Goal: Task Accomplishment & Management: Complete application form

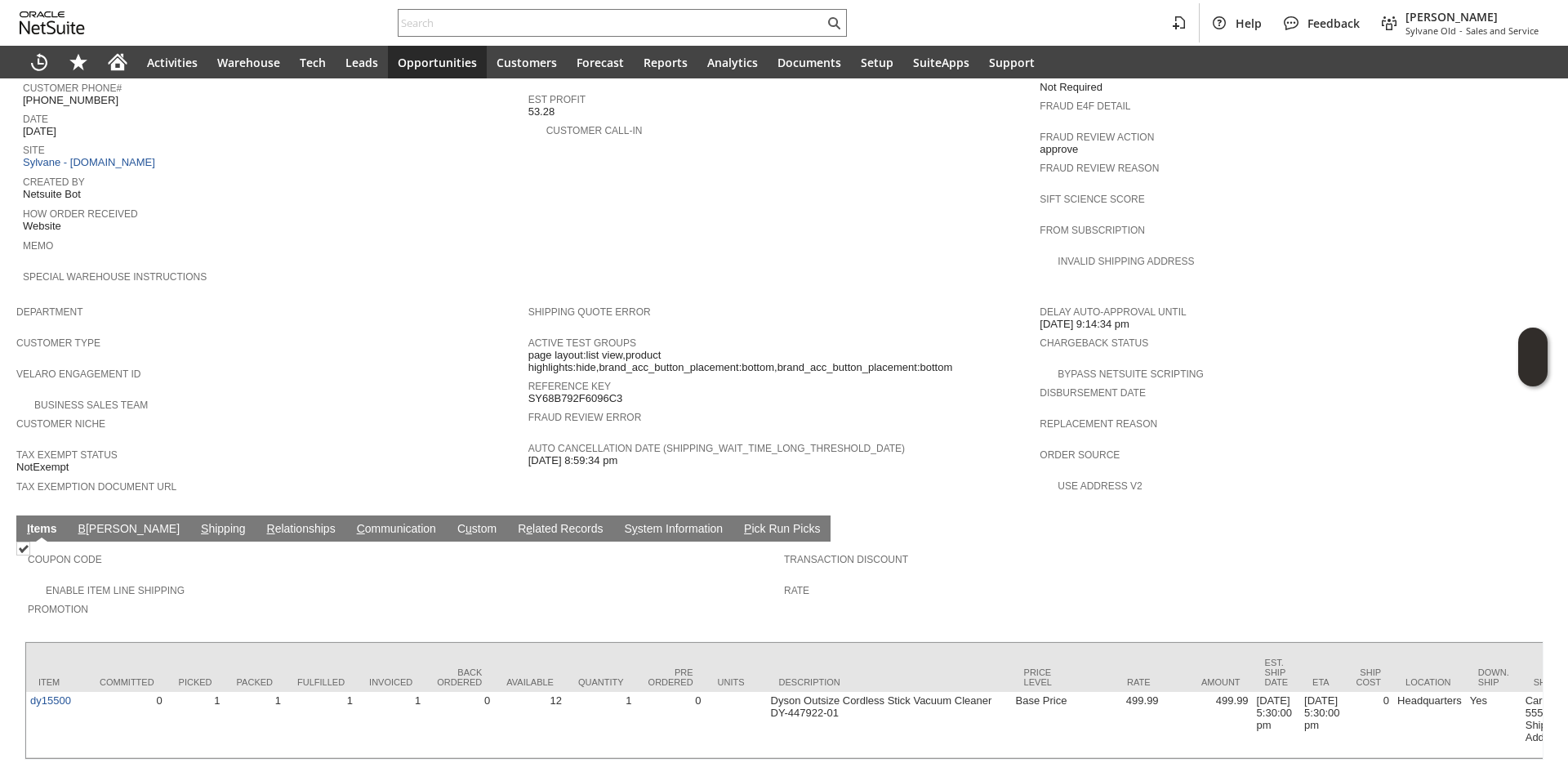
scroll to position [728, 0]
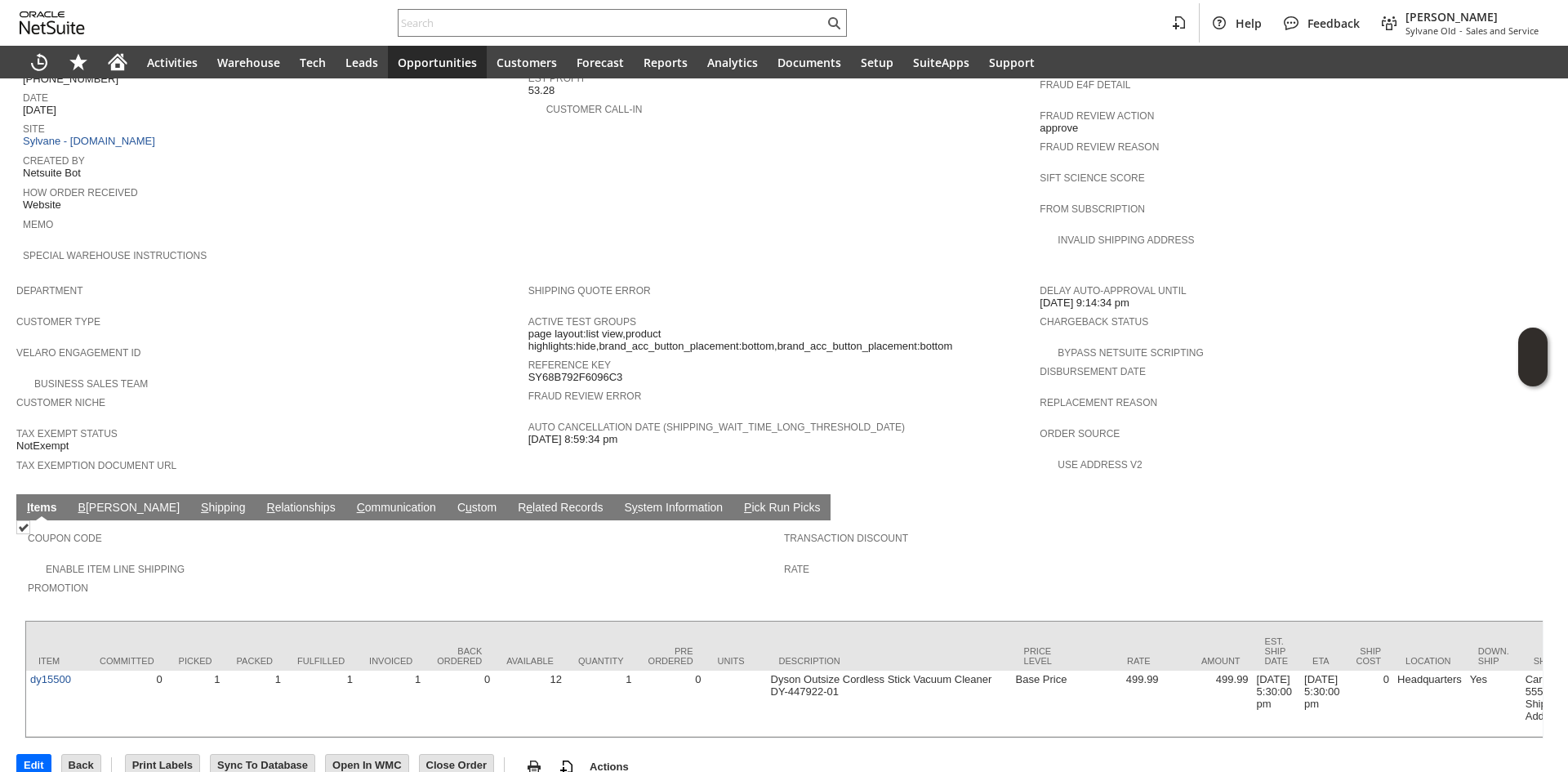
click at [190, 494] on td "S hipping" at bounding box center [223, 507] width 66 height 26
click at [197, 501] on link "S hipping" at bounding box center [223, 508] width 53 height 16
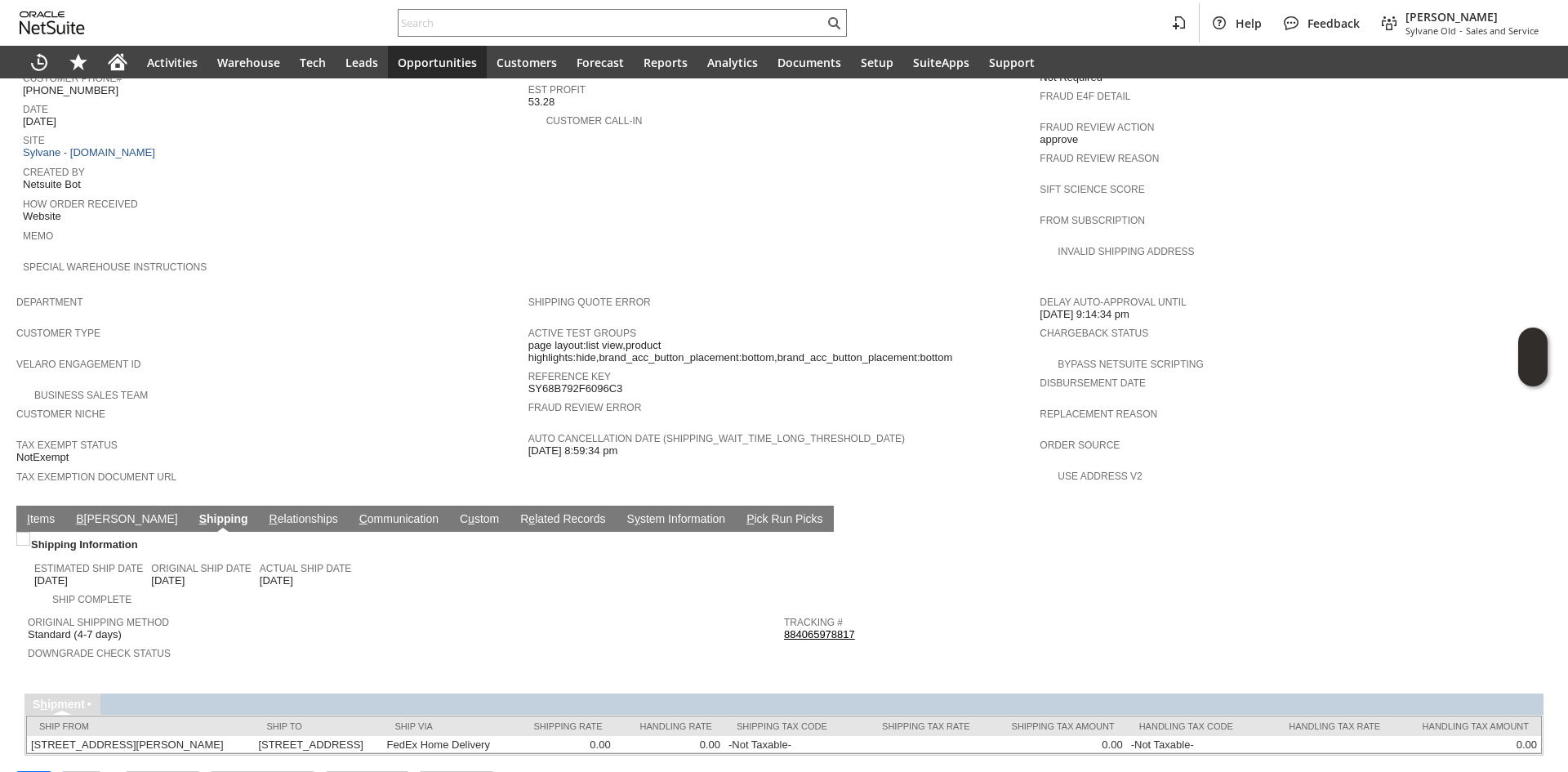
scroll to position [742, 0]
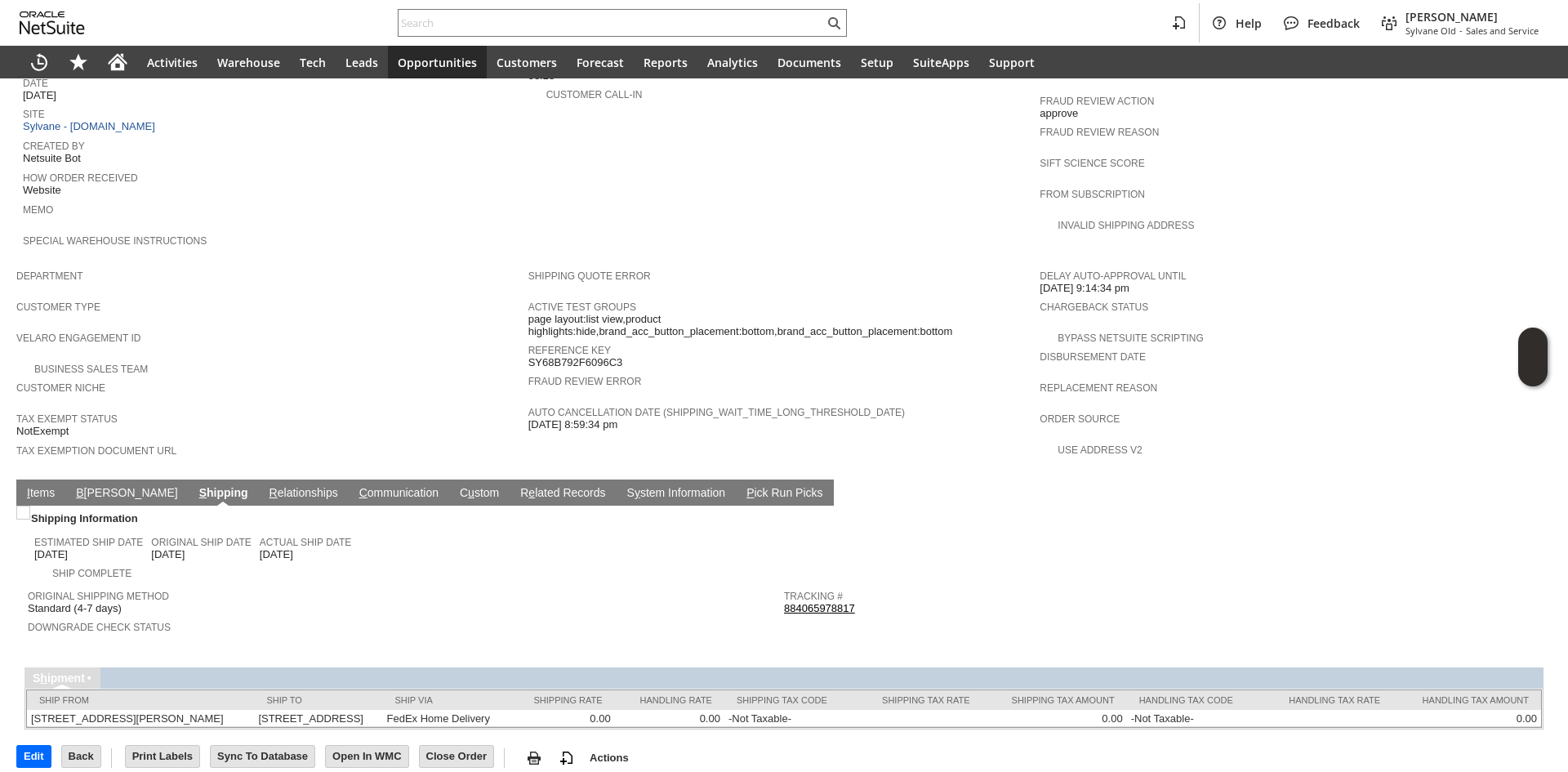
click at [38, 486] on link "I tems" at bounding box center [41, 493] width 36 height 16
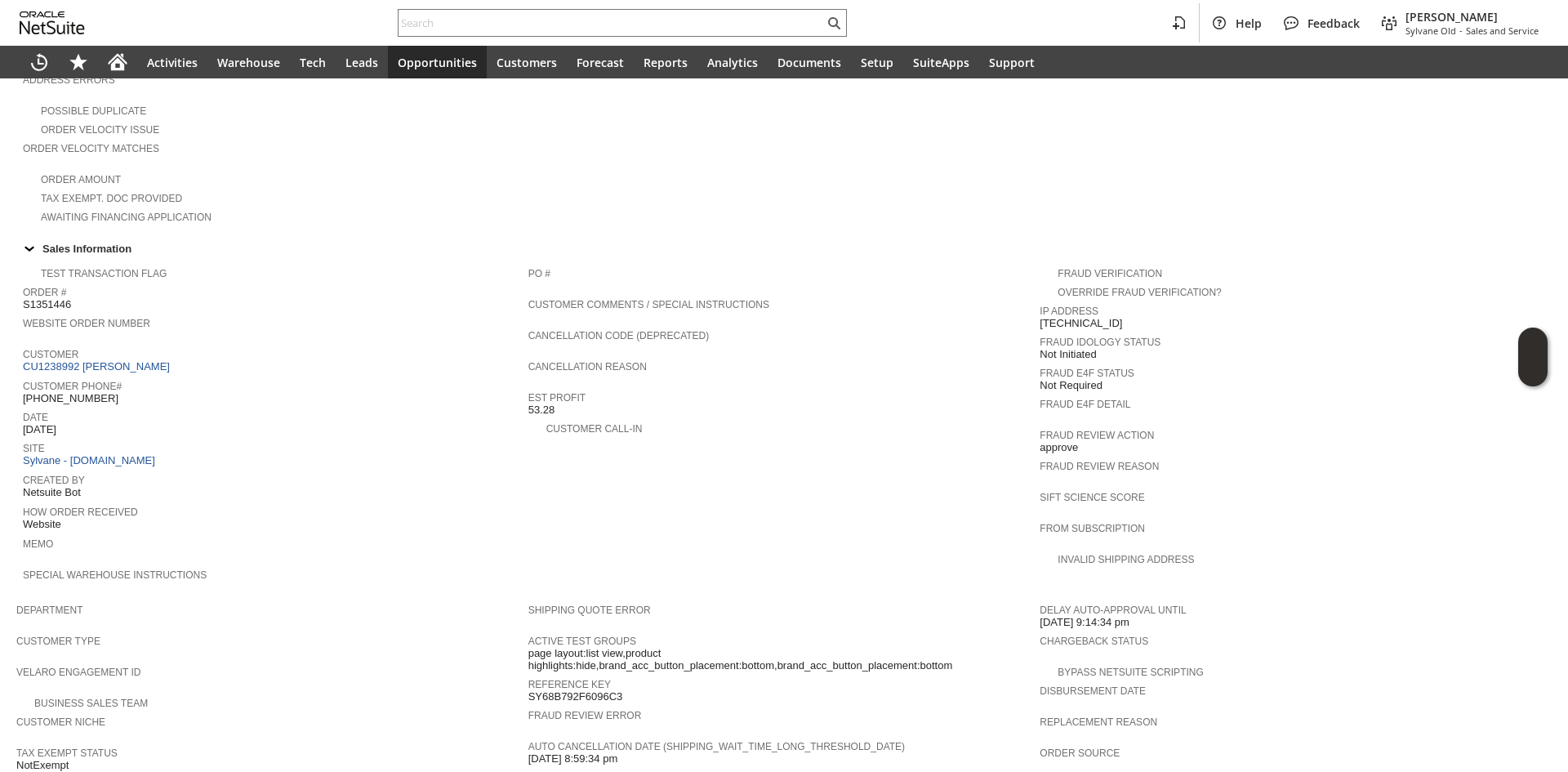
scroll to position [728, 0]
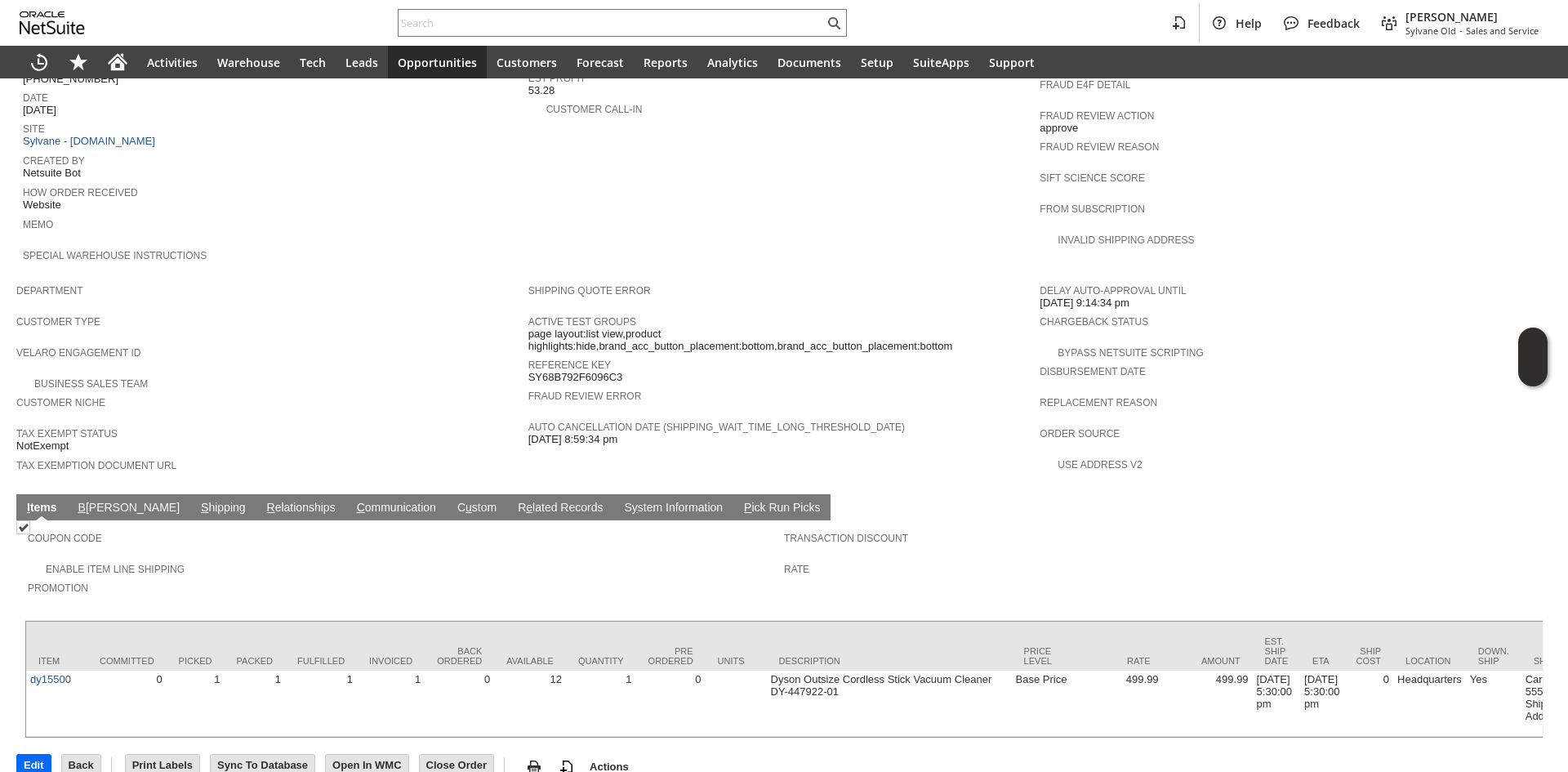
click at [197, 501] on link "S hipping" at bounding box center [223, 508] width 53 height 16
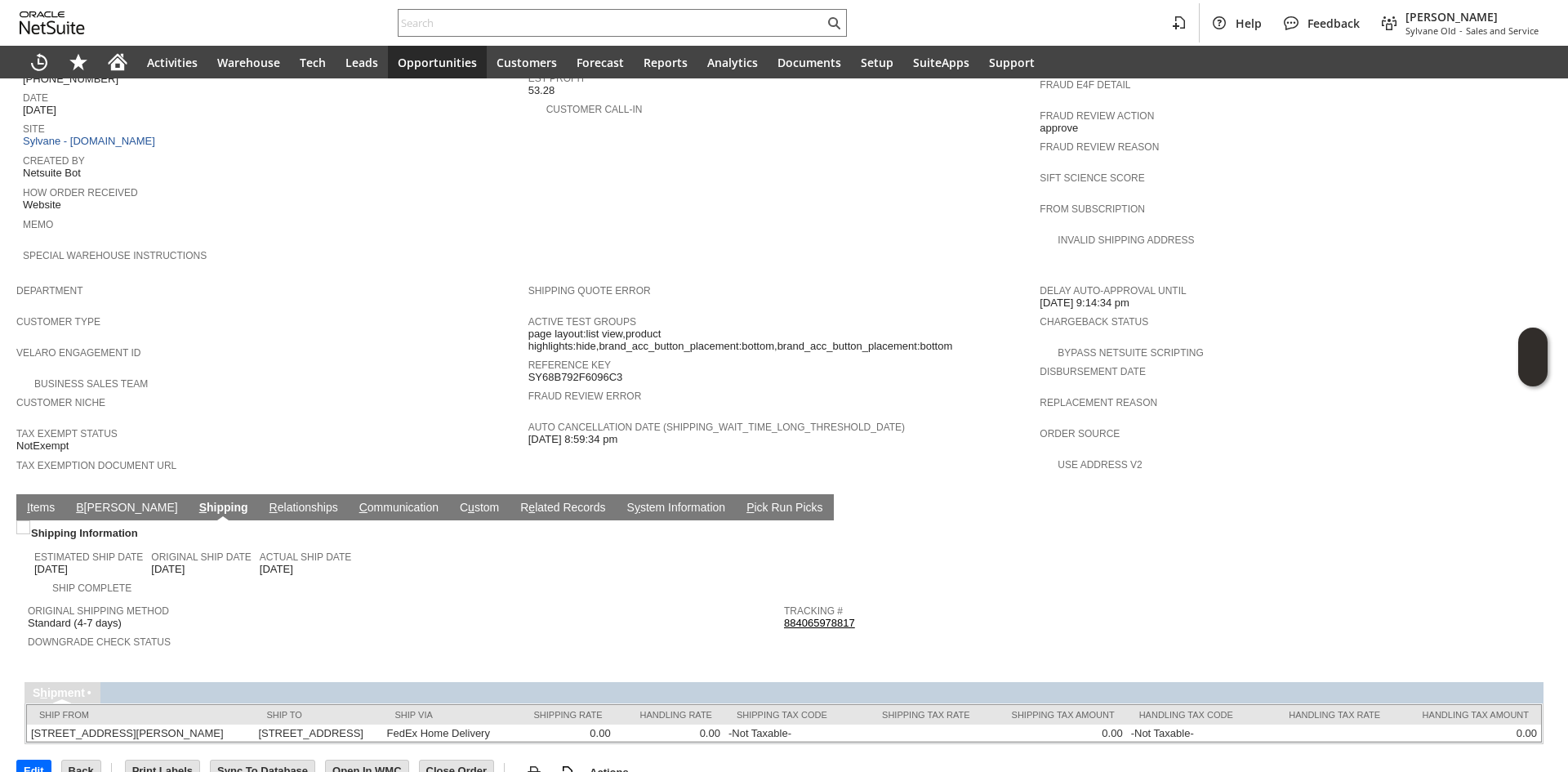
click at [842, 597] on td "Tracking # 884065978817" at bounding box center [1162, 614] width 756 height 35
click at [836, 617] on link "884065978817" at bounding box center [819, 622] width 71 height 12
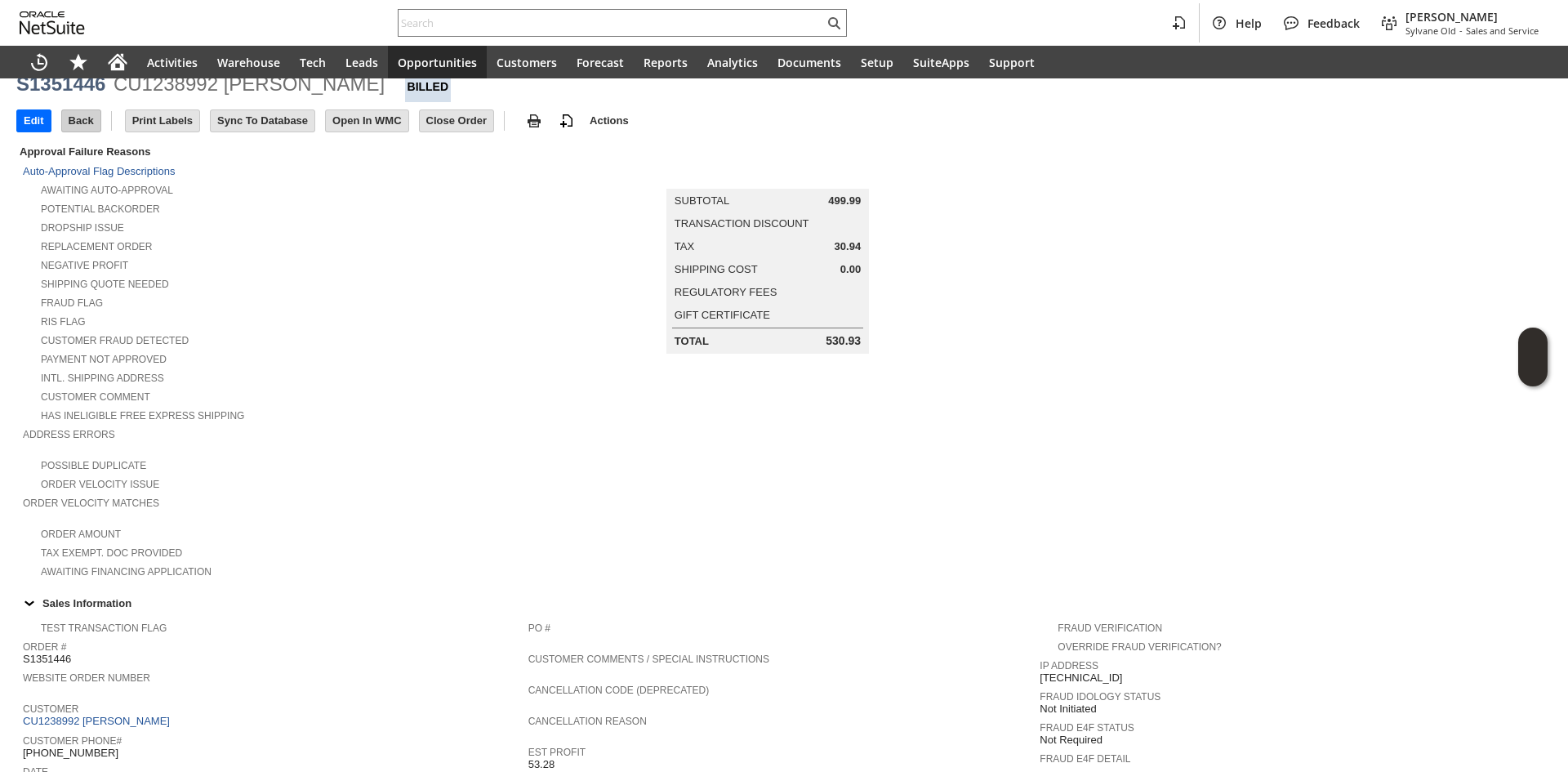
scroll to position [0, 0]
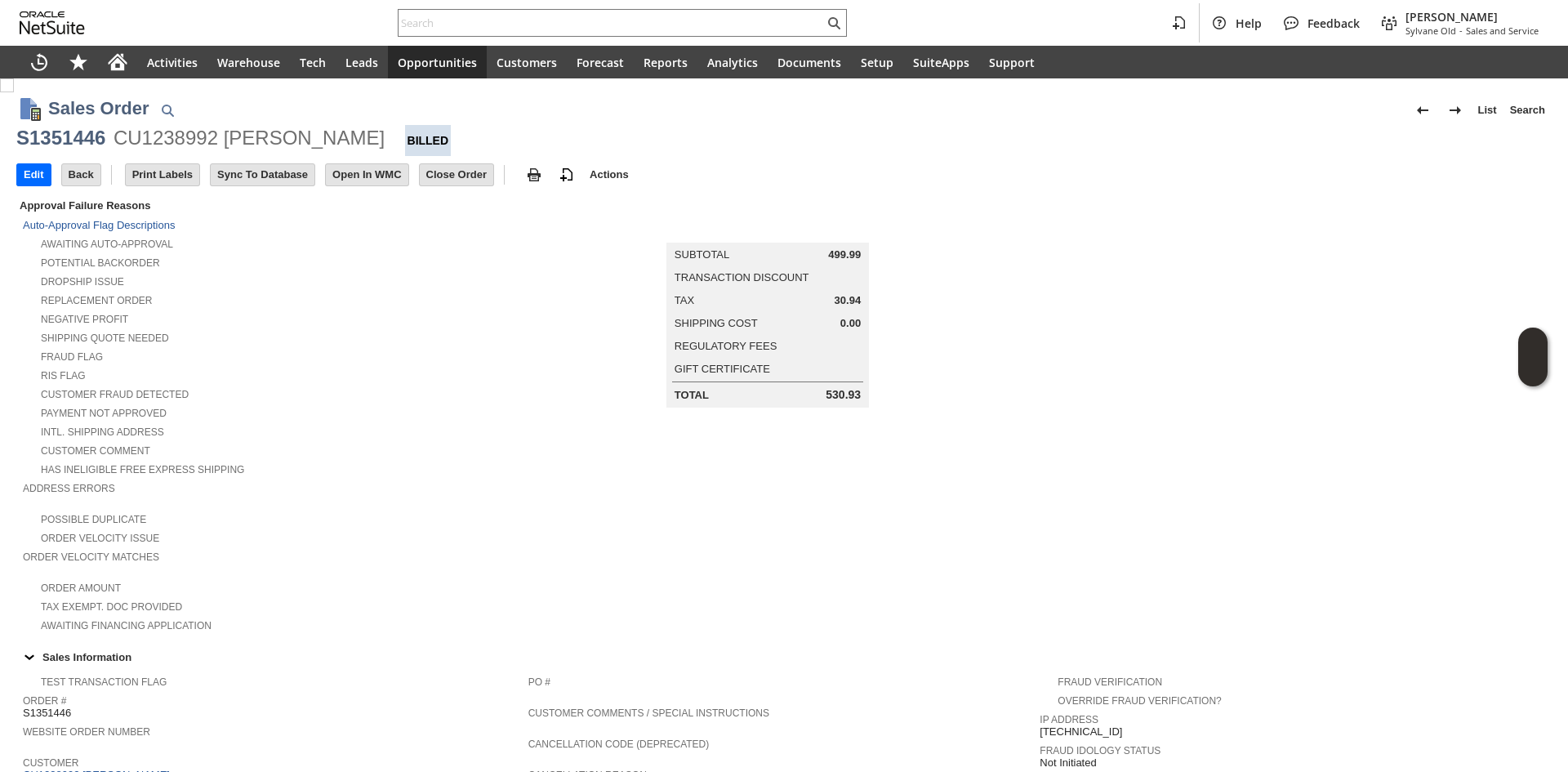
click at [86, 145] on div "S1351446" at bounding box center [61, 138] width 89 height 26
copy div "S1351446"
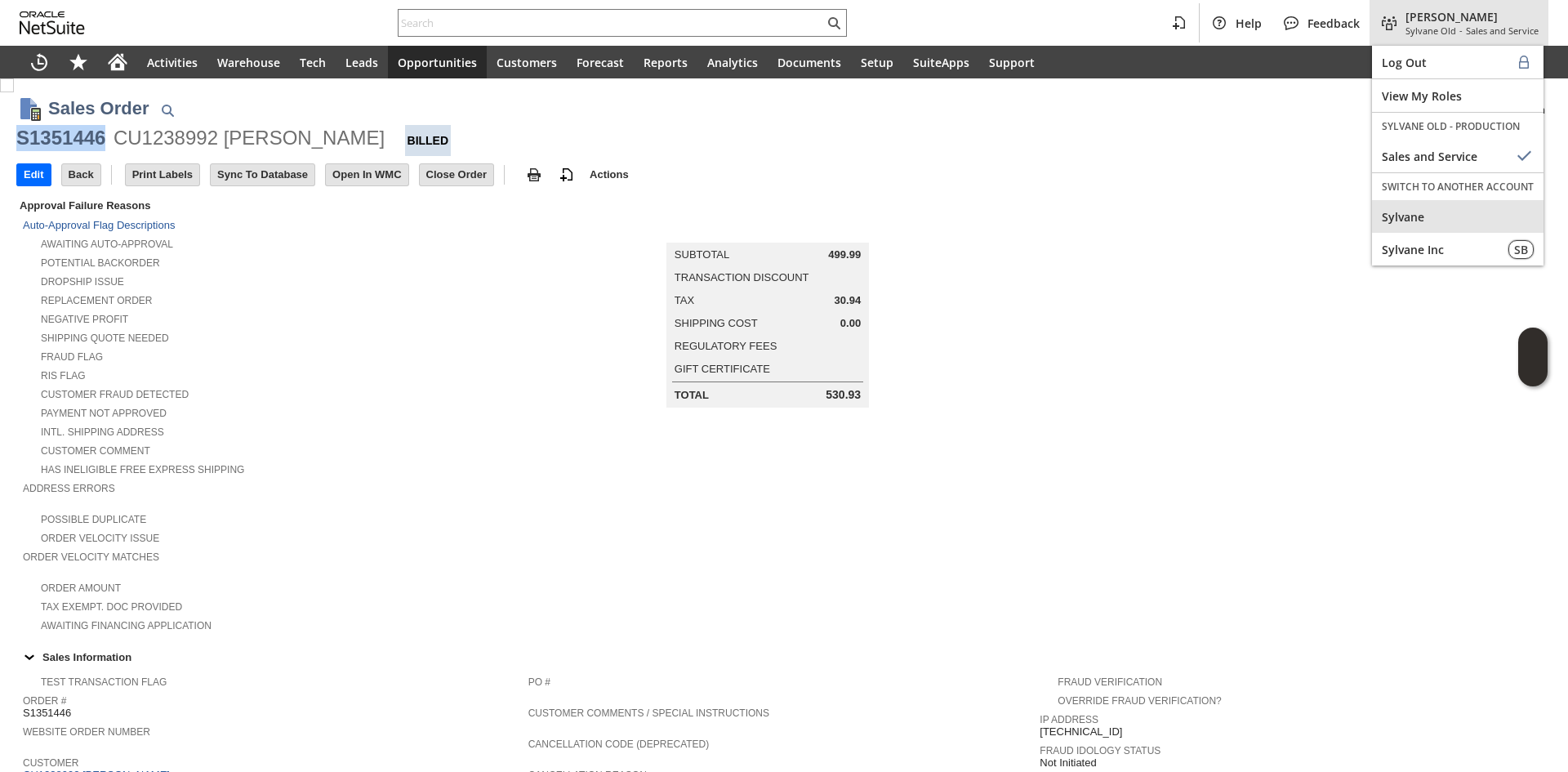
click at [1459, 210] on span "Sylvane" at bounding box center [1458, 216] width 152 height 16
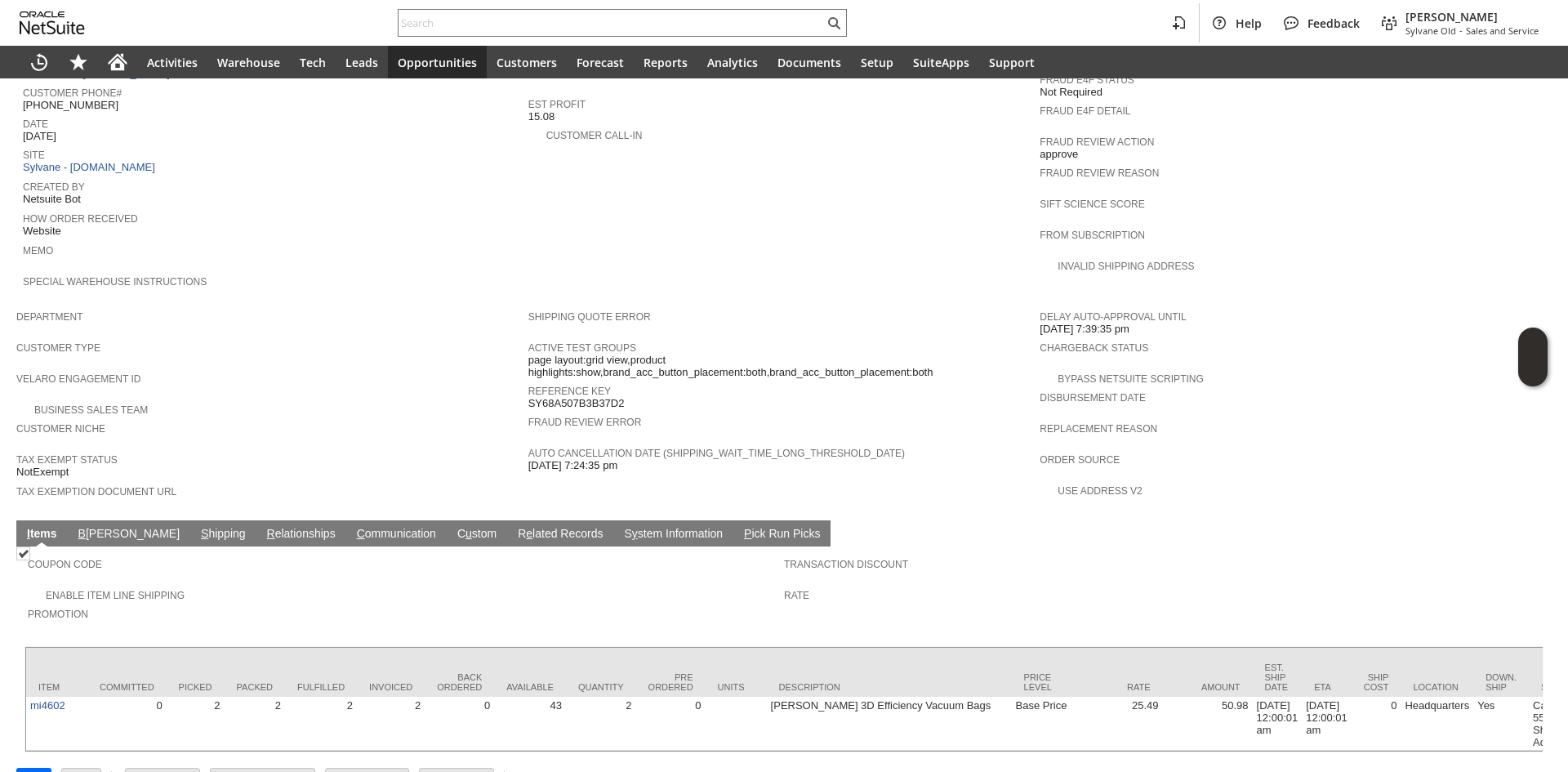
scroll to position [728, 0]
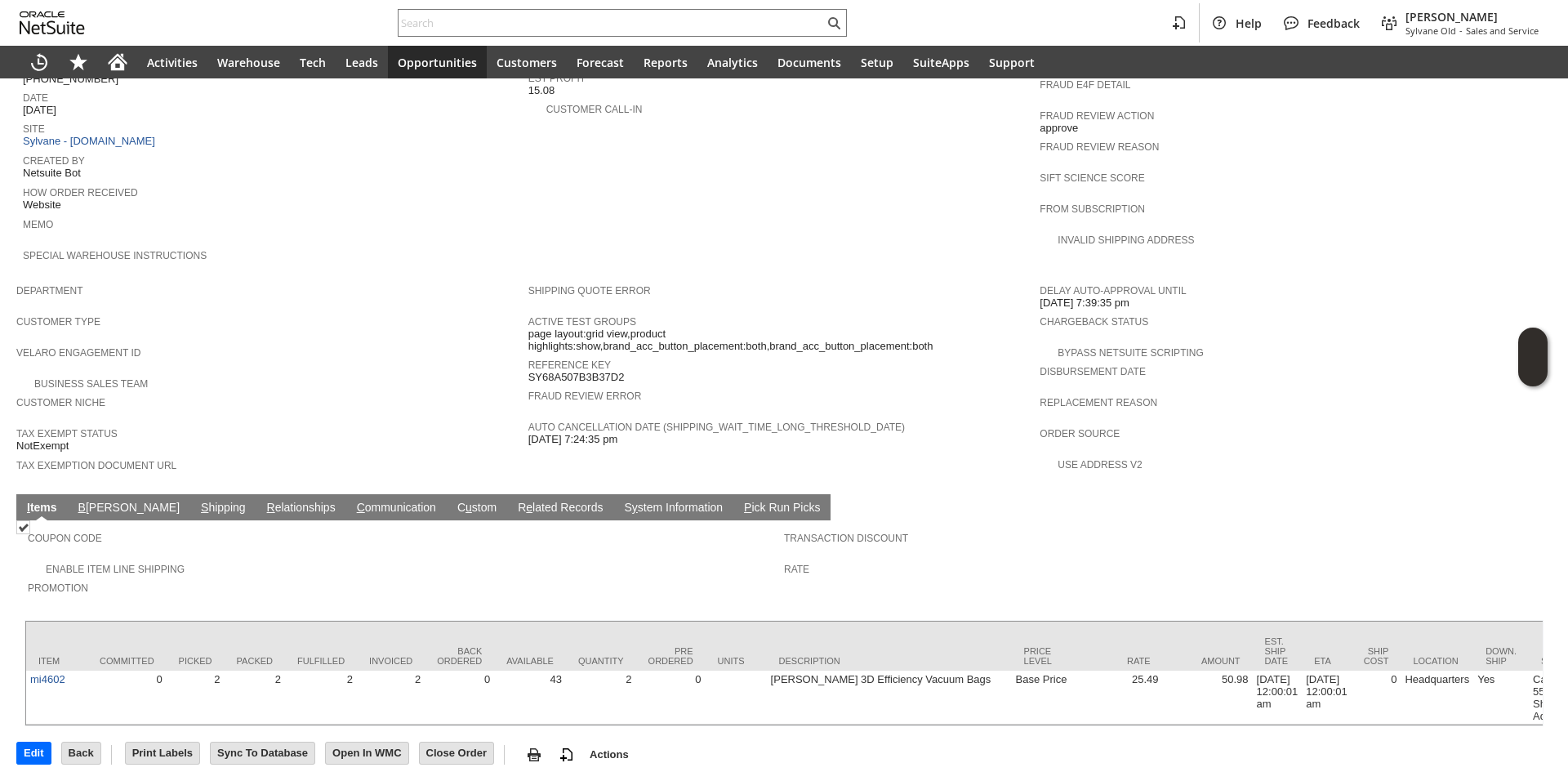
click at [197, 501] on link "S hipping" at bounding box center [223, 508] width 53 height 16
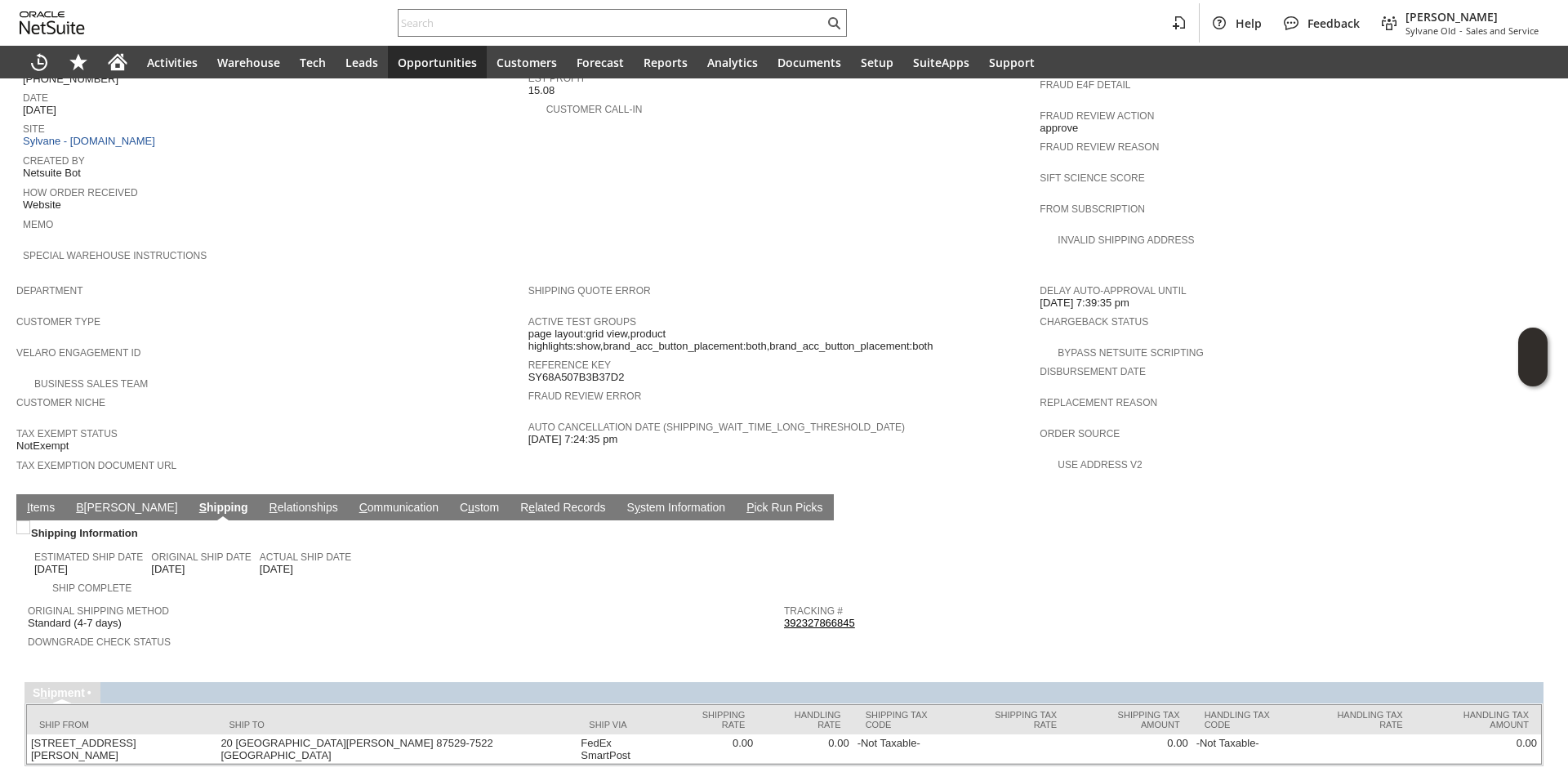
click at [834, 617] on link "392327866845" at bounding box center [819, 622] width 71 height 12
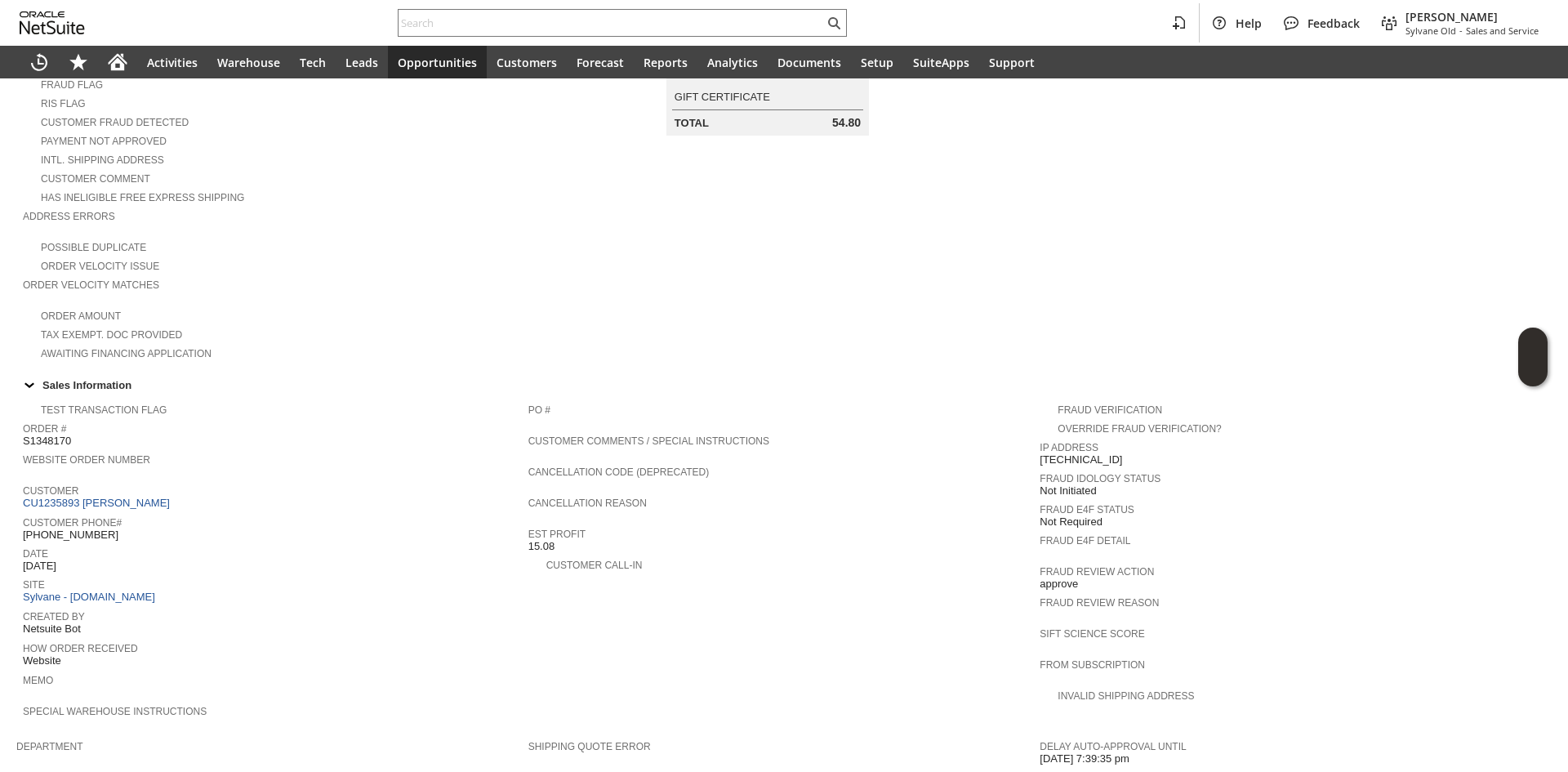
scroll to position [252, 0]
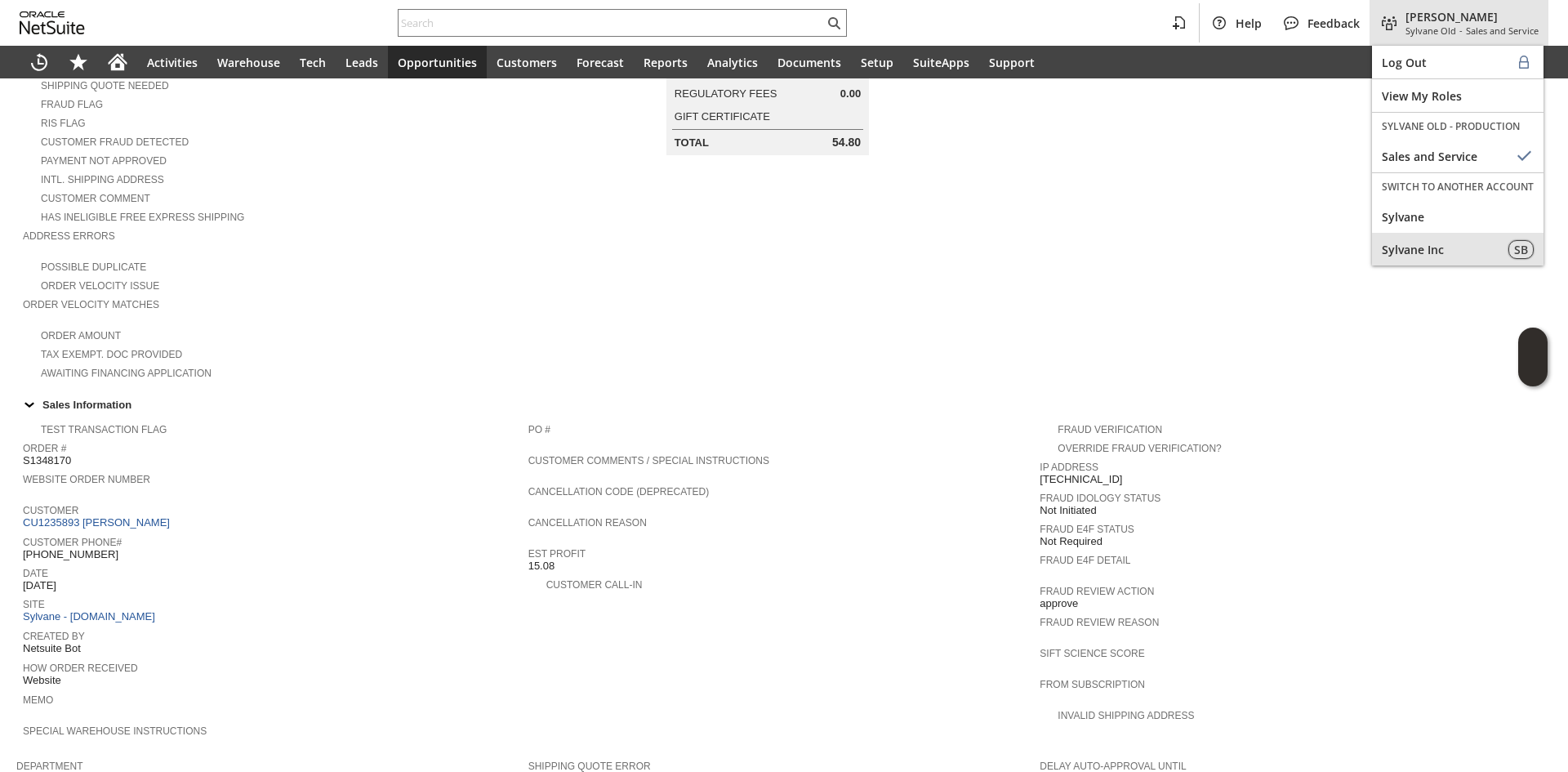
click at [1411, 236] on div "Sylvane Inc" at bounding box center [1458, 248] width 172 height 32
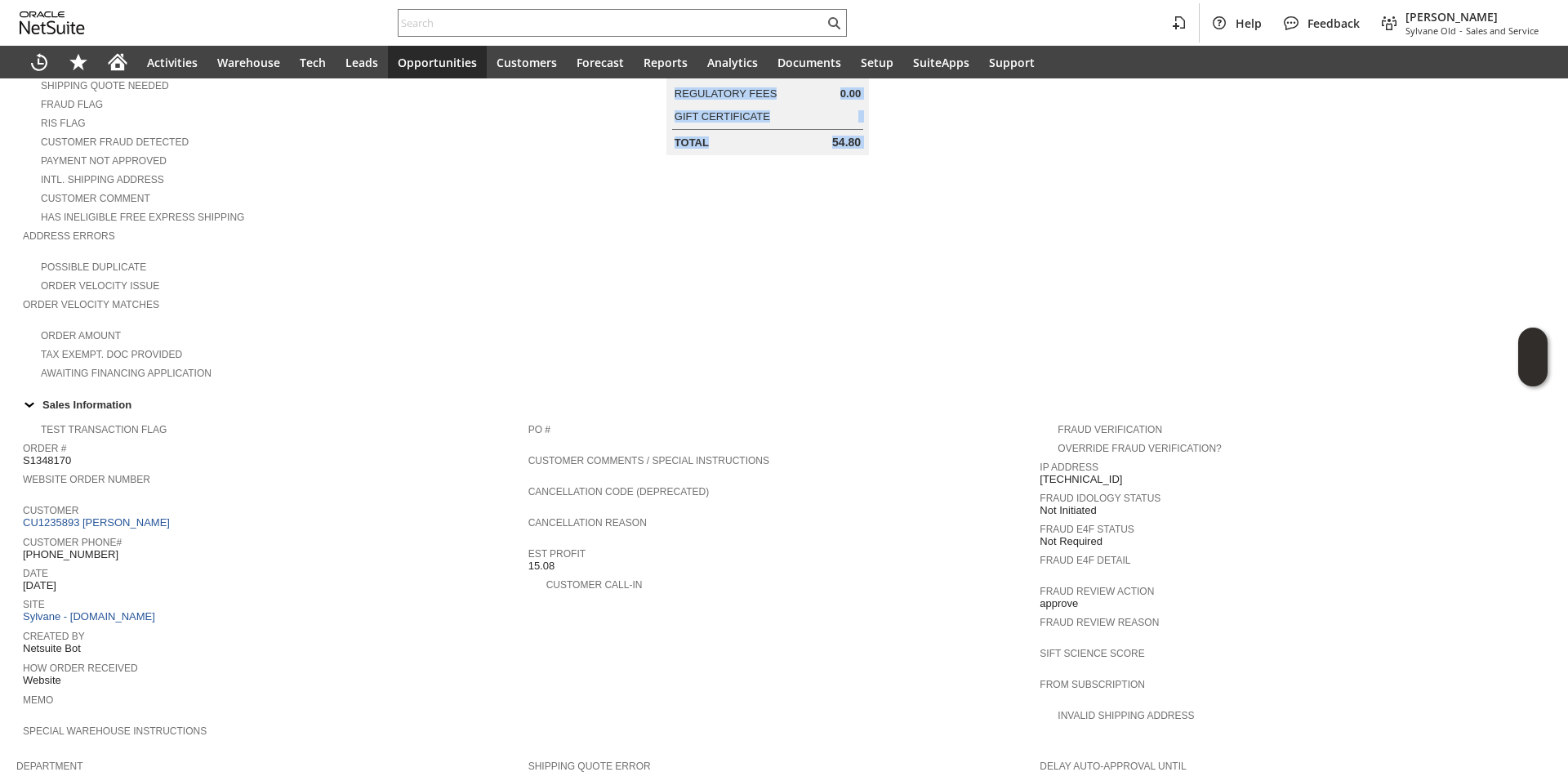
click at [1411, 236] on td at bounding box center [1296, 163] width 513 height 438
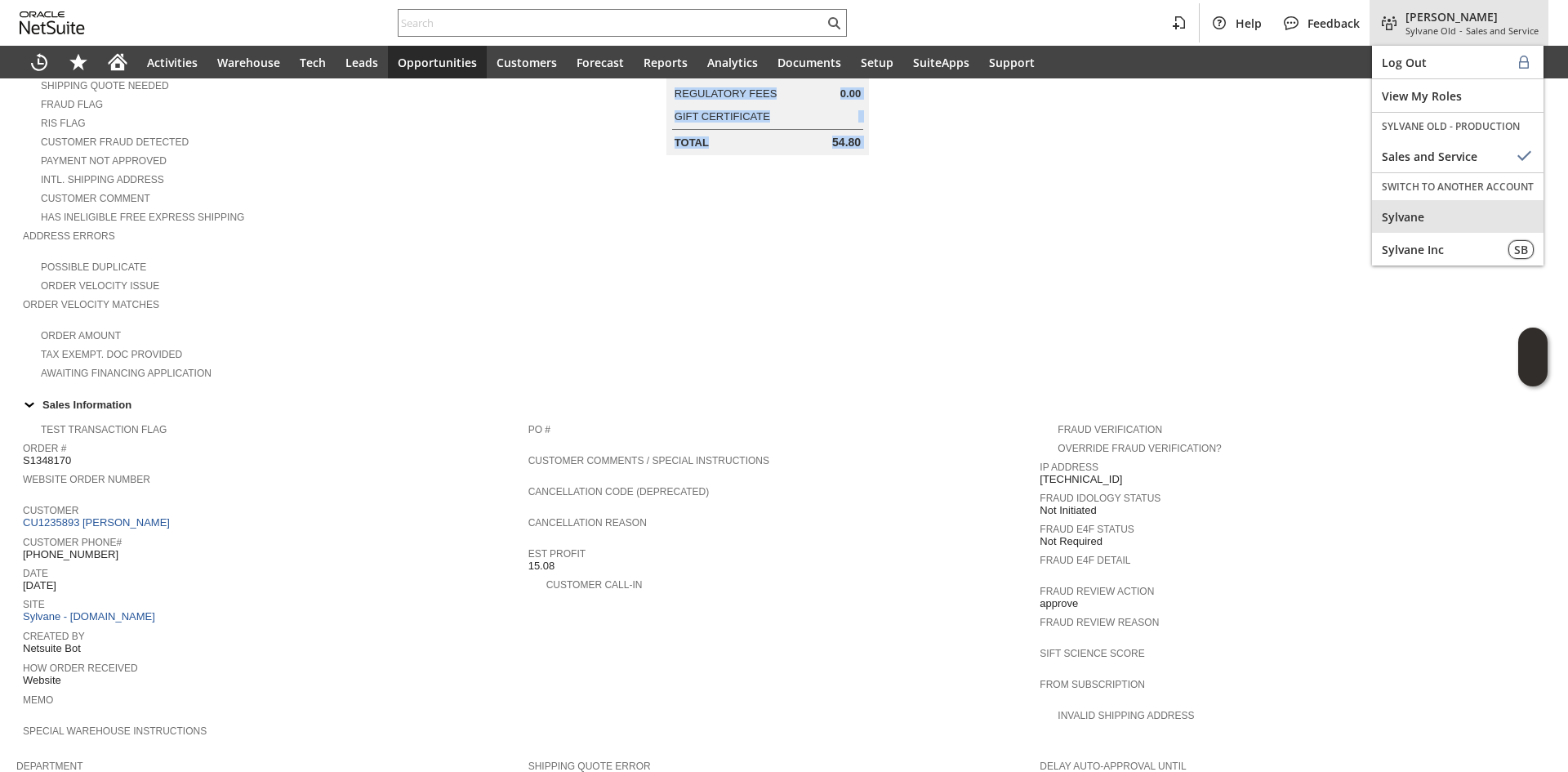
click at [1393, 211] on span "Sylvane" at bounding box center [1458, 216] width 152 height 16
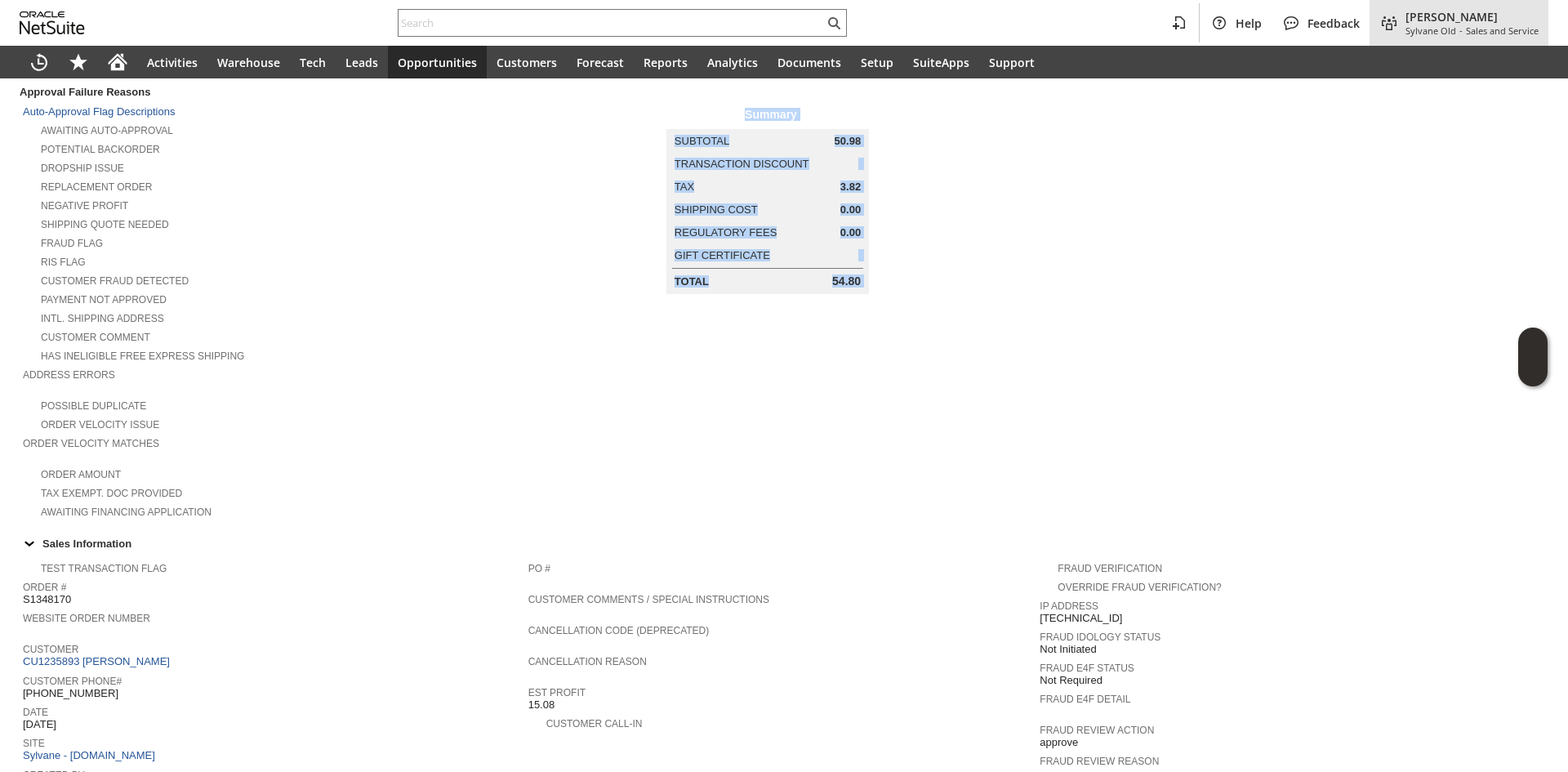
scroll to position [89, 0]
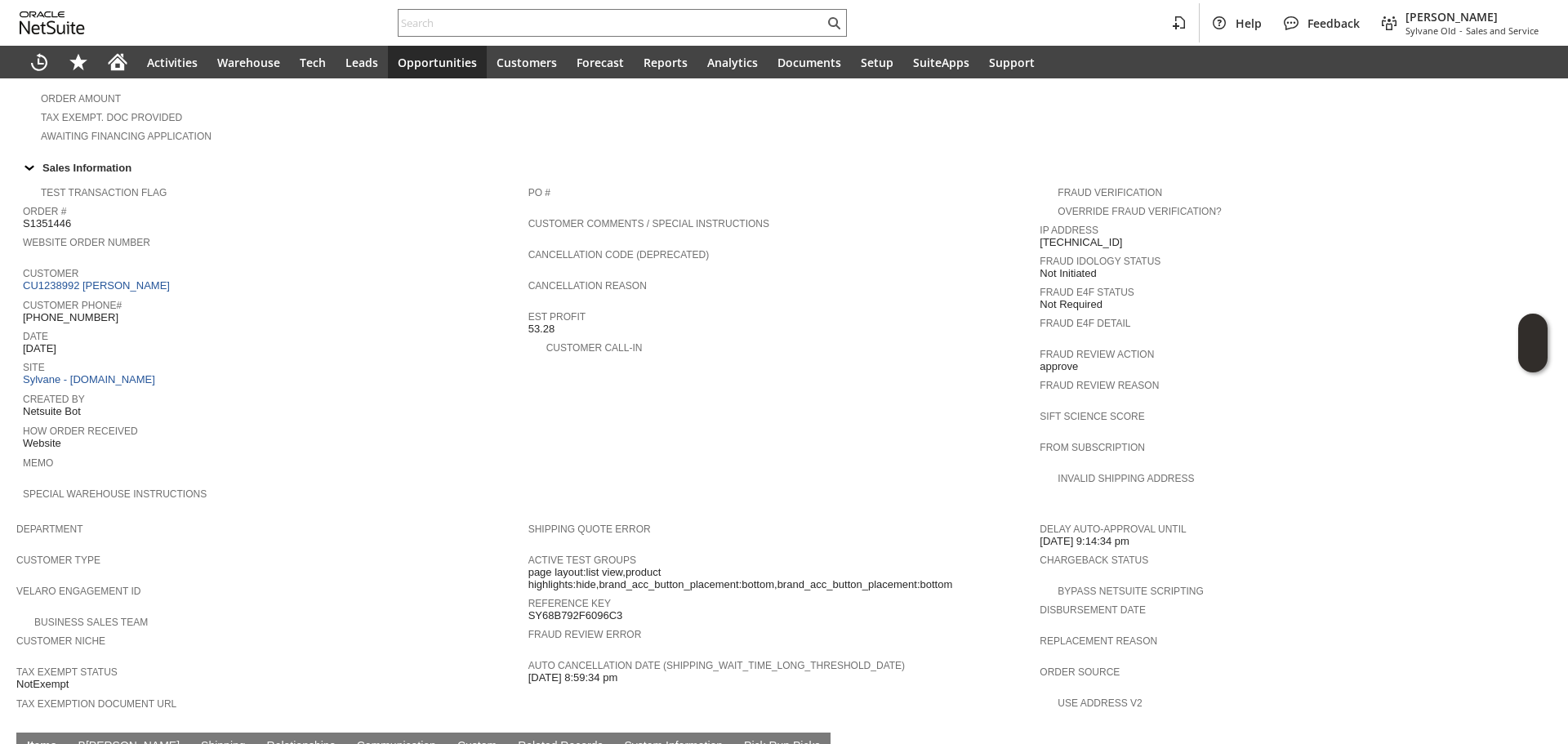
scroll to position [735, 0]
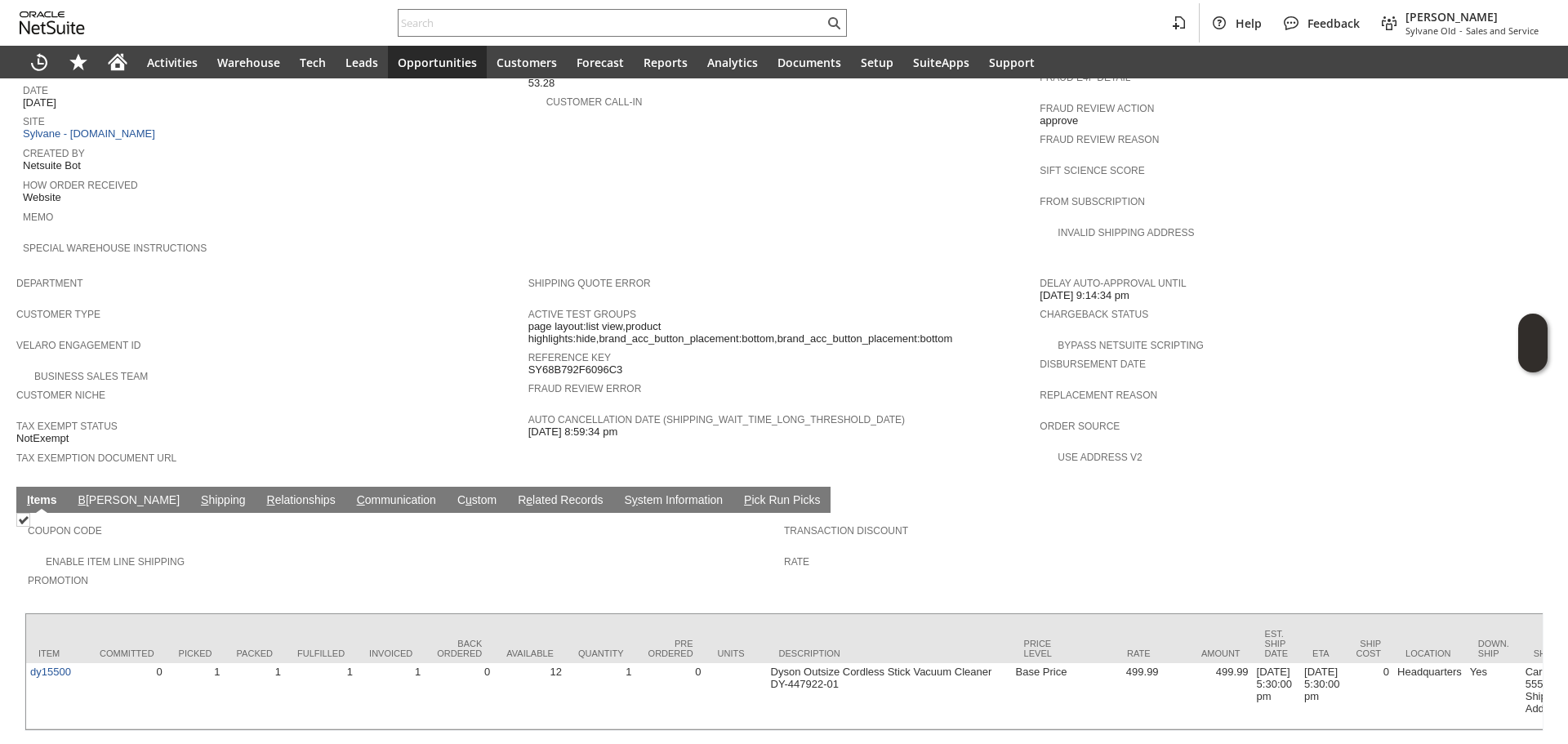
click at [197, 493] on link "S hipping" at bounding box center [223, 500] width 53 height 16
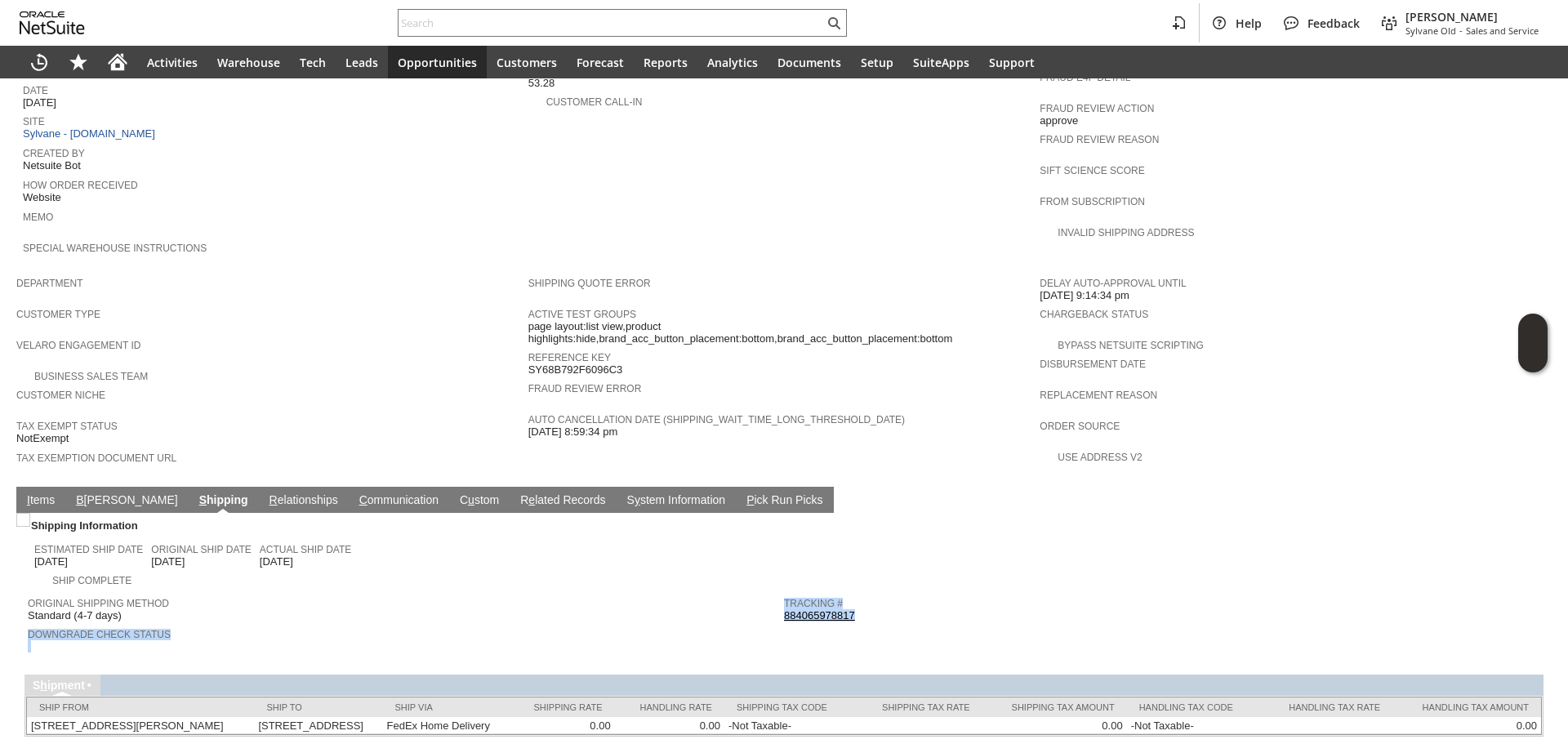
copy tr "Downgrade Check Status Tracking # 884065978817"
copy link "884065978817"
drag, startPoint x: 867, startPoint y: 584, endPoint x: 778, endPoint y: 579, distance: 89.1
click at [784, 589] on td "Tracking # 884065978817" at bounding box center [1162, 606] width 756 height 35
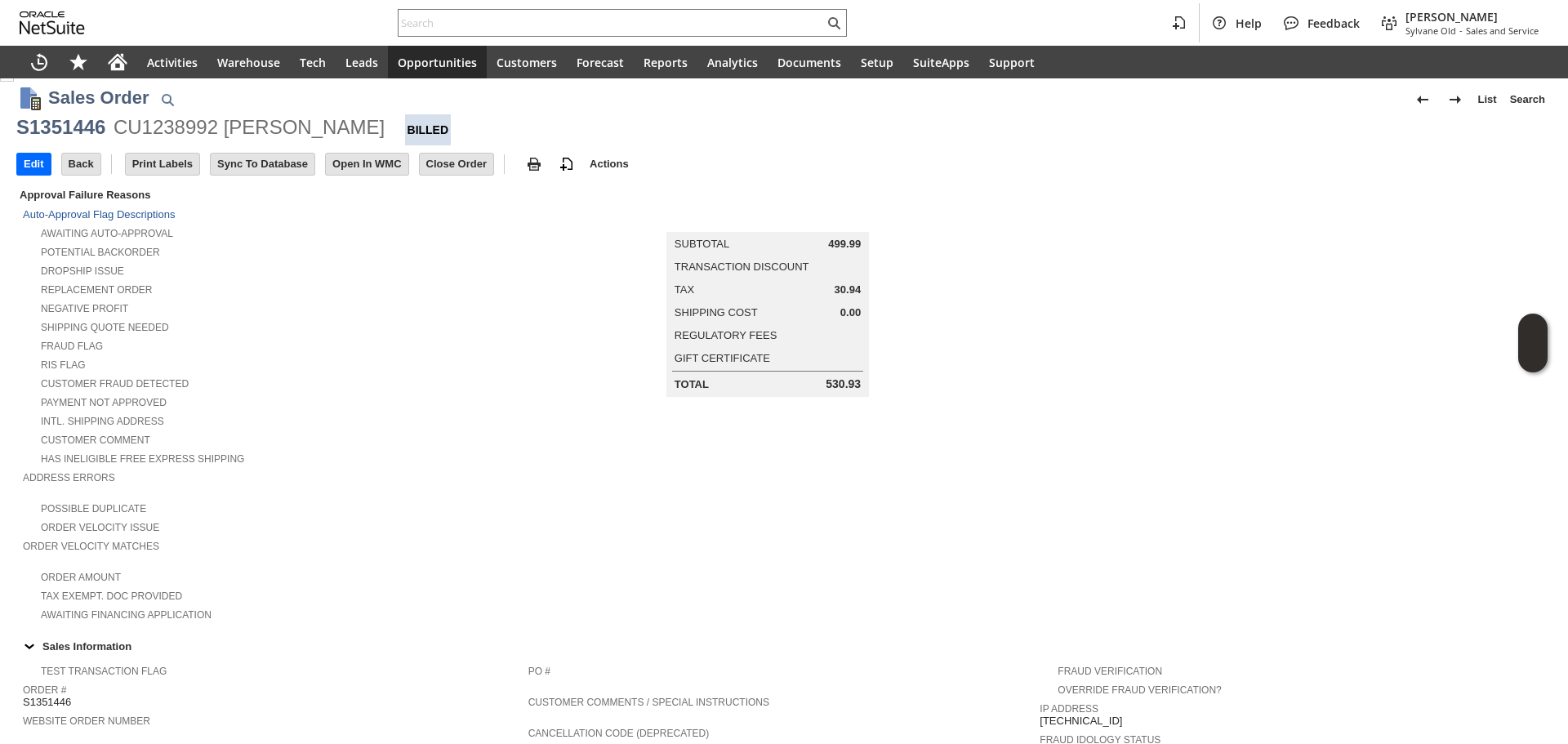
scroll to position [0, 0]
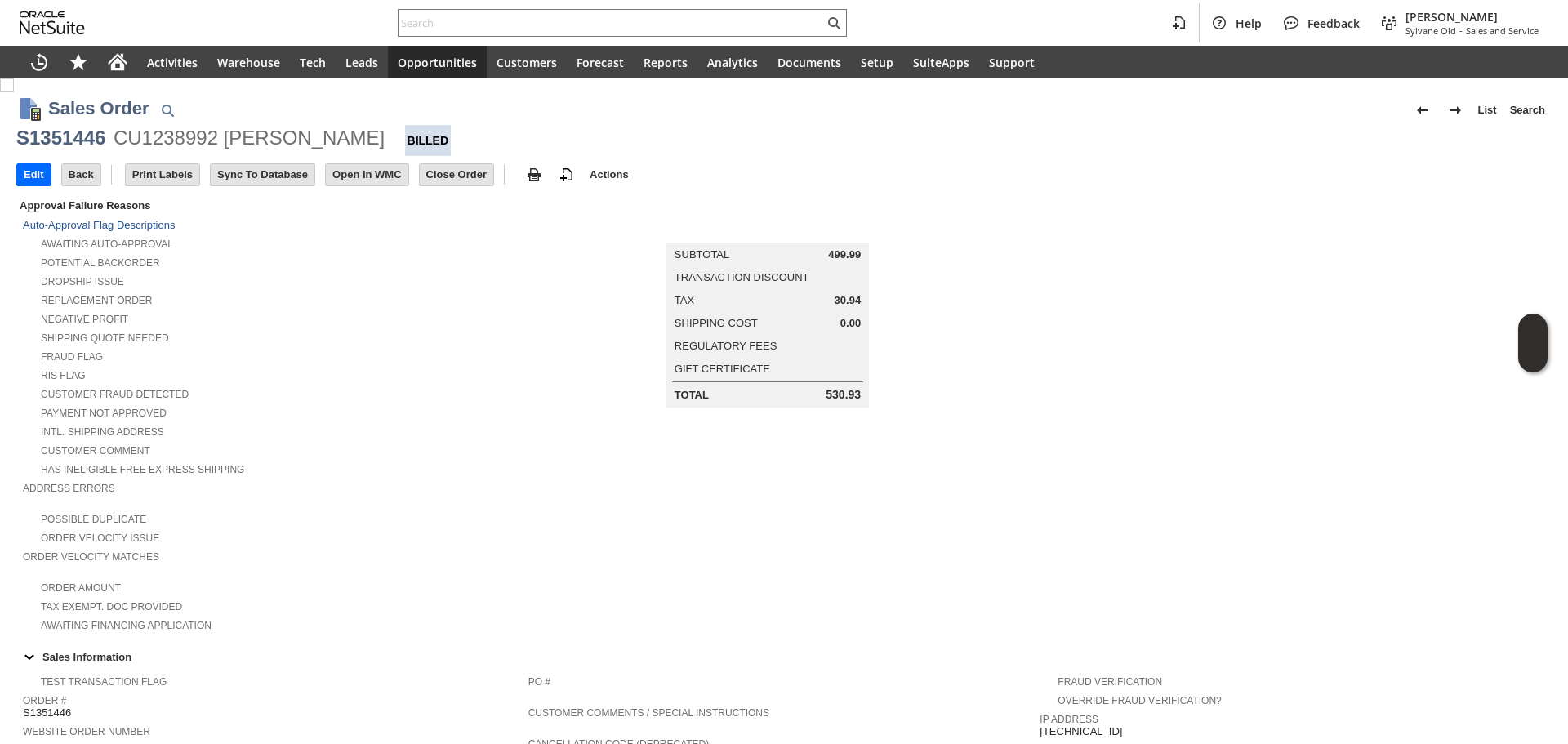
click at [361, 128] on div "CU1238992 GUEDRY FAUST" at bounding box center [249, 138] width 271 height 26
copy div "GUEDRY FAUST"
drag, startPoint x: 373, startPoint y: 138, endPoint x: 223, endPoint y: 143, distance: 150.1
click at [223, 143] on div "S1351446 CU1238992 GUEDRY FAUST Billed" at bounding box center [784, 140] width 1536 height 31
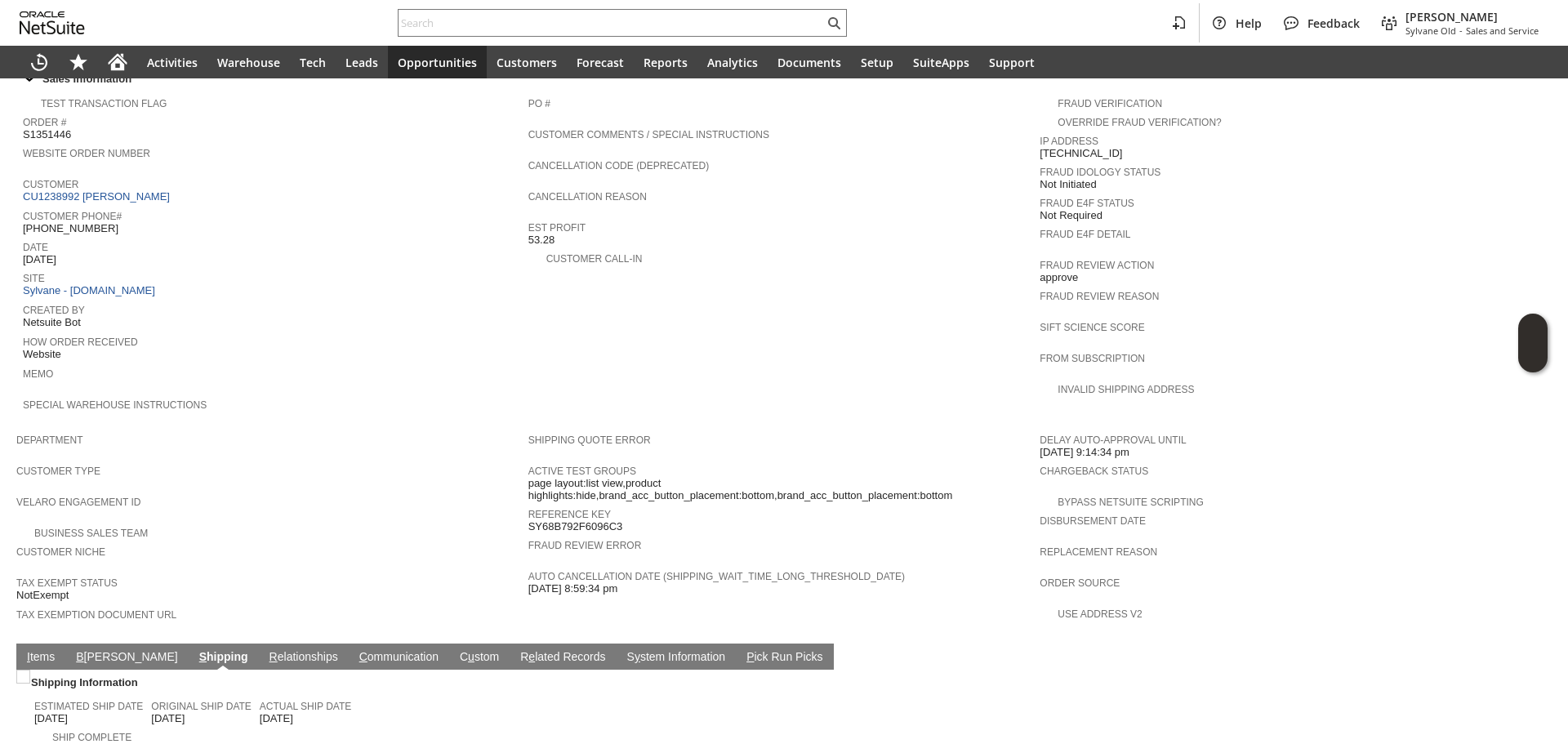
scroll to position [571, 0]
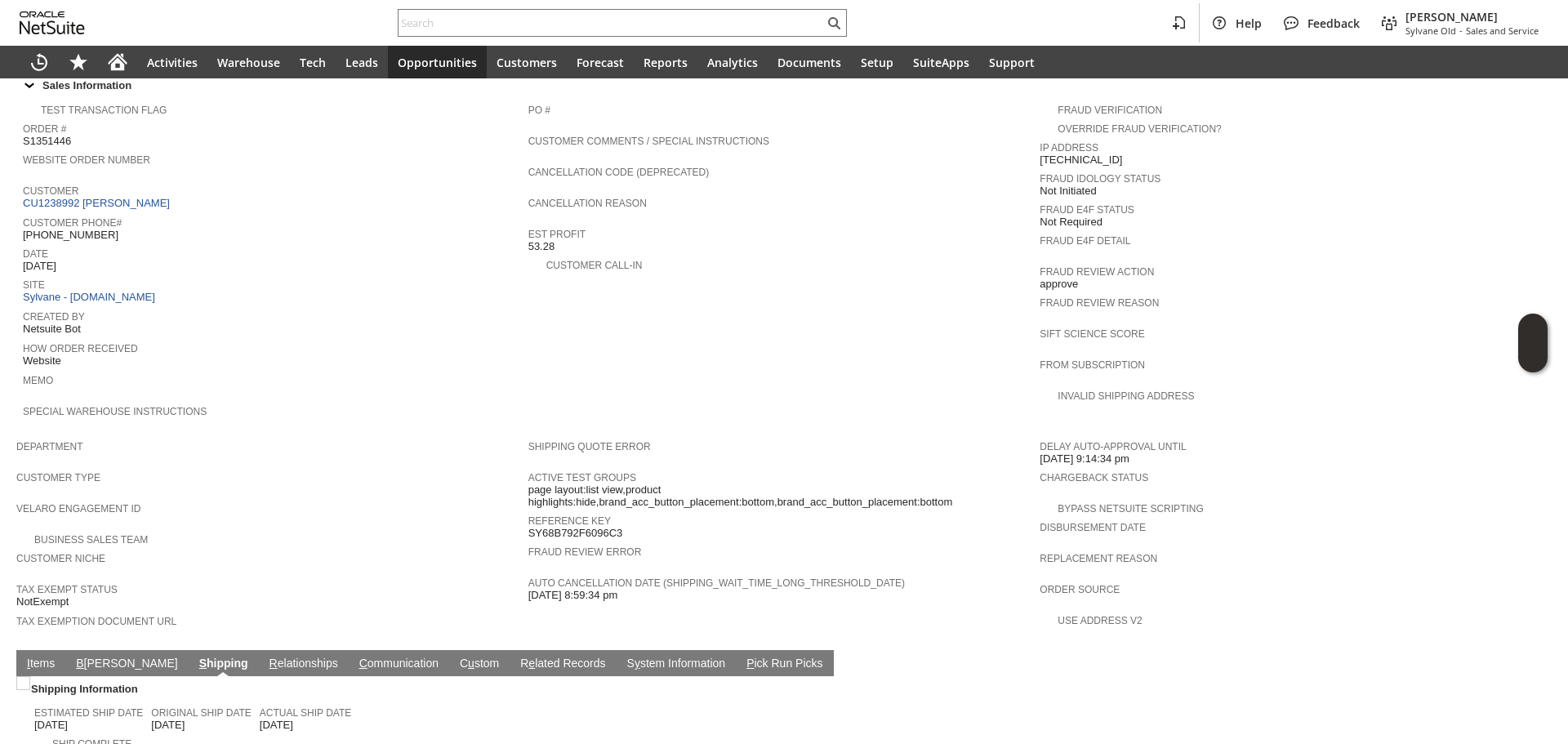
click at [59, 229] on span "(415) 233-0248" at bounding box center [70, 235] width 95 height 13
drag, startPoint x: 59, startPoint y: 213, endPoint x: 118, endPoint y: 158, distance: 80.7
click at [59, 229] on span "(415) 233-0248" at bounding box center [70, 235] width 95 height 13
copy tbody "(415) 233-0248"
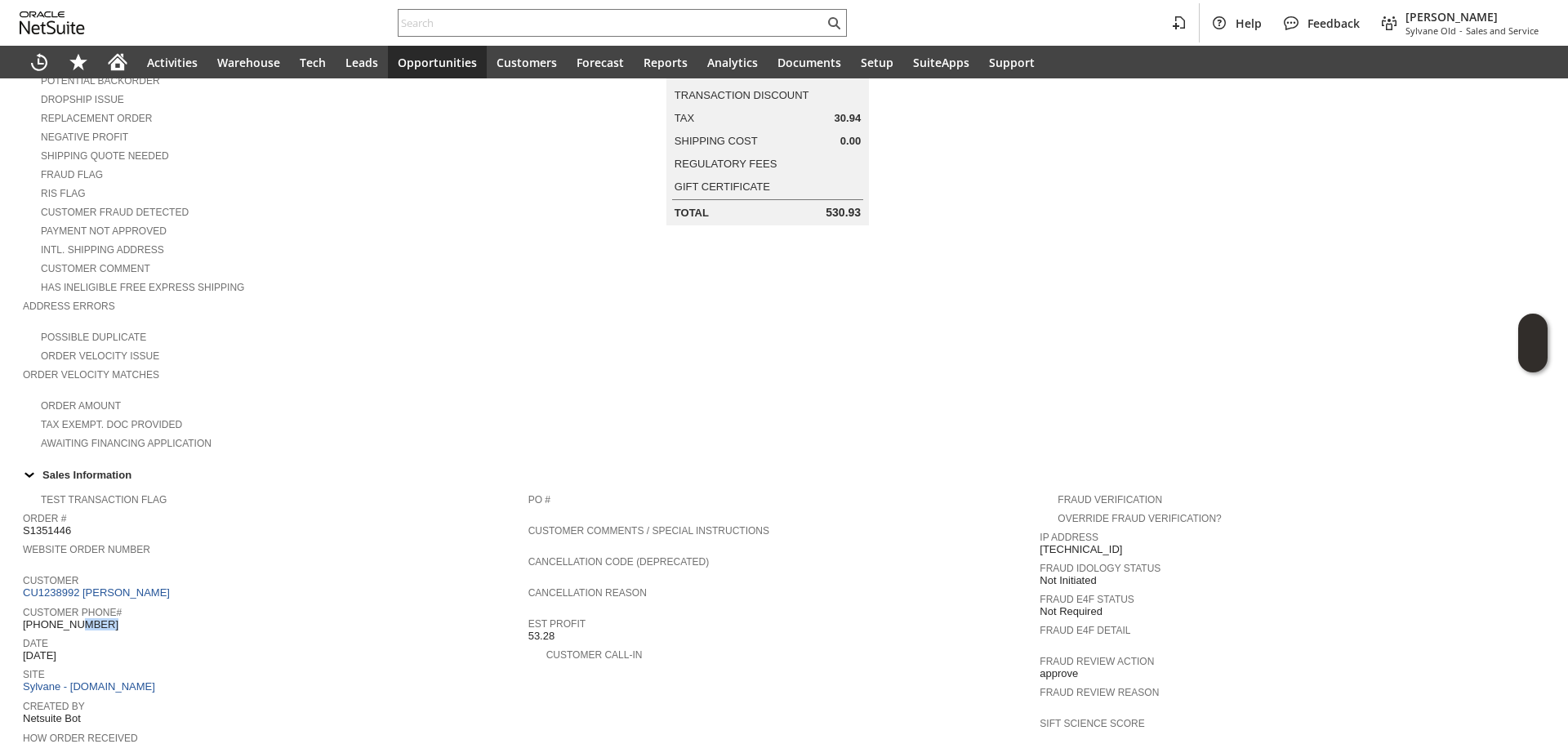
scroll to position [0, 0]
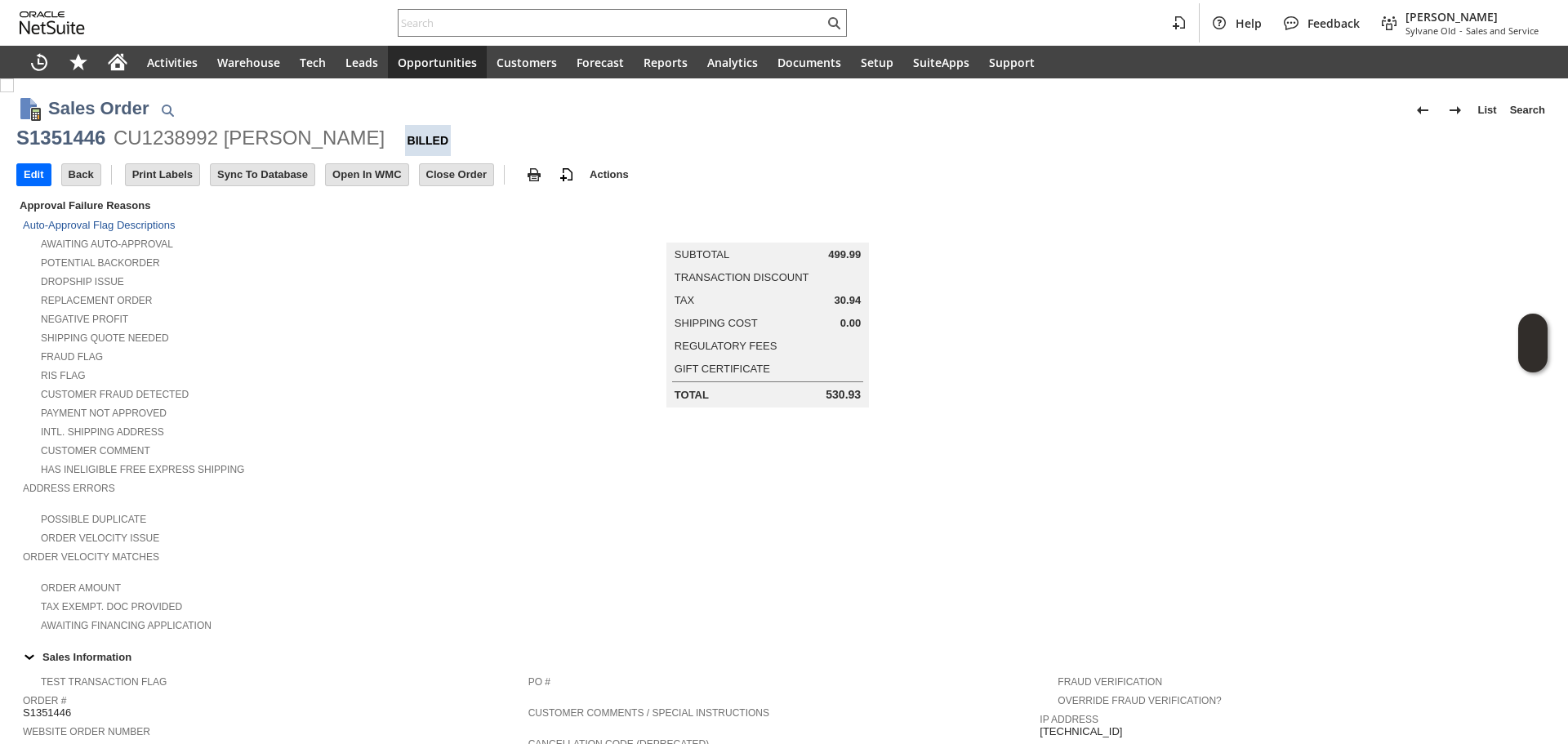
click at [66, 135] on div "S1351446" at bounding box center [61, 138] width 89 height 26
copy div "S1351446"
click at [469, 28] on input "text" at bounding box center [611, 22] width 426 height 19
paste input "900022"
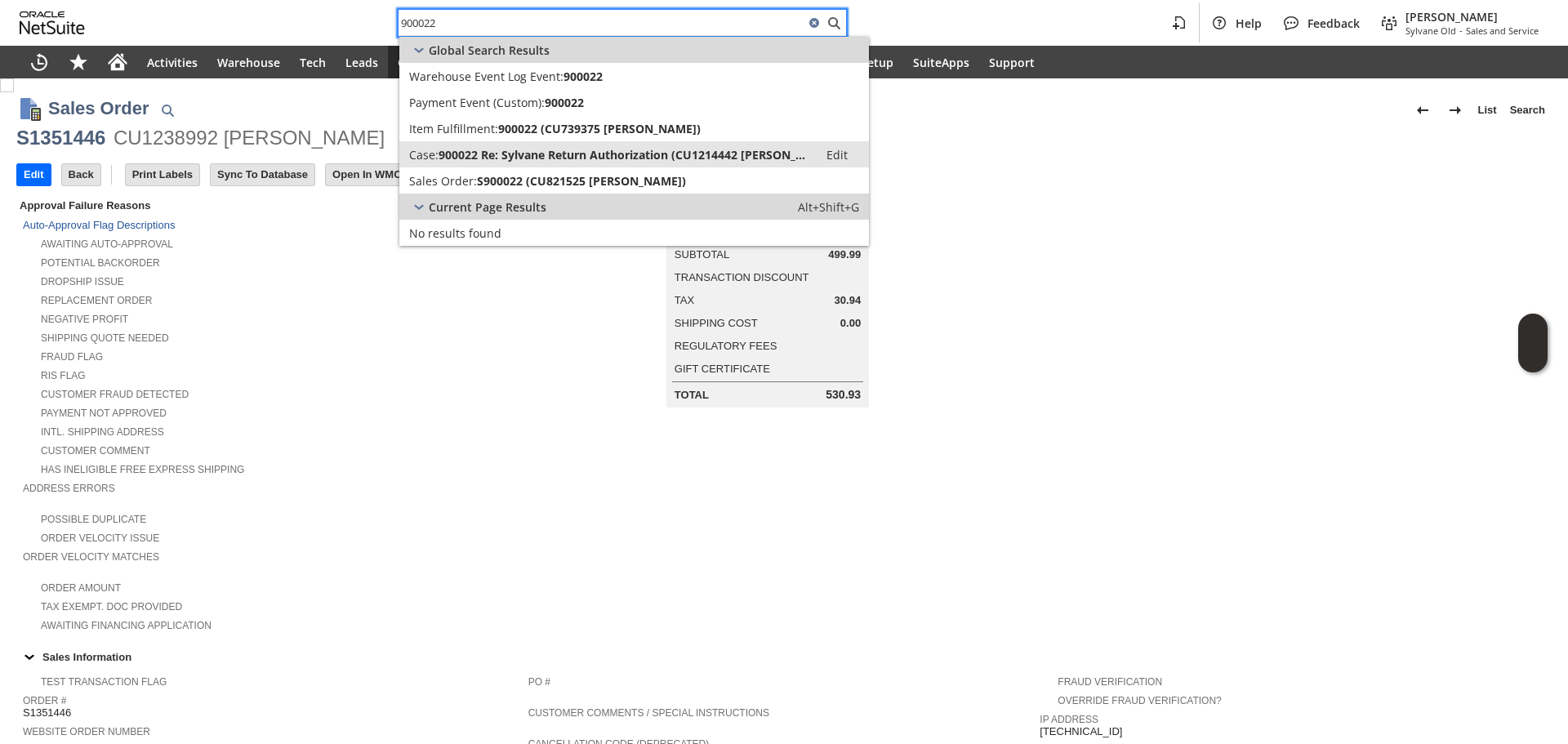
type input "900022"
click at [477, 161] on span "900022 Re: Sylvane Return Authorization (CU1214442 Sasha Jones)" at bounding box center [623, 154] width 370 height 16
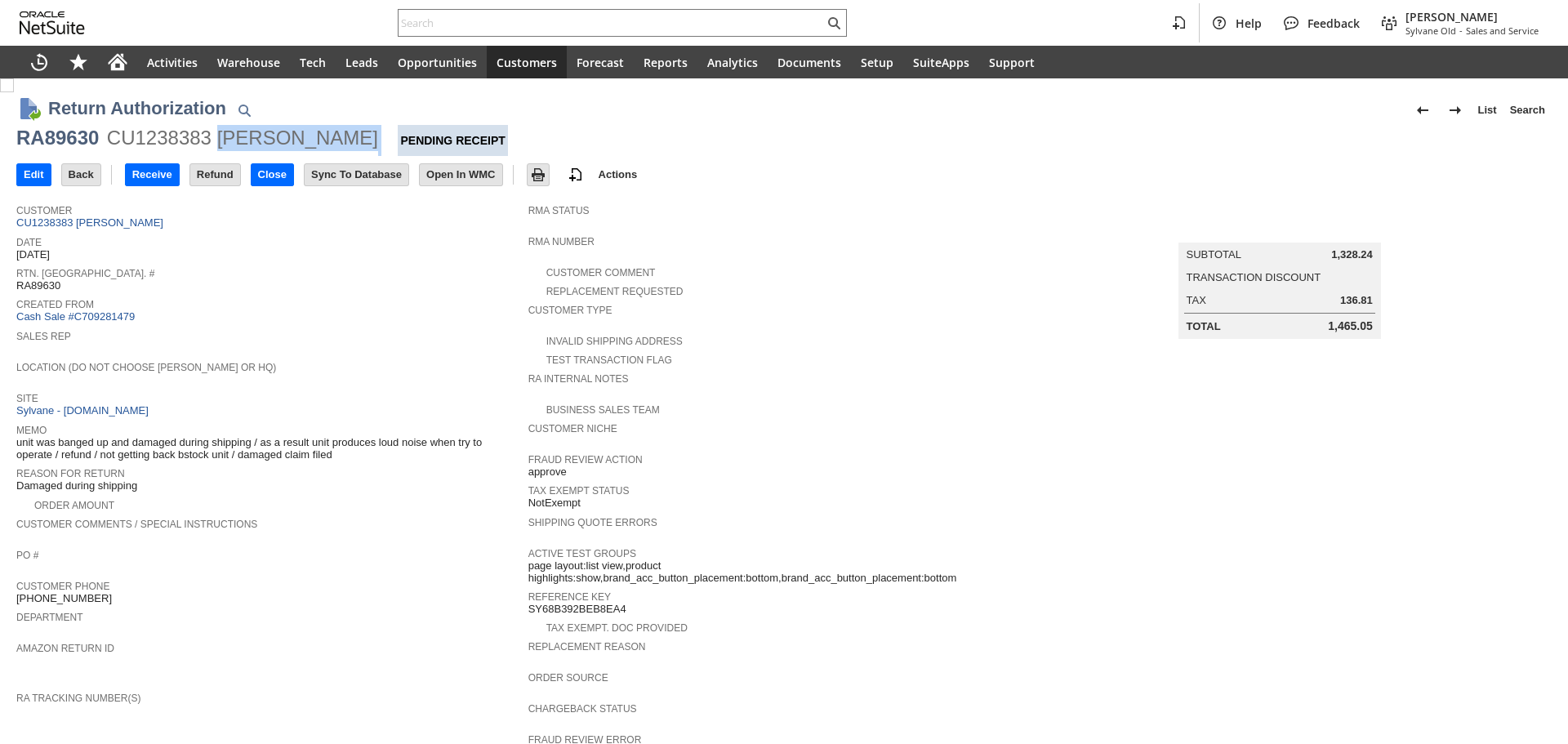
copy div "[PERSON_NAME]"
copy div
copy div "Kim LiChong"
drag, startPoint x: 326, startPoint y: 139, endPoint x: 221, endPoint y: 150, distance: 105.6
click at [221, 150] on div "RA89630 CU1238383 Kim LiChong Pending Receipt" at bounding box center [784, 140] width 1536 height 31
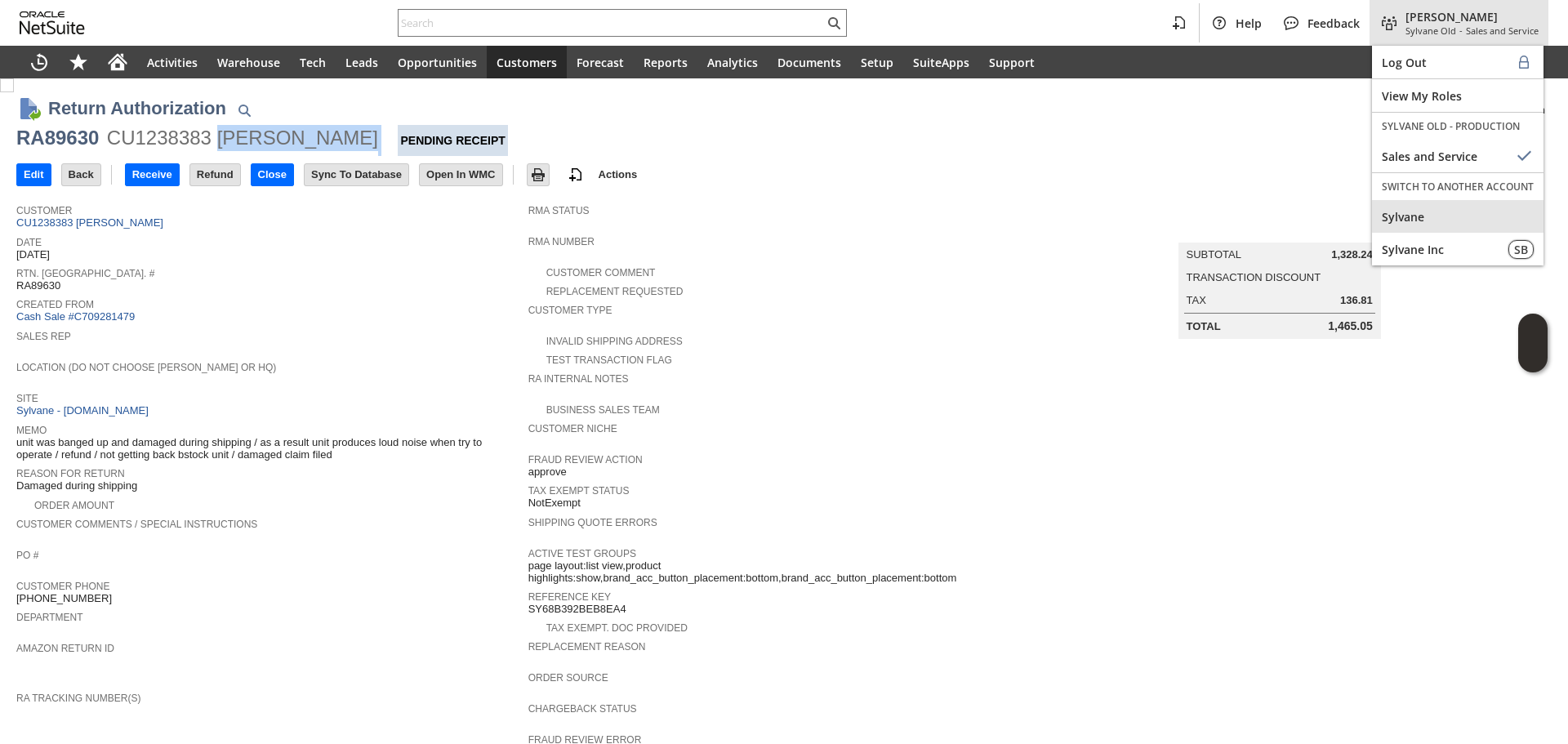
click at [1419, 230] on div "Sylvane" at bounding box center [1458, 216] width 172 height 32
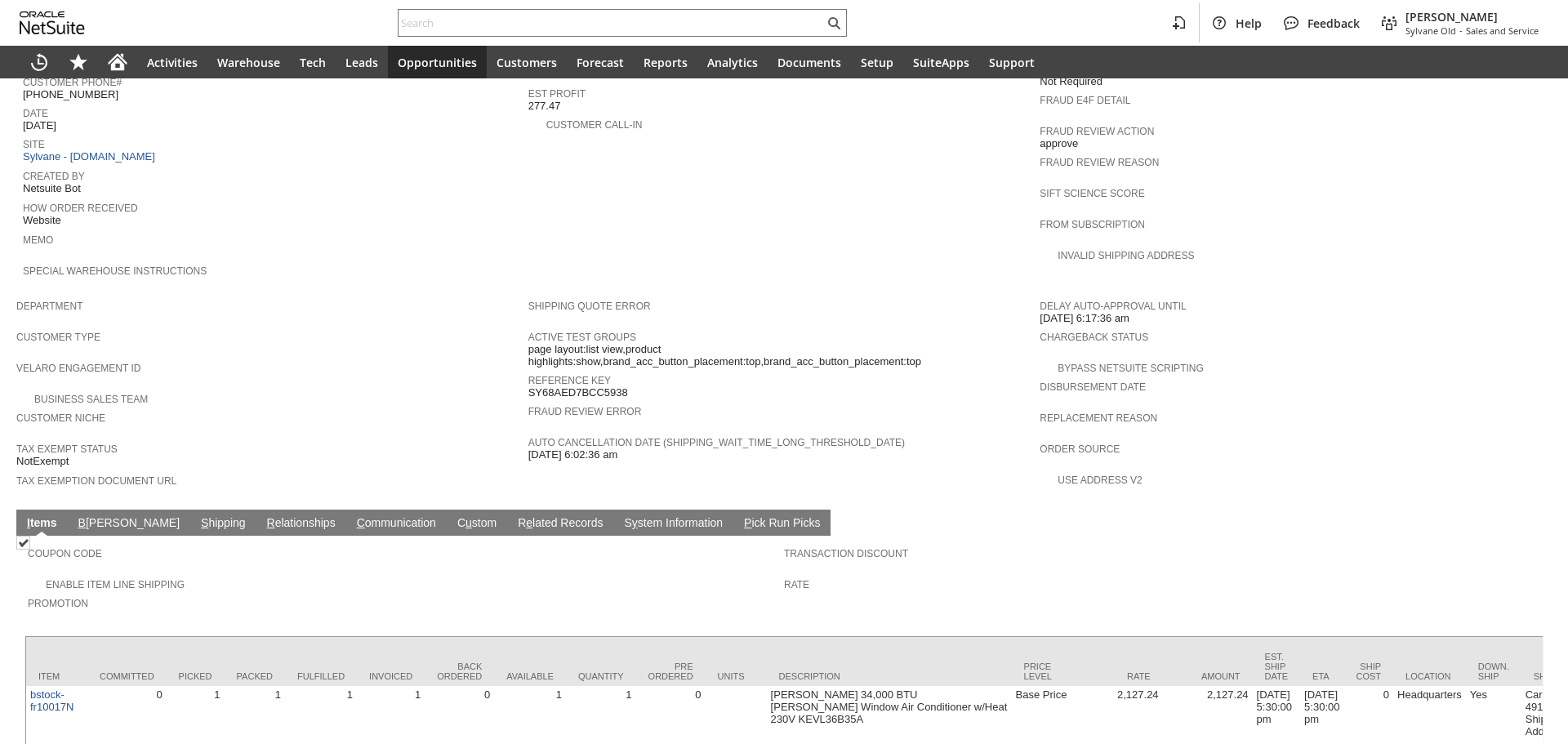
click at [197, 516] on link "S hipping" at bounding box center [223, 523] width 53 height 16
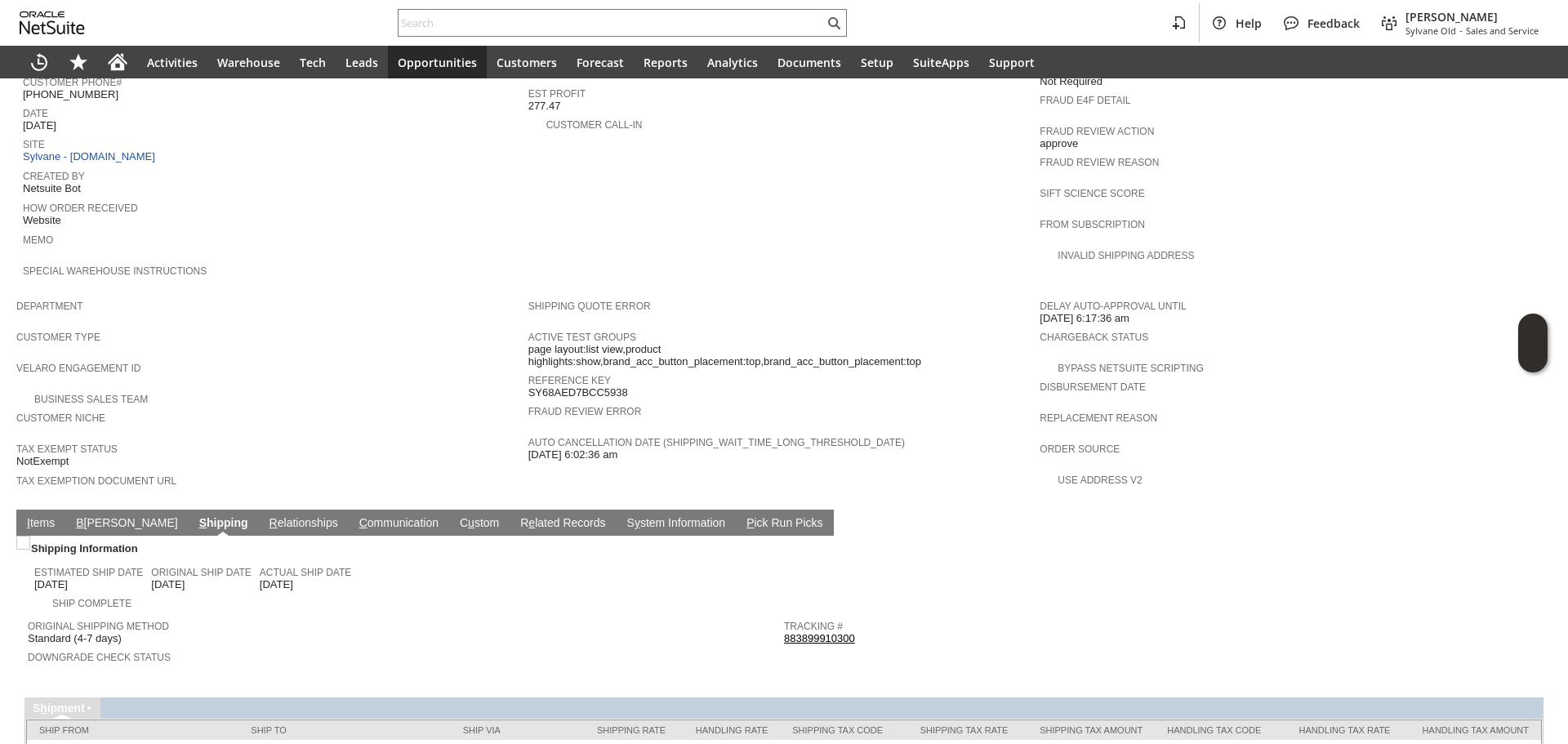
click at [817, 632] on link "883899910300" at bounding box center [819, 638] width 71 height 12
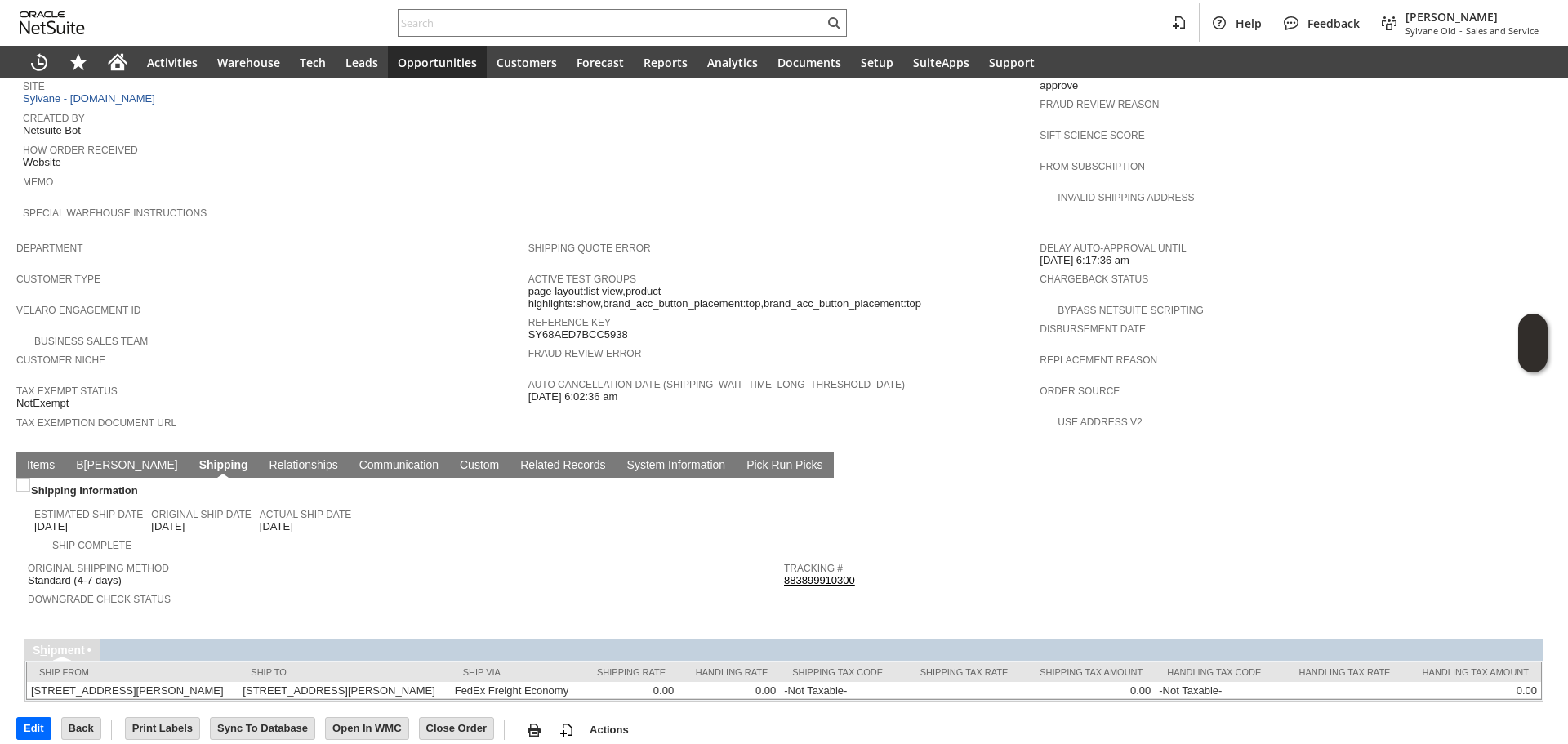
click at [46, 458] on link "I tems" at bounding box center [41, 465] width 36 height 16
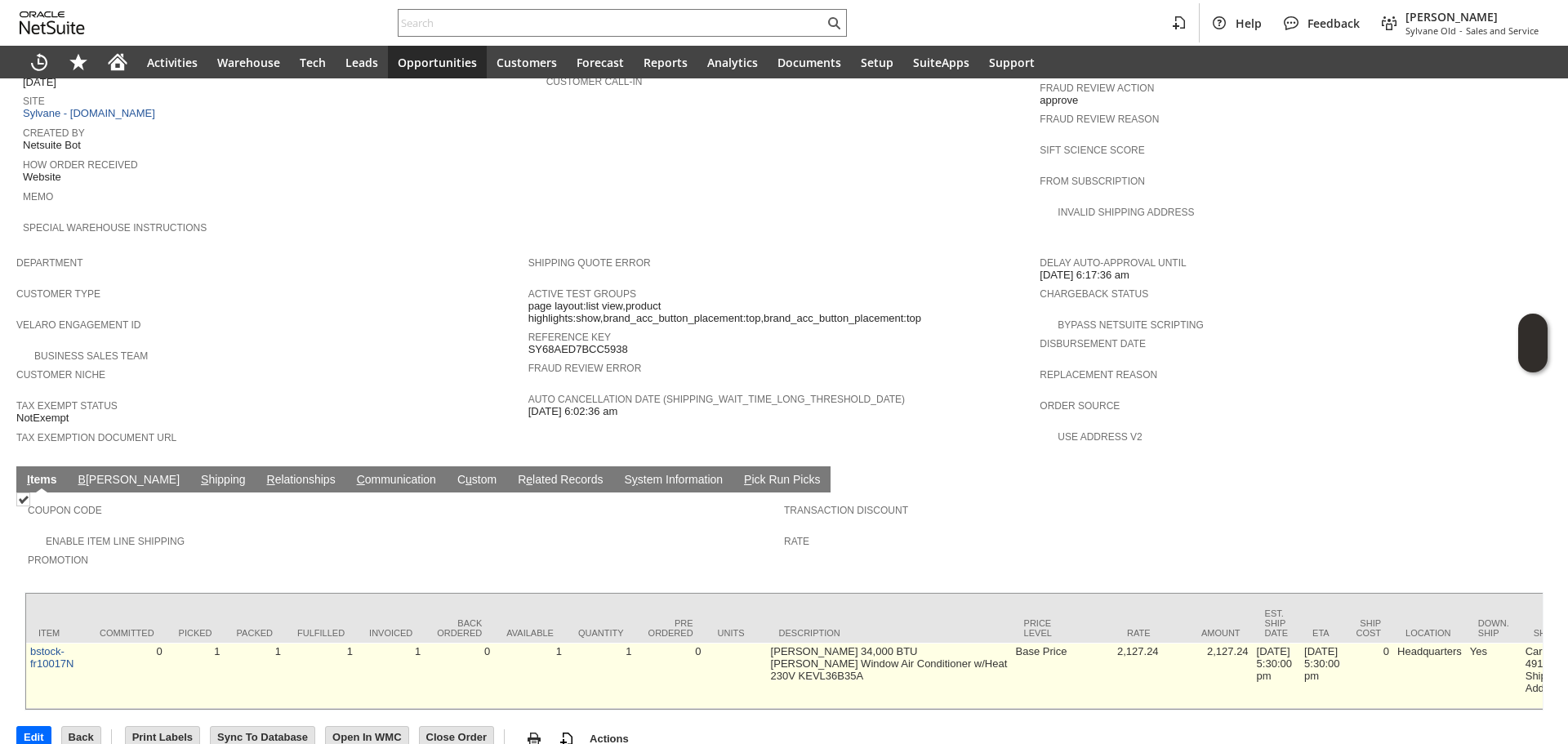
click at [760, 642] on td at bounding box center [736, 676] width 61 height 66
drag, startPoint x: 768, startPoint y: 613, endPoint x: 911, endPoint y: 618, distance: 143.1
click at [911, 642] on td "Friedrich 34,000 BTU Kuhl Window Air Conditioner w/Heat 230V KEVL36B35A" at bounding box center [889, 676] width 245 height 66
drag, startPoint x: 910, startPoint y: 633, endPoint x: 786, endPoint y: 615, distance: 125.3
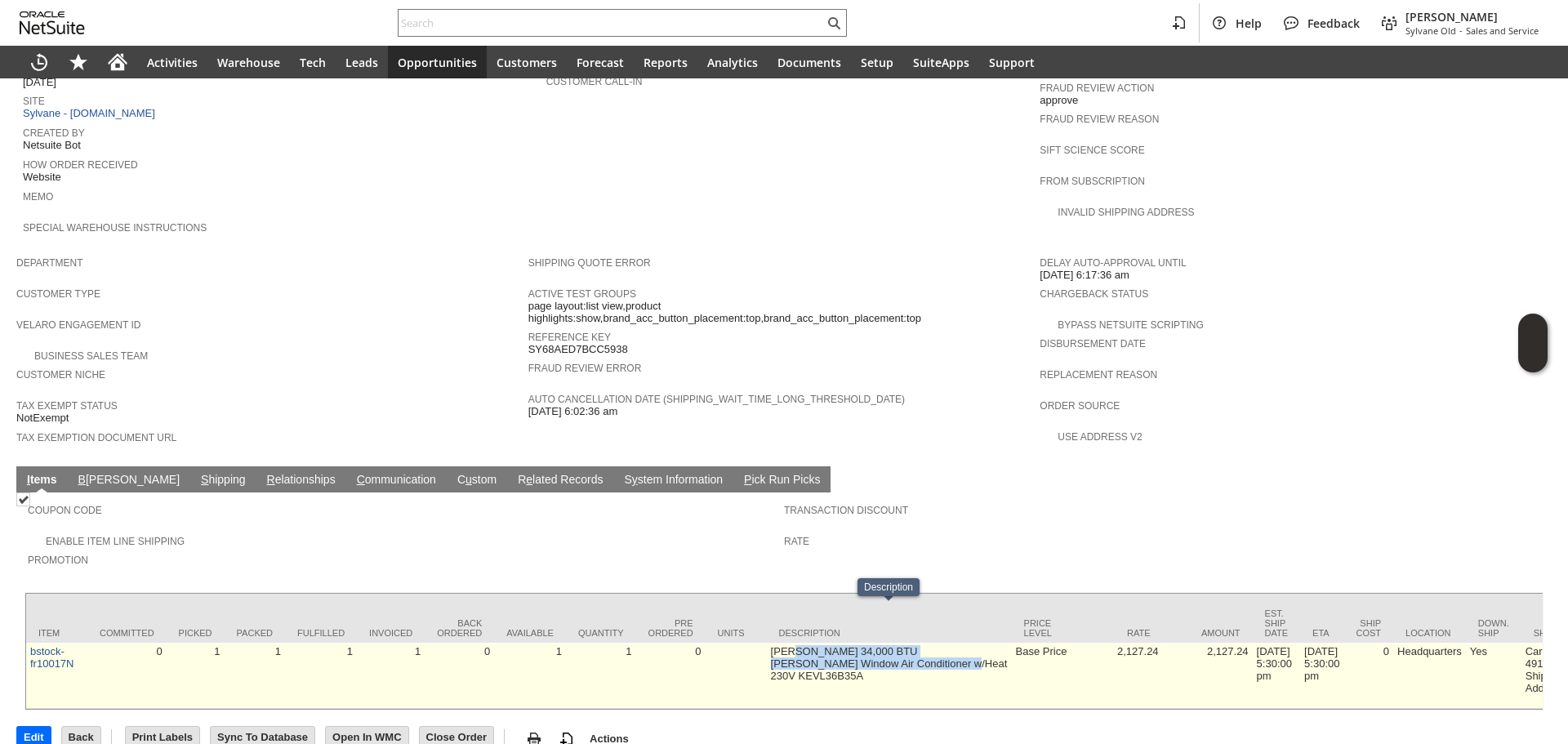
click at [787, 642] on td "Friedrich 34,000 BTU Kuhl Window Air Conditioner w/Heat 230V KEVL36B35A" at bounding box center [889, 676] width 245 height 66
click at [786, 642] on td "Friedrich 34,000 BTU Kuhl Window Air Conditioner w/Heat 230V KEVL36B35A" at bounding box center [889, 676] width 245 height 66
drag, startPoint x: 775, startPoint y: 617, endPoint x: 779, endPoint y: 629, distance: 12.6
click at [779, 642] on td "Friedrich 34,000 BTU Kuhl Window Air Conditioner w/Heat 230V KEVL36B35A" at bounding box center [889, 676] width 245 height 66
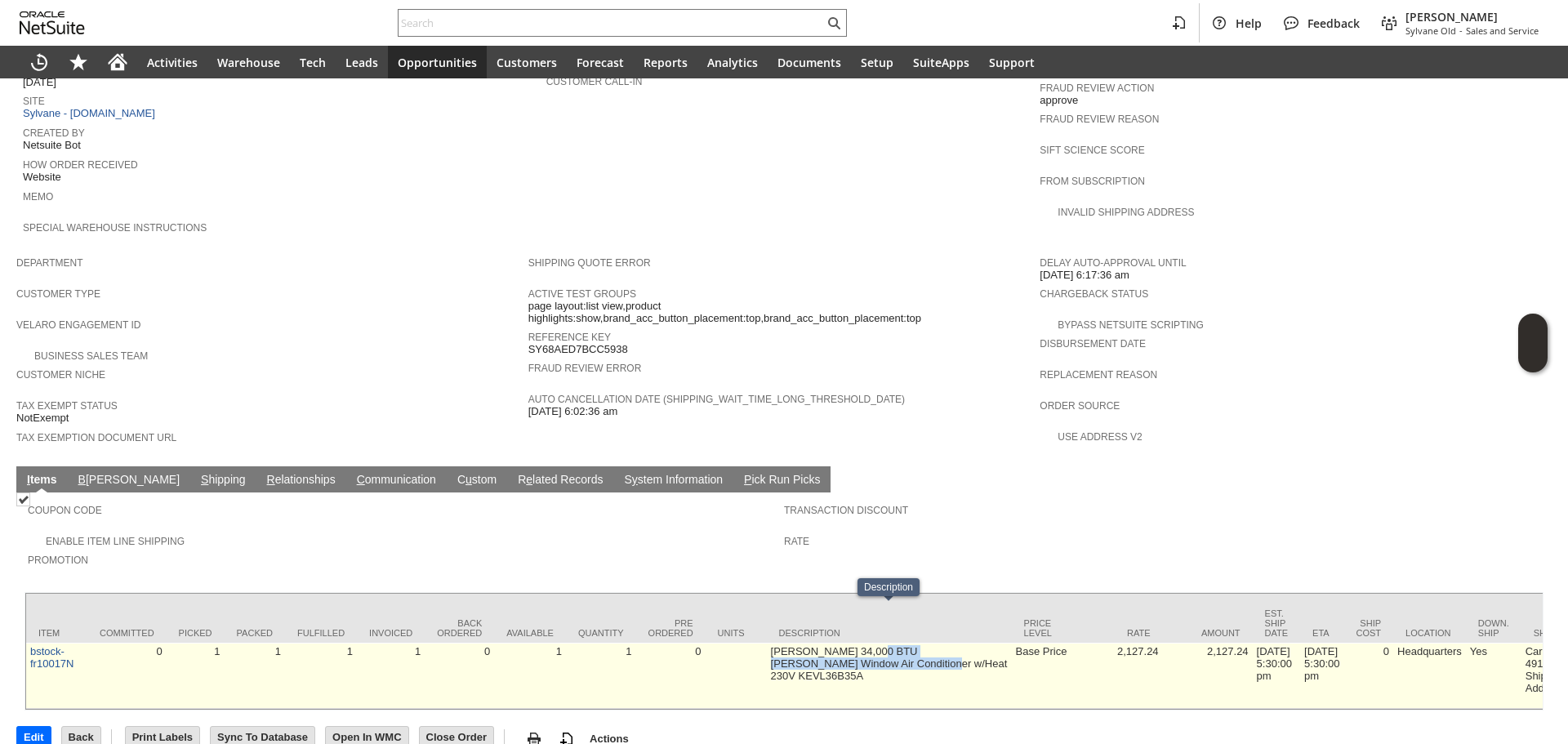
drag, startPoint x: 864, startPoint y: 617, endPoint x: 882, endPoint y: 630, distance: 22.2
click at [882, 642] on td "Friedrich 34,000 BTU Kuhl Window Air Conditioner w/Heat 230V KEVL36B35A" at bounding box center [889, 676] width 245 height 66
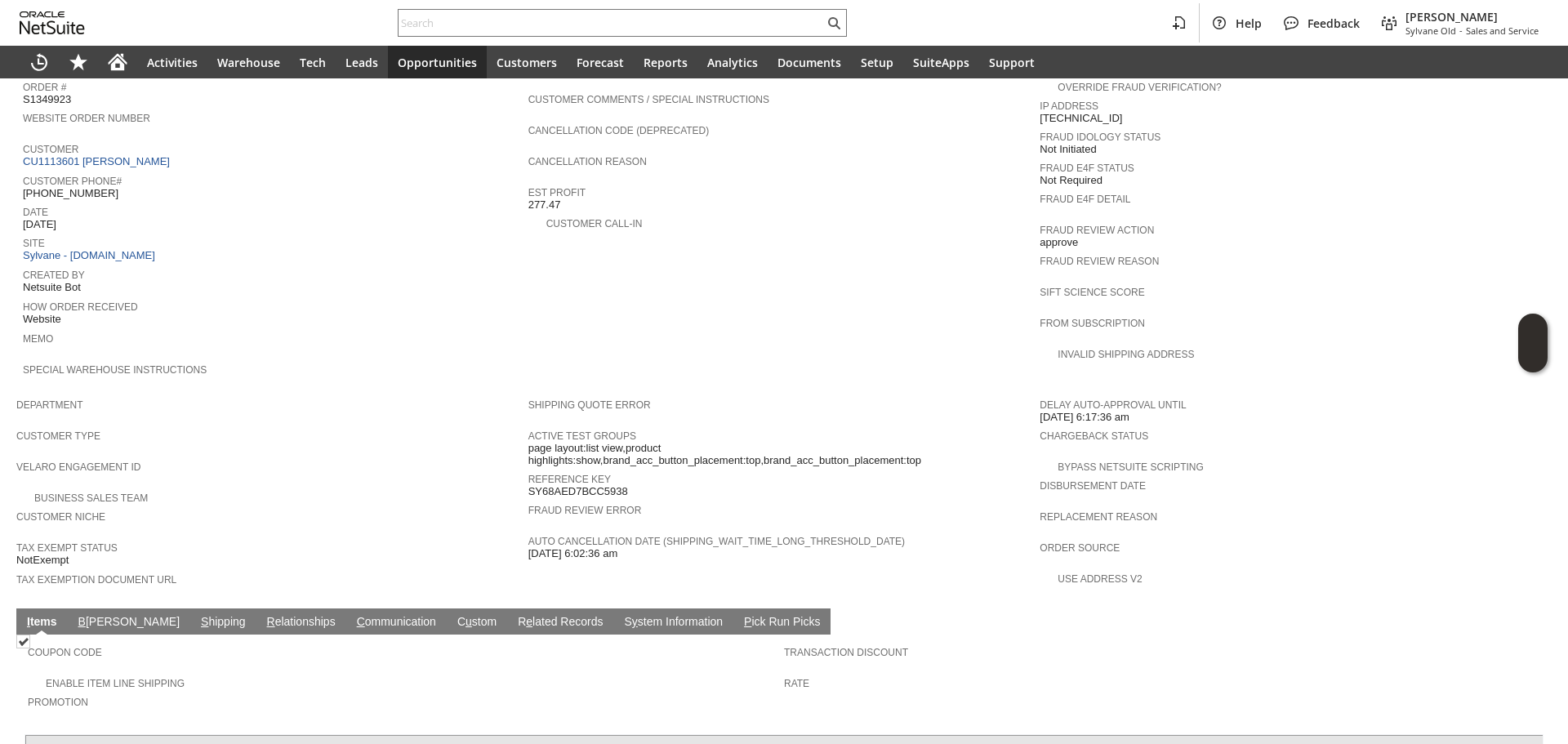
scroll to position [592, 0]
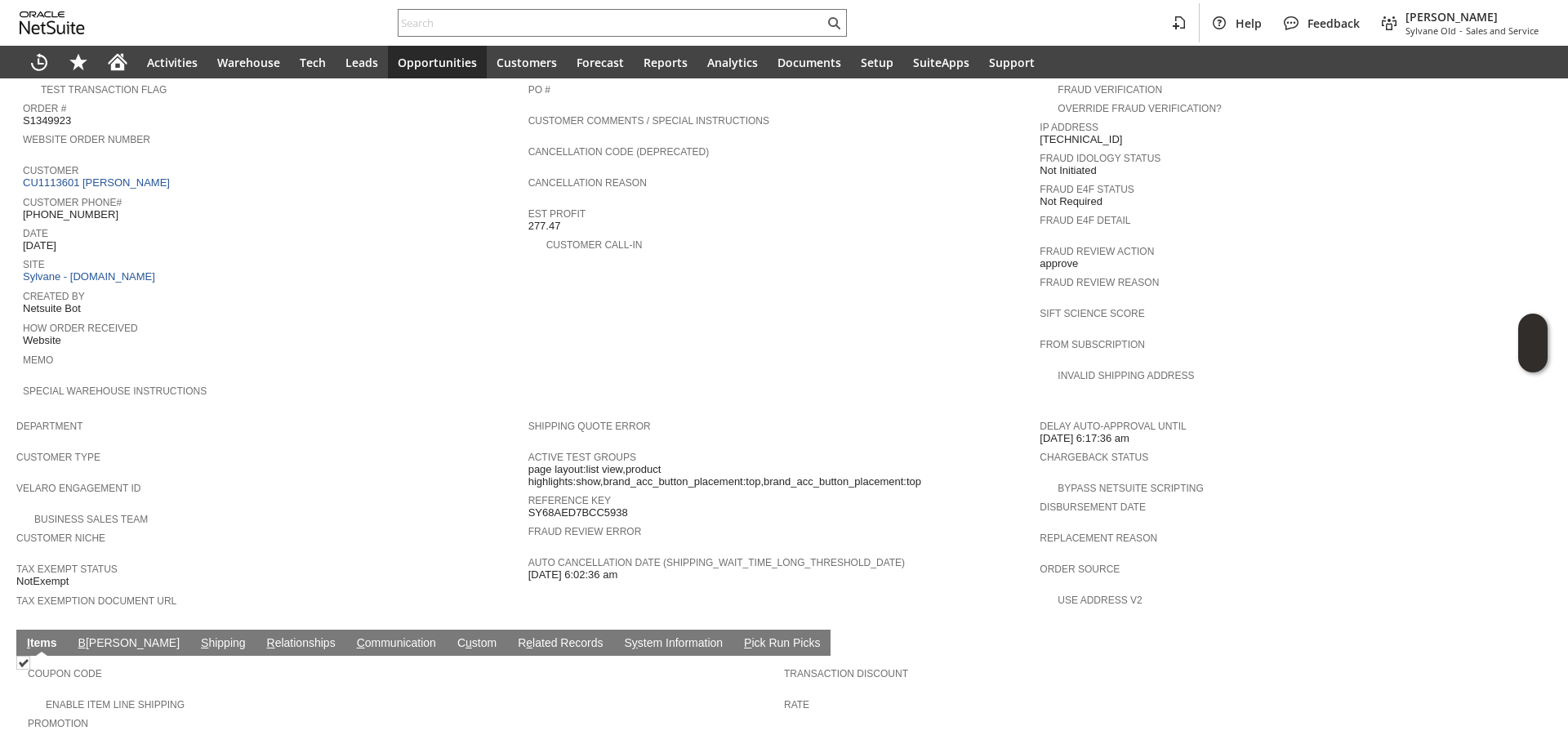
drag, startPoint x: 23, startPoint y: 228, endPoint x: 271, endPoint y: 250, distance: 249.0
click at [56, 239] on span "8/27/2025" at bounding box center [40, 246] width 33 height 13
click at [308, 254] on div "Site Sylvane - www.sylvane.com" at bounding box center [271, 269] width 498 height 30
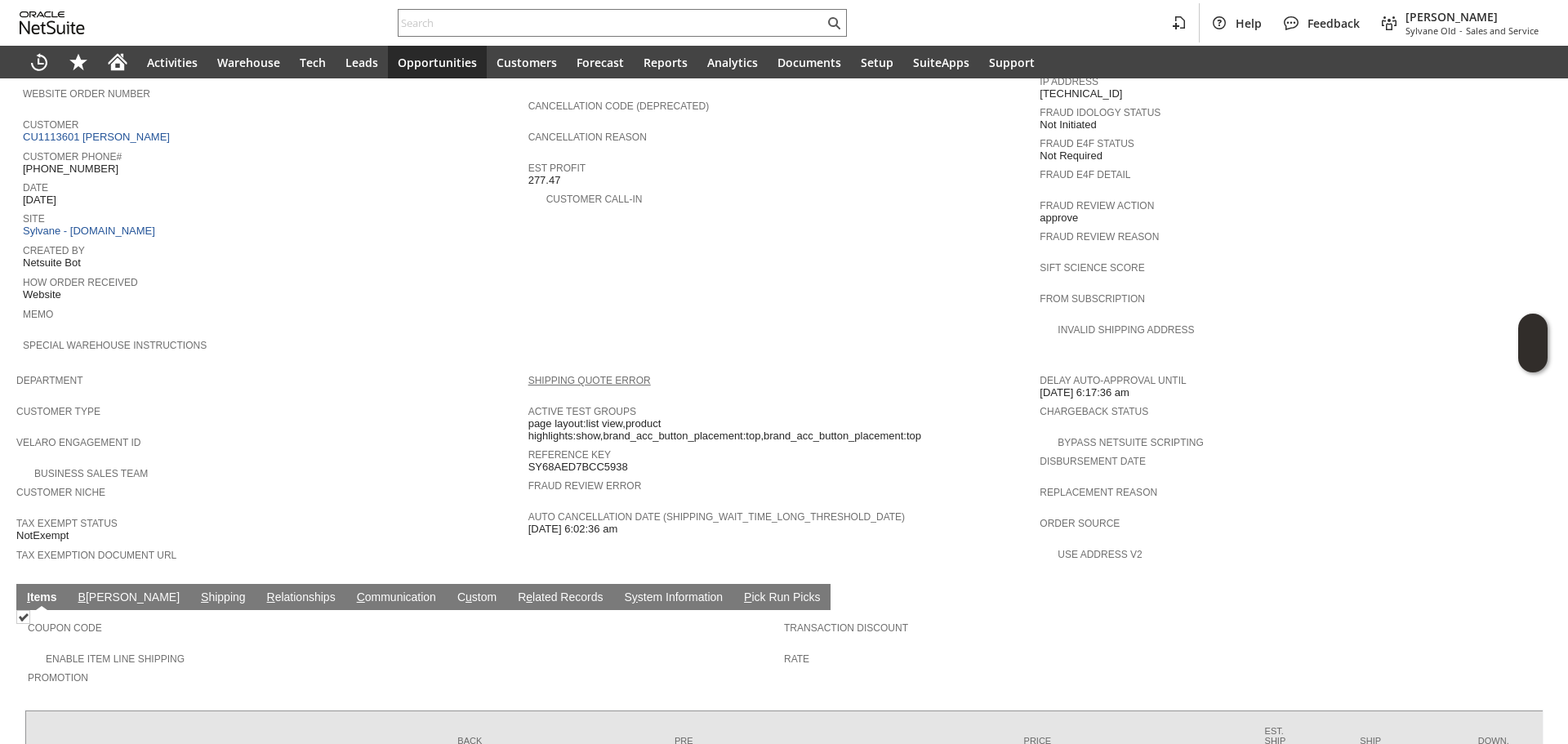
scroll to position [755, 0]
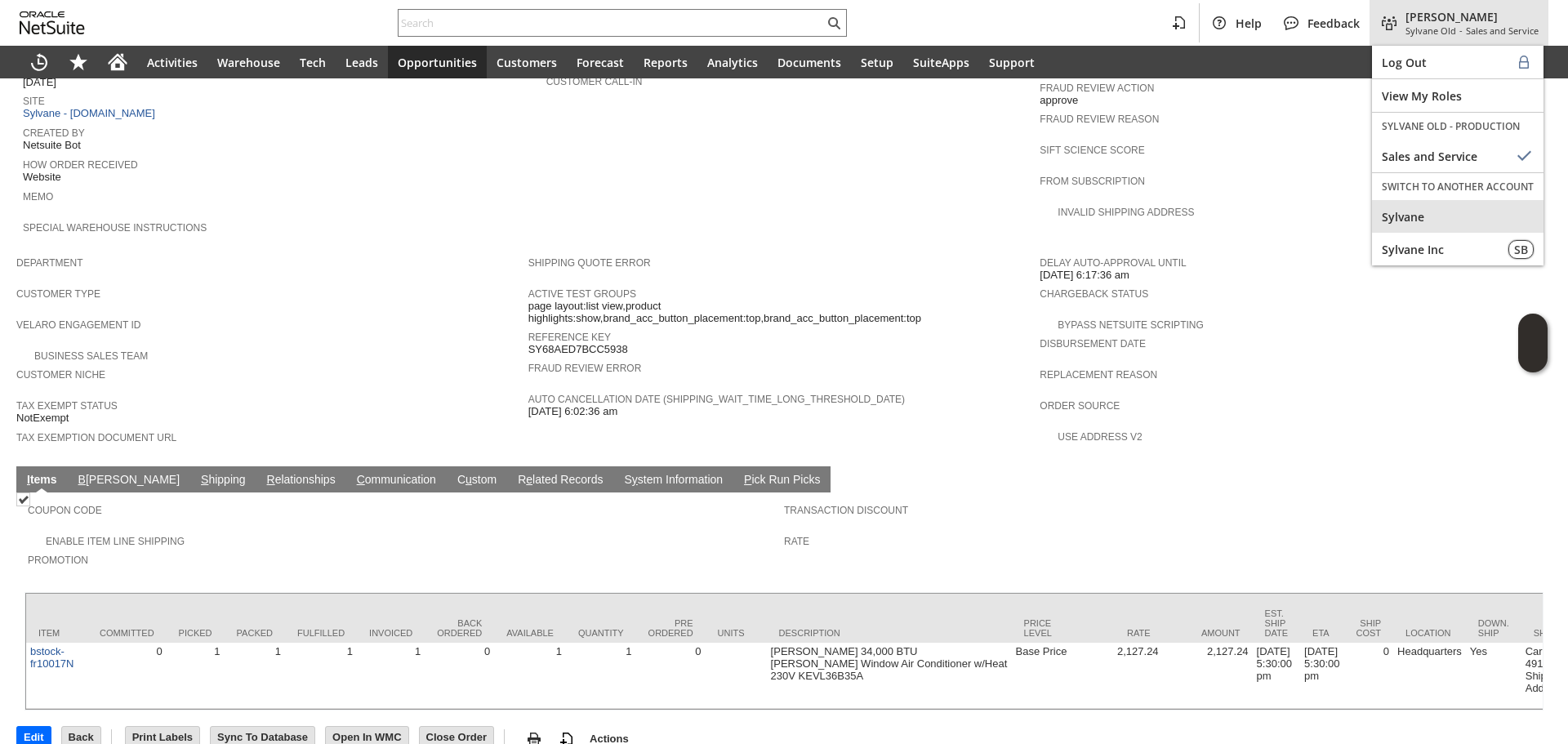
click at [1424, 216] on span "Sylvane" at bounding box center [1458, 216] width 152 height 16
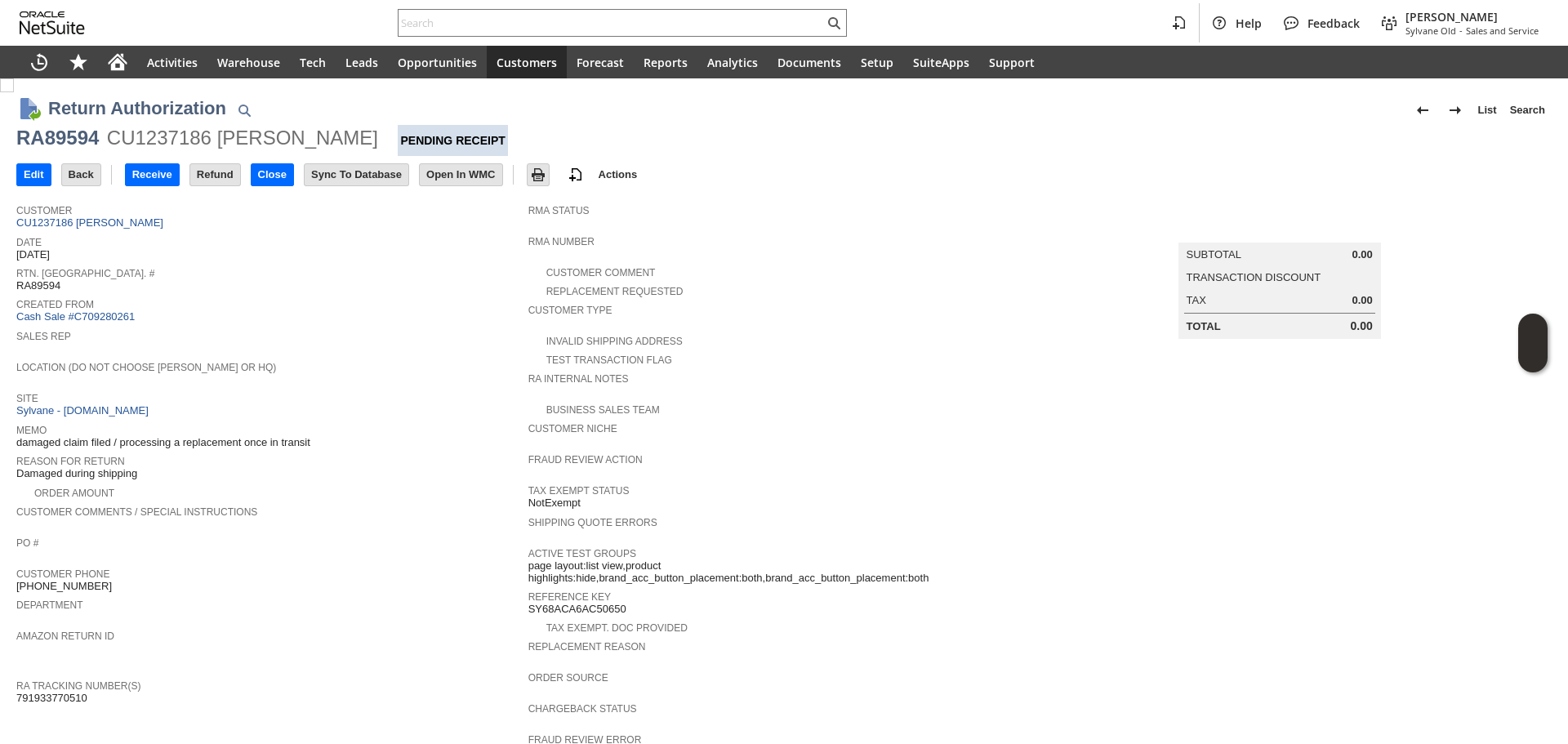
scroll to position [327, 0]
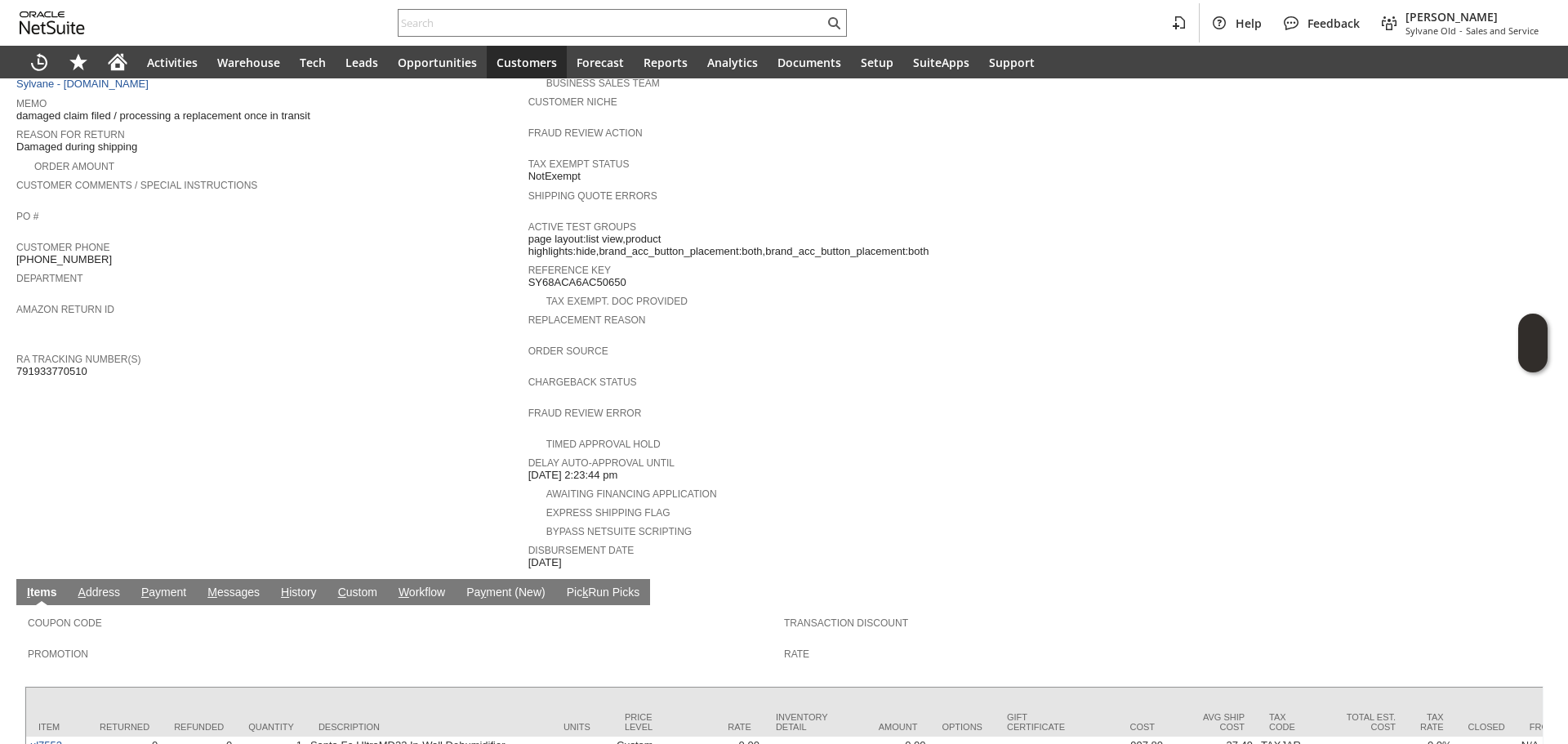
click at [63, 365] on span "791933770510" at bounding box center [52, 371] width 71 height 13
copy span "791933770510"
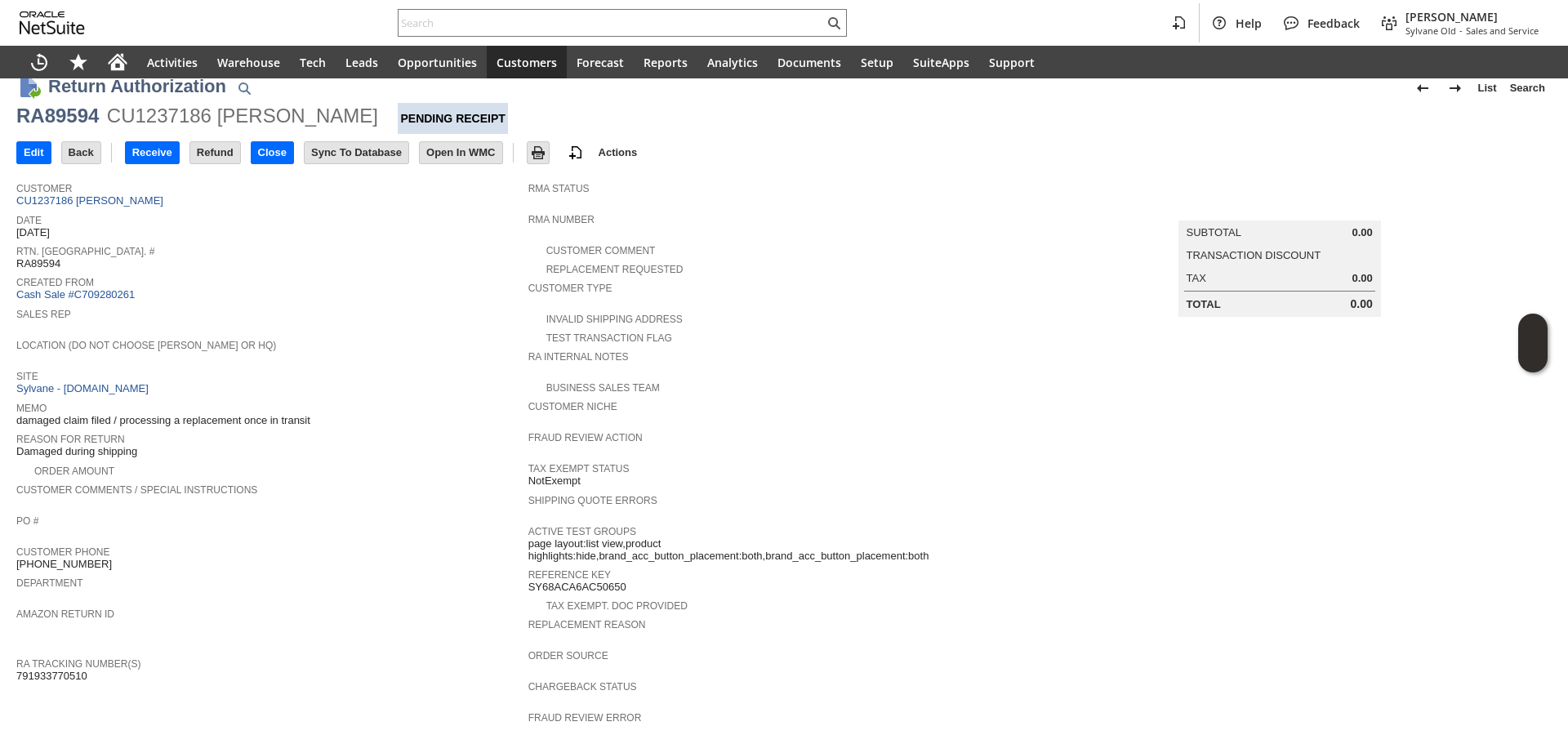
scroll to position [0, 0]
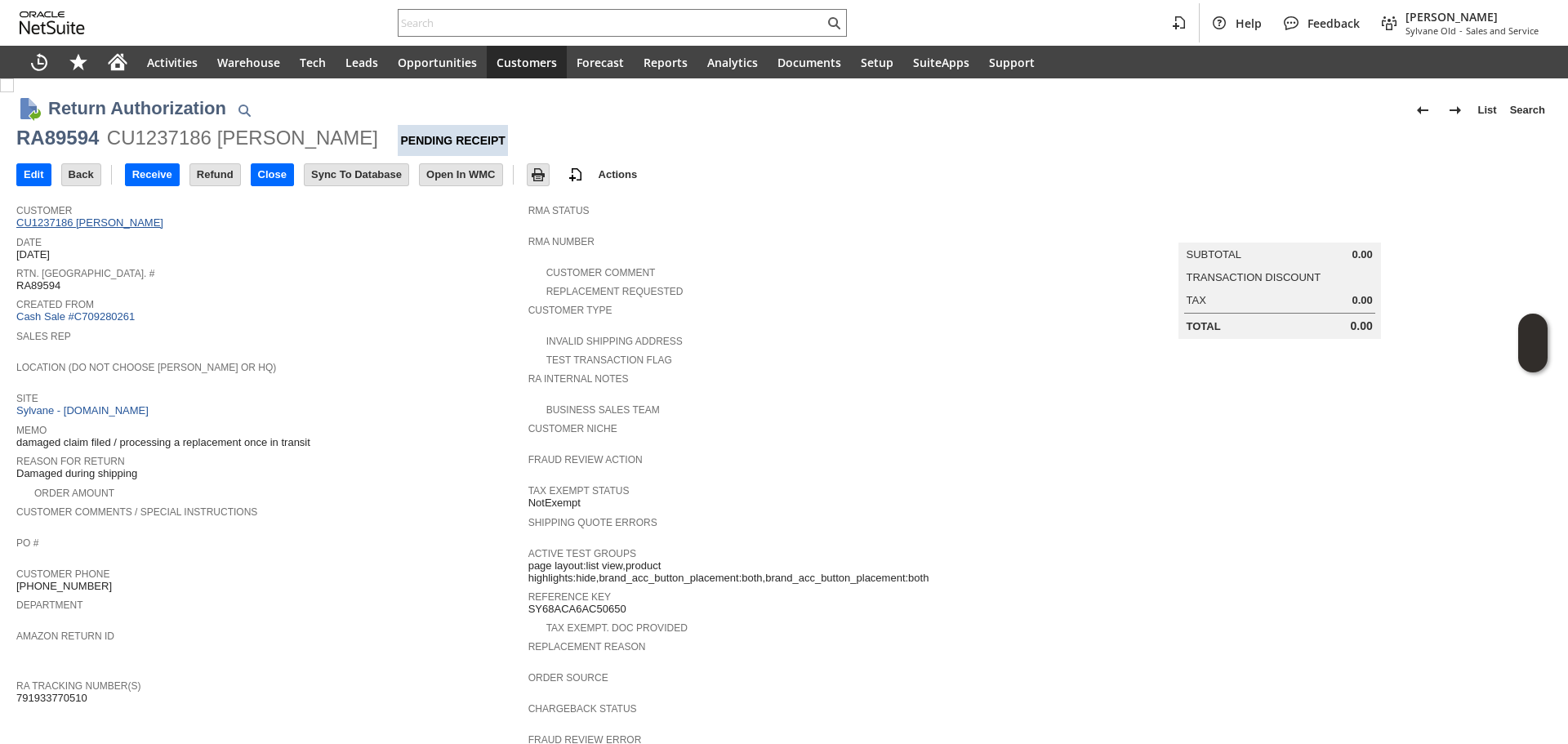
click at [95, 223] on link "CU1237186 [PERSON_NAME]" at bounding box center [92, 222] width 151 height 12
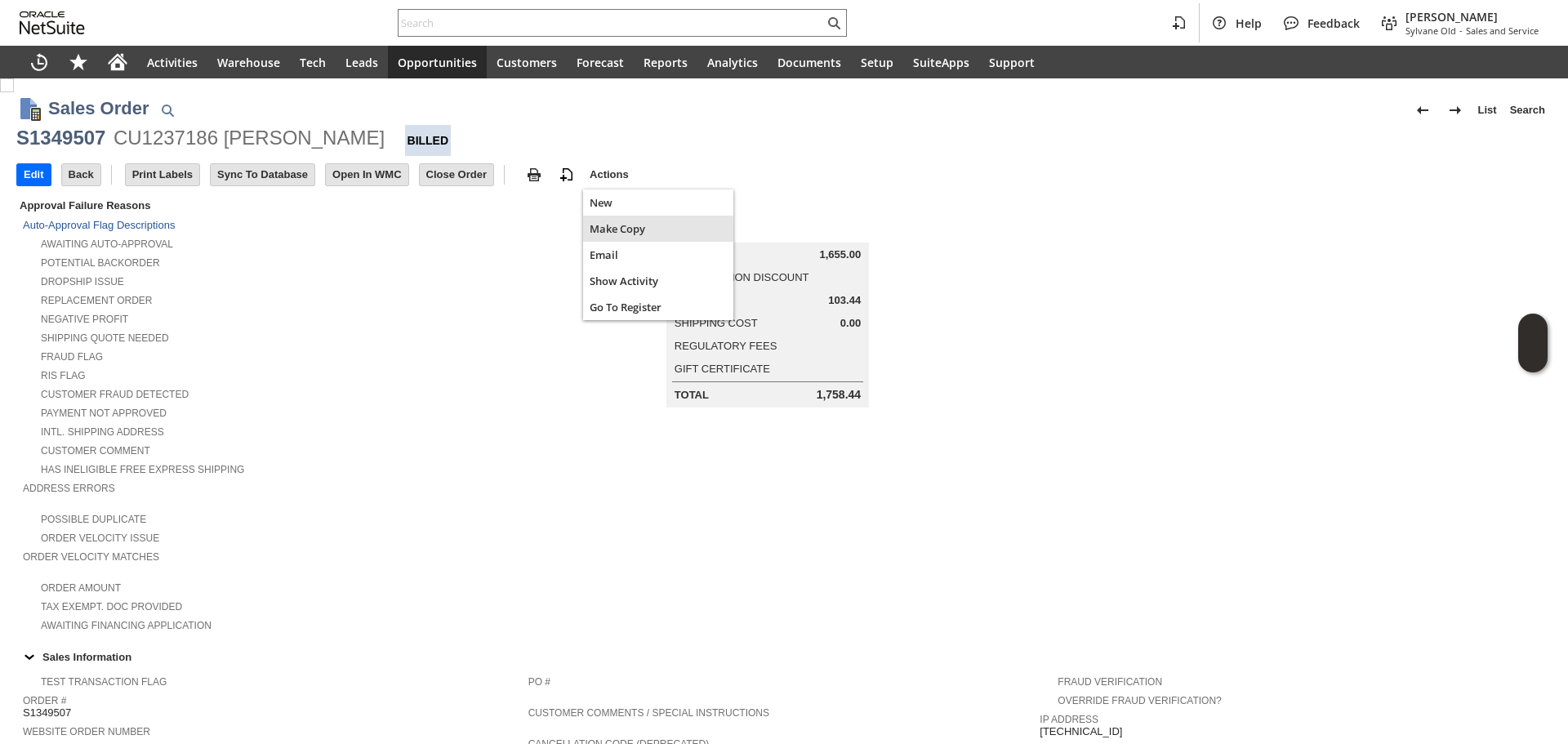
click at [626, 226] on span "Make Copy" at bounding box center [658, 229] width 138 height 15
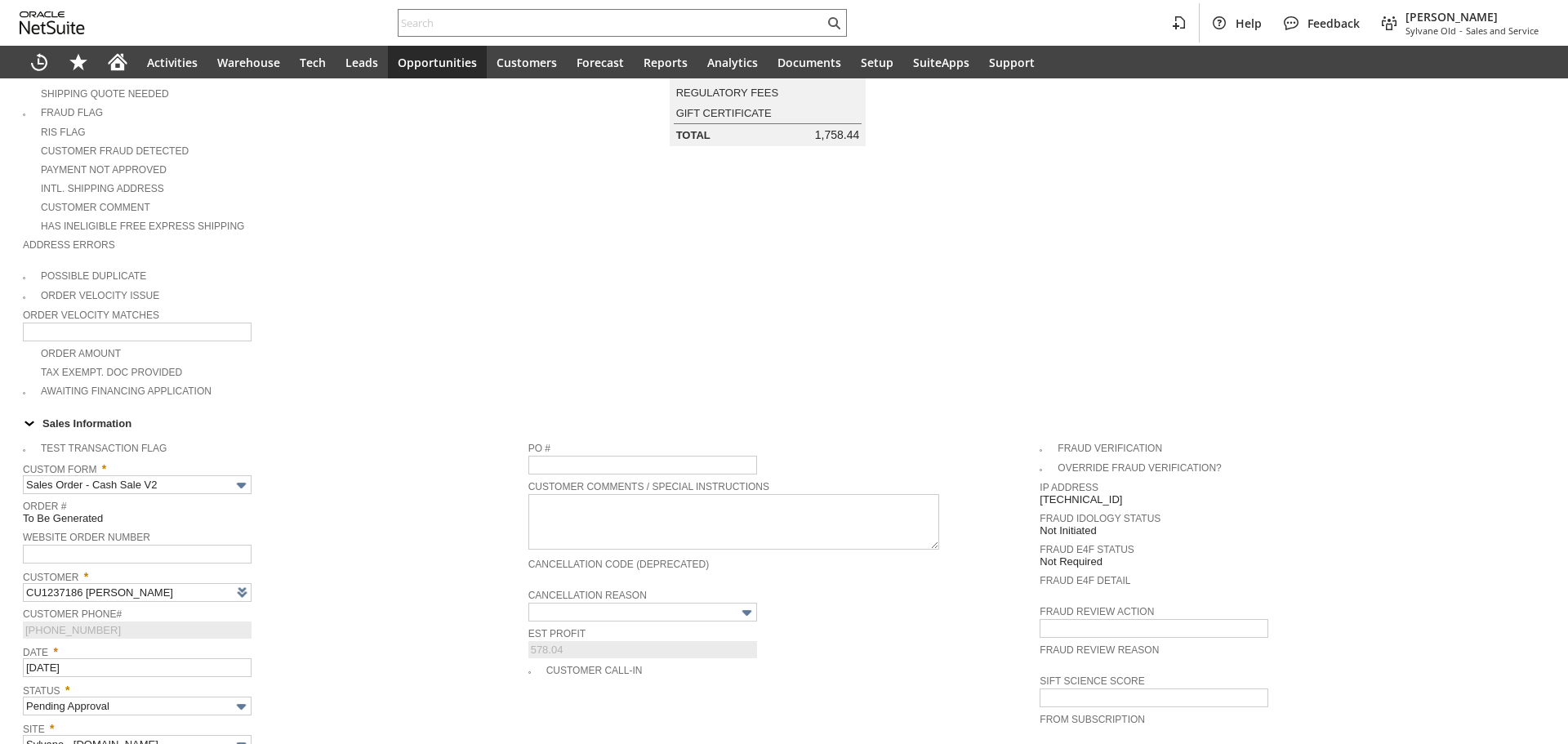
scroll to position [173, 0]
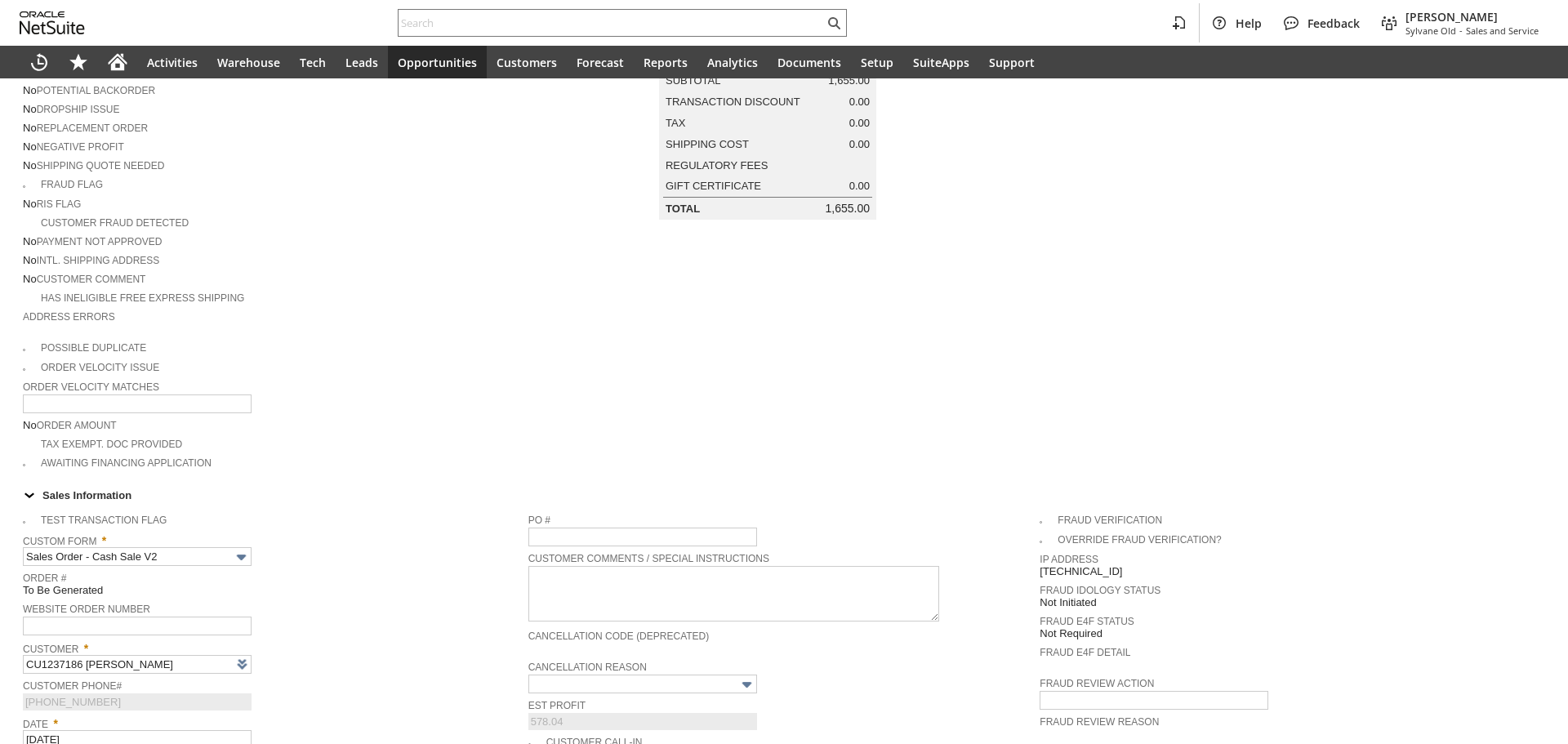
type input "Headquarters - Phone/Fax"
type input "Make Copy"
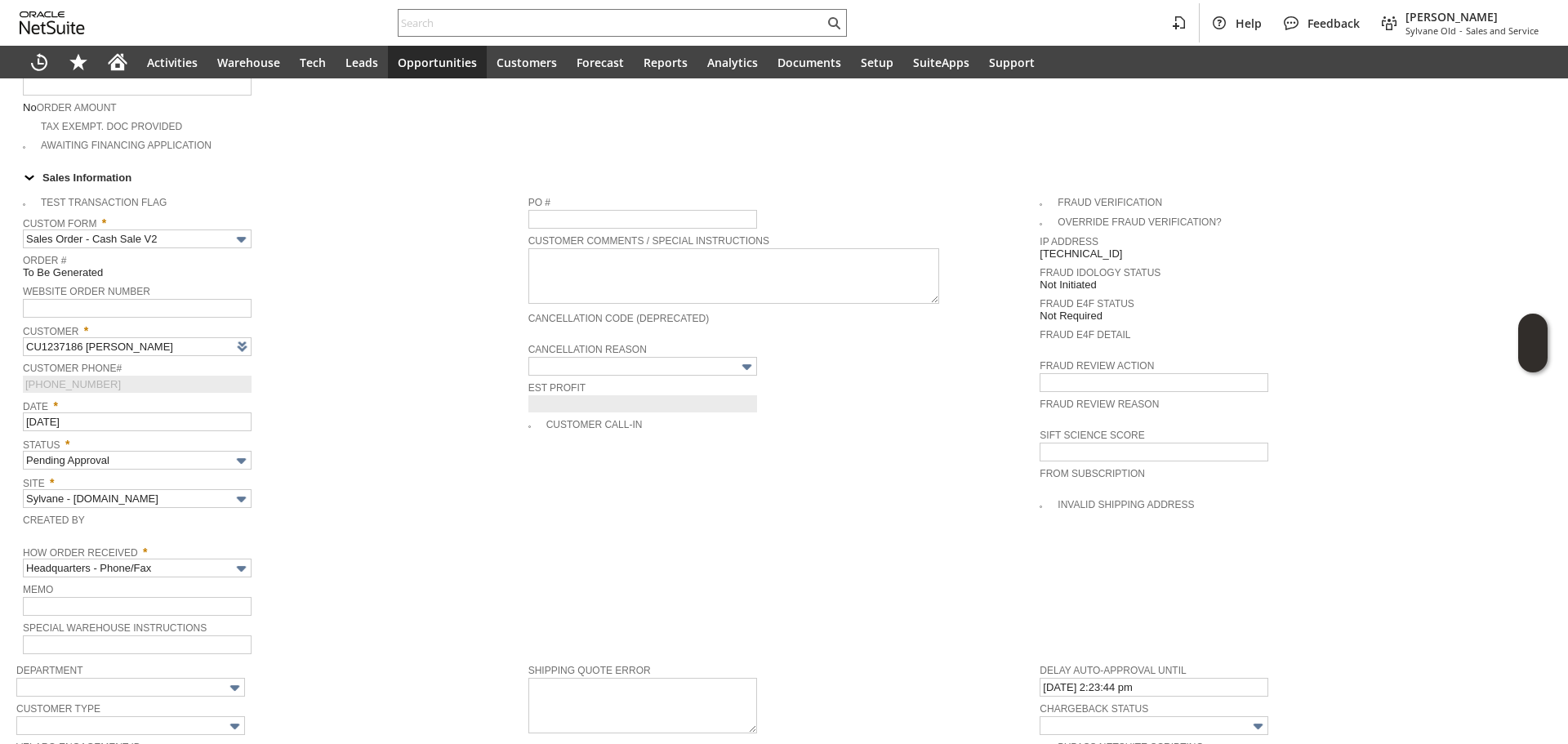
scroll to position [1037, 0]
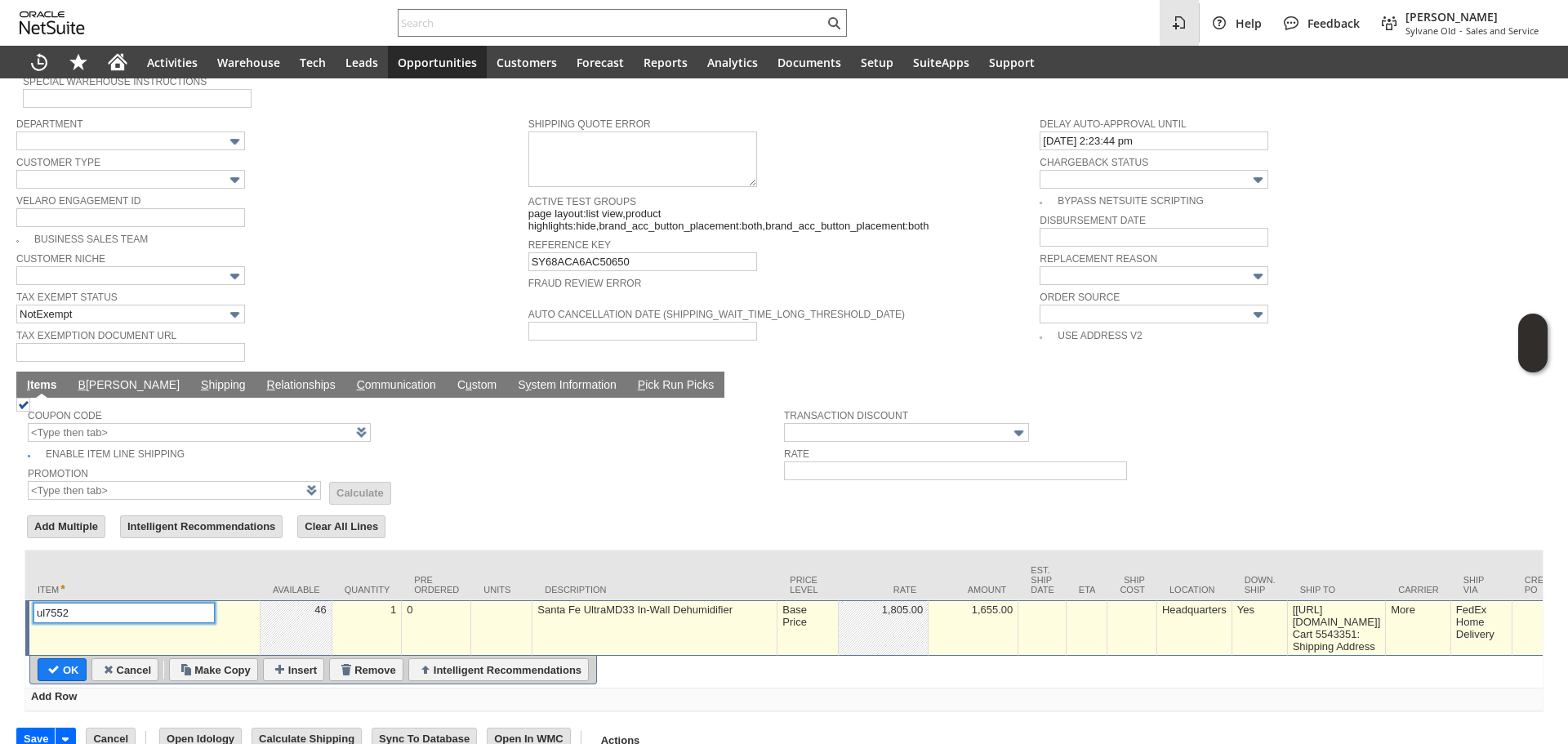
type input "Intelligent Recommendations¹⁰"
click at [813, 611] on td "Base Price" at bounding box center [808, 628] width 61 height 55
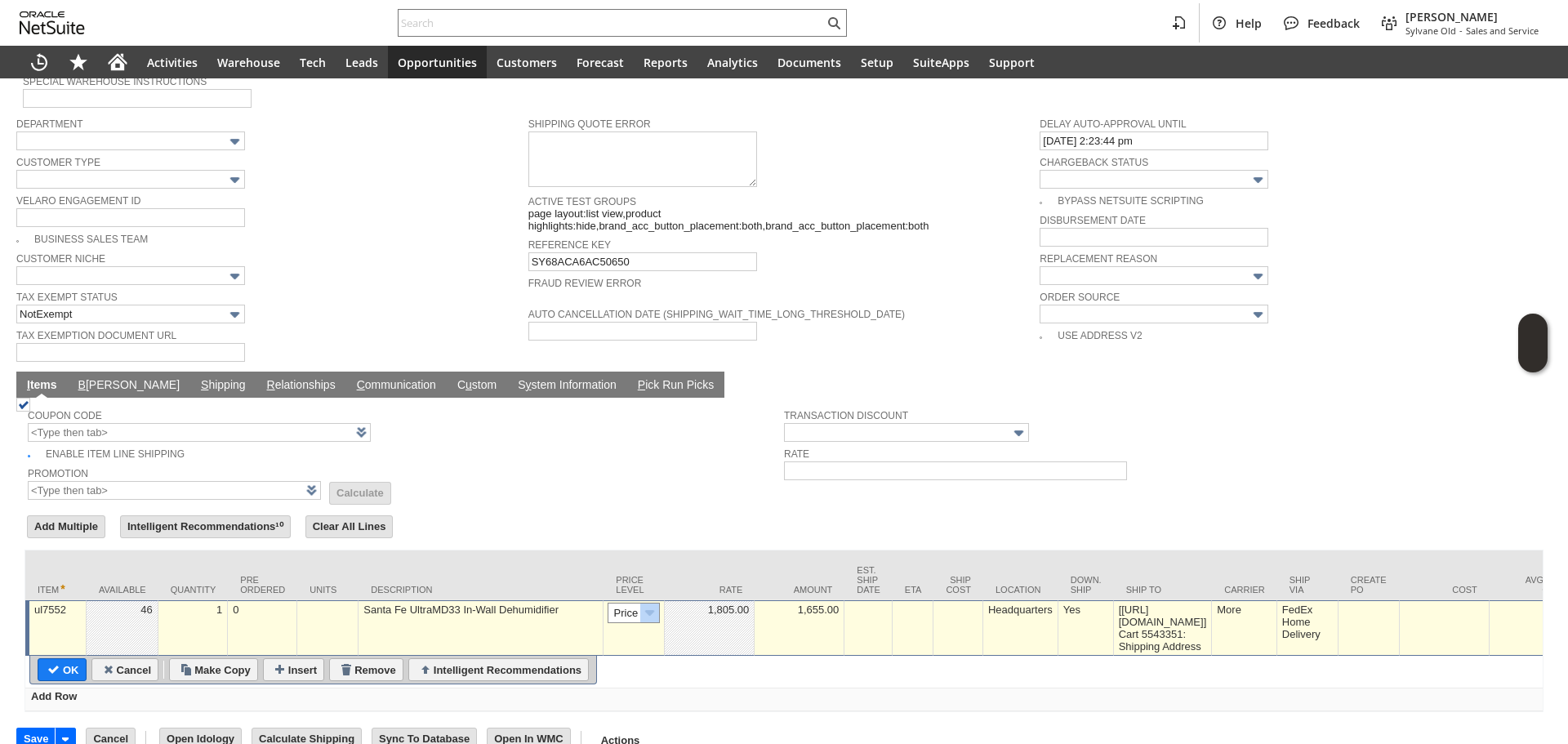
scroll to position [0, 25]
click at [659, 600] on td "Base Price" at bounding box center [634, 628] width 61 height 55
click at [651, 604] on img at bounding box center [650, 613] width 18 height 18
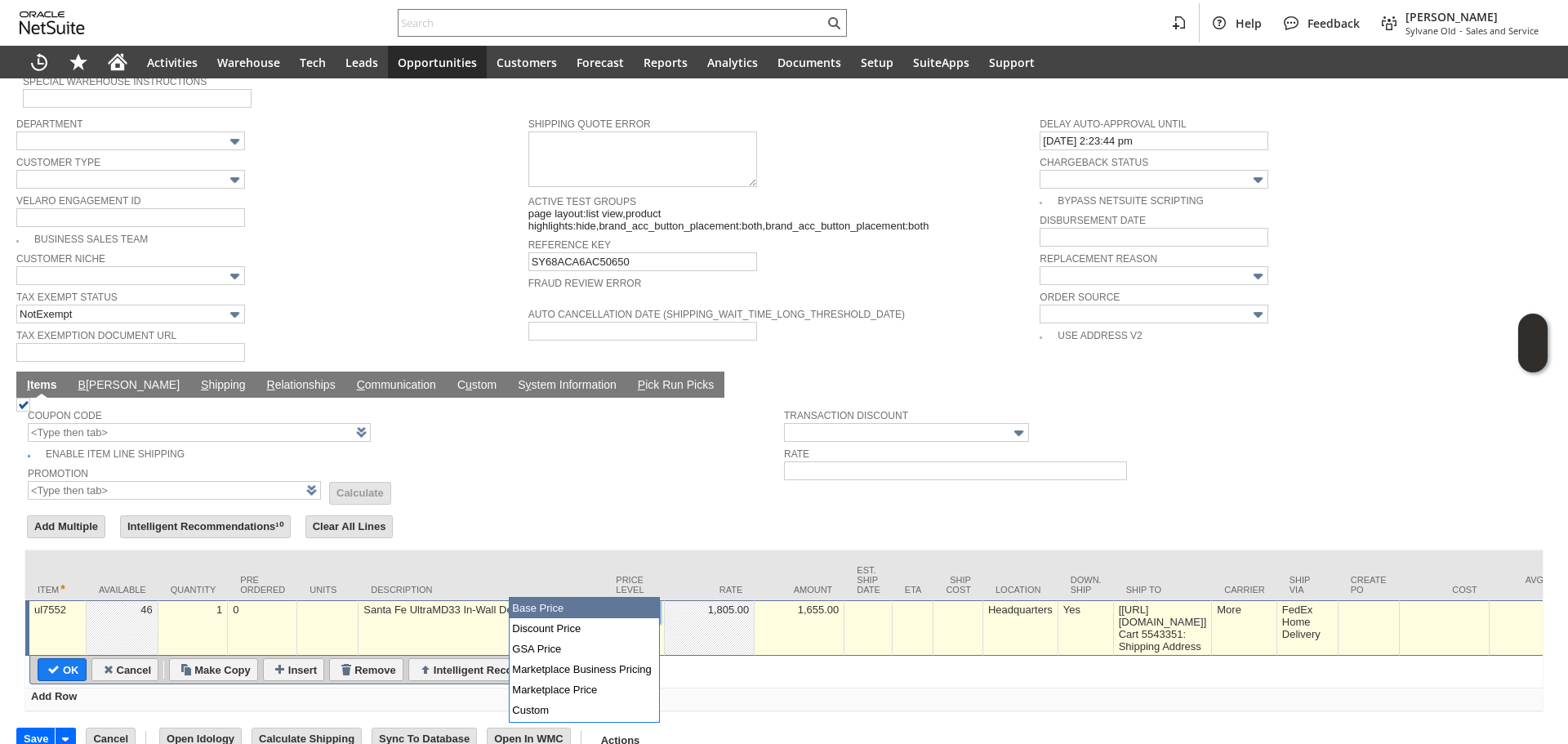
scroll to position [0, 0]
type input "Custom"
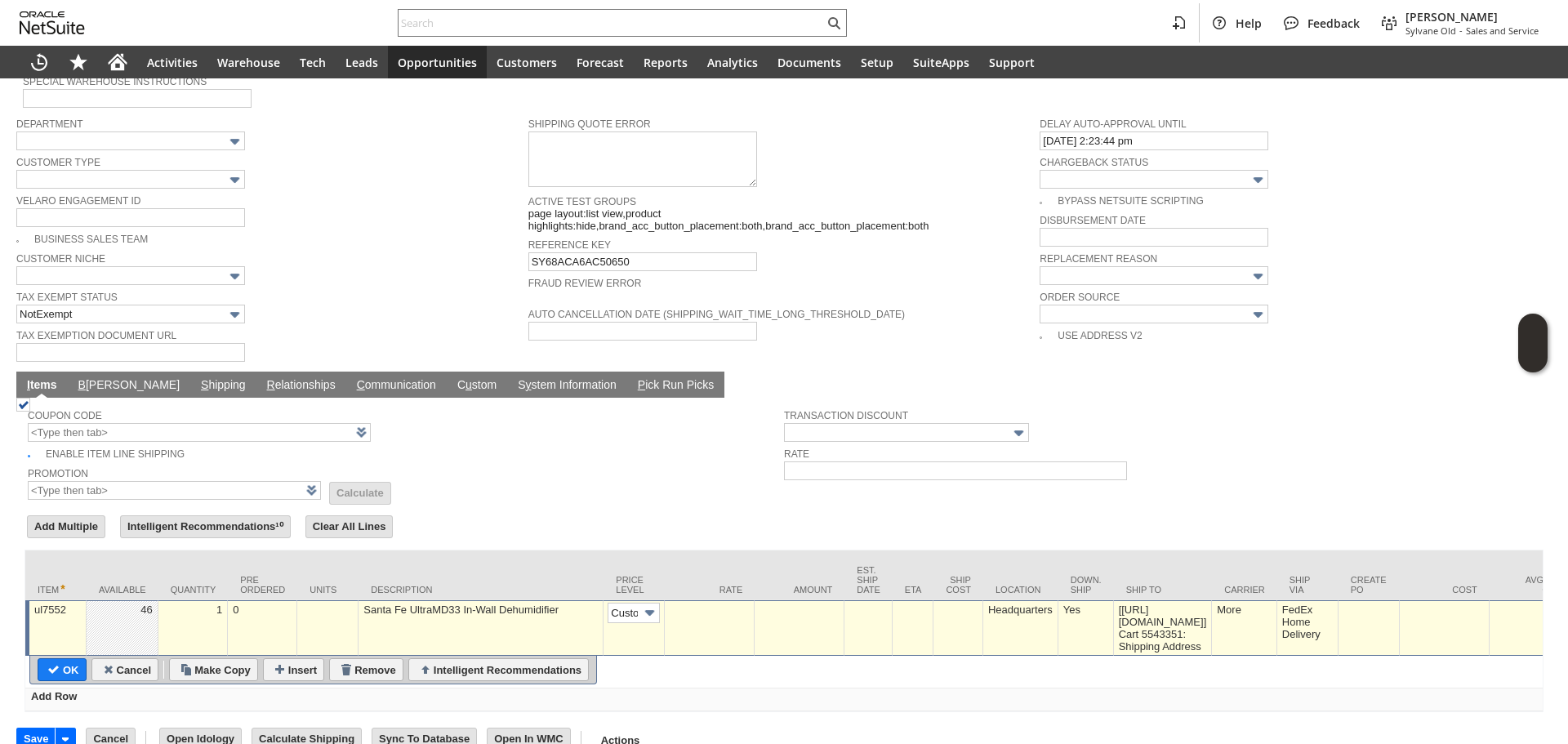
click at [693, 613] on td at bounding box center [709, 628] width 90 height 55
type input "0.00"
click at [67, 659] on input "OK" at bounding box center [62, 669] width 47 height 21
type input "Add"
type input "Copy Previous"
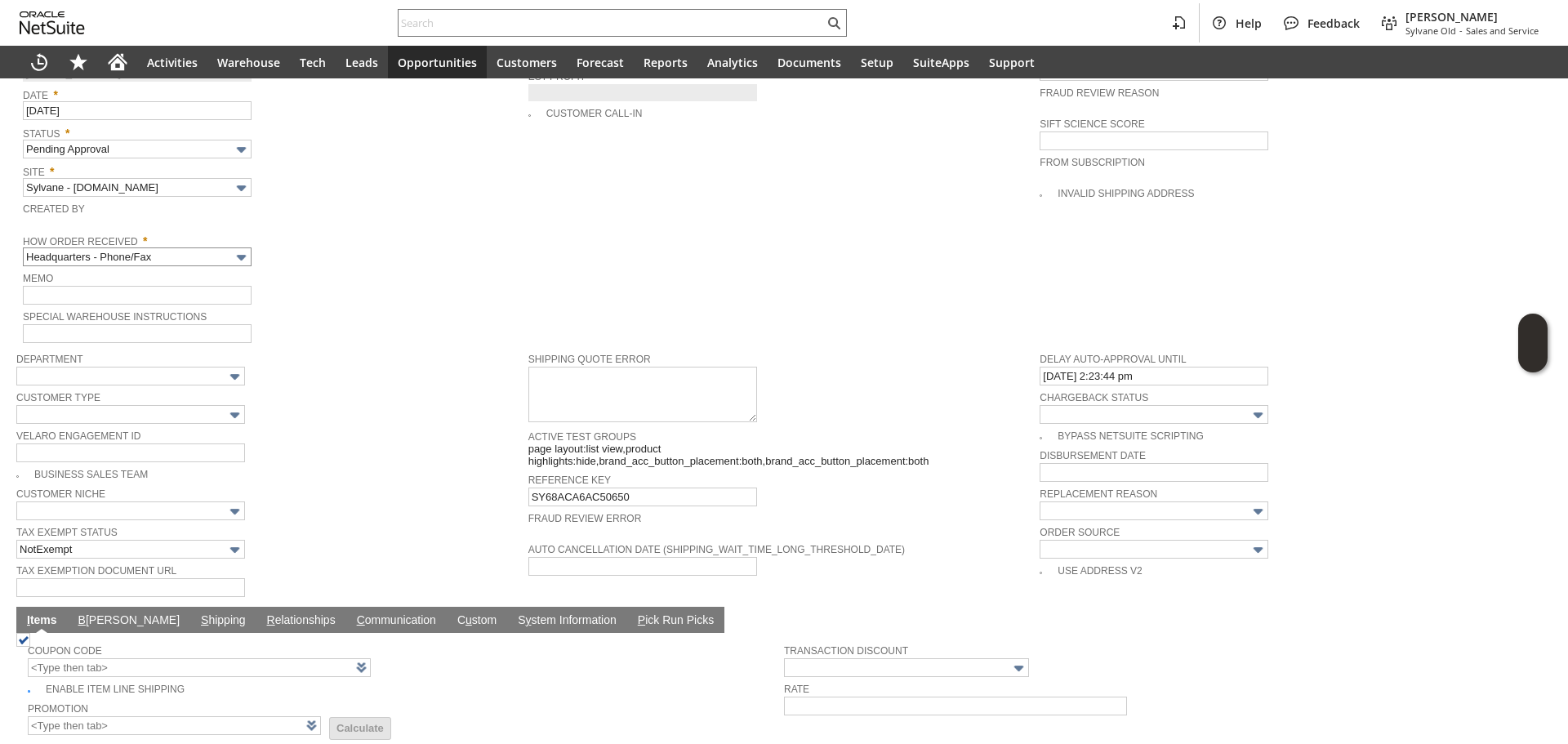
scroll to position [791, 0]
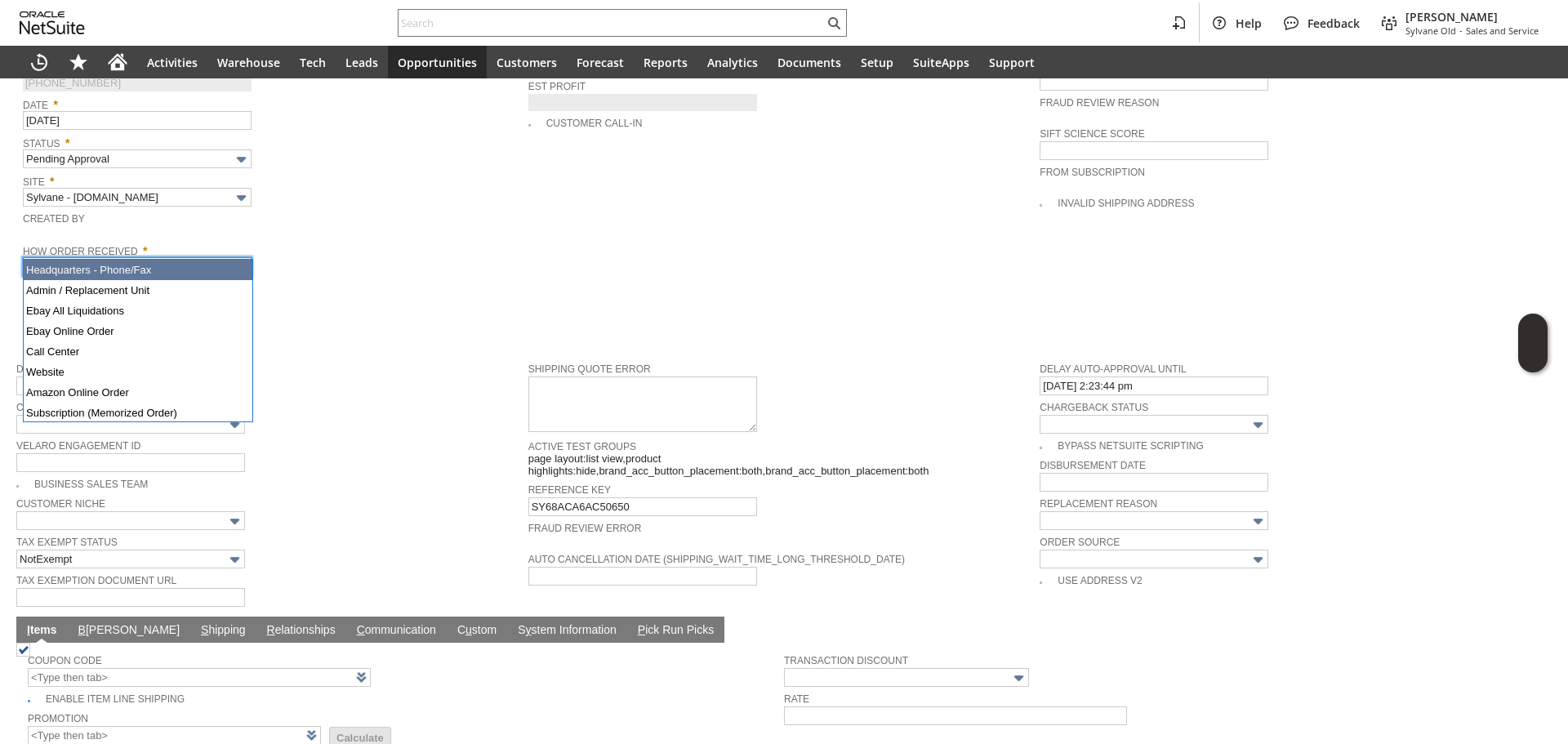
click at [175, 258] on input "Headquarters - Phone/Fax" at bounding box center [138, 267] width 229 height 18
click at [322, 296] on div "Memo" at bounding box center [271, 296] width 498 height 37
type input "Admin / Replacement Unit"
type input "ul7552"
type input "OK"
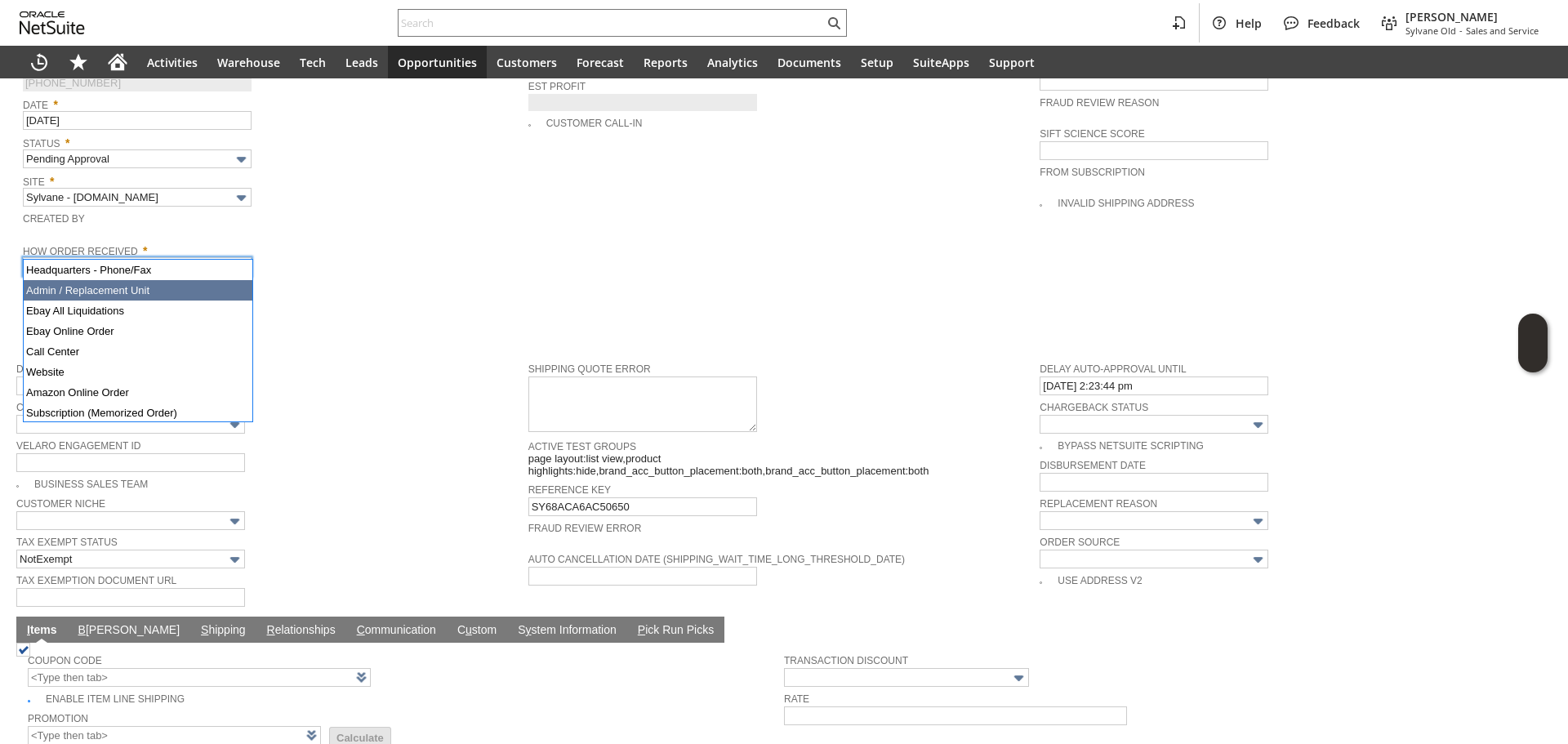
type input "Make Copy"
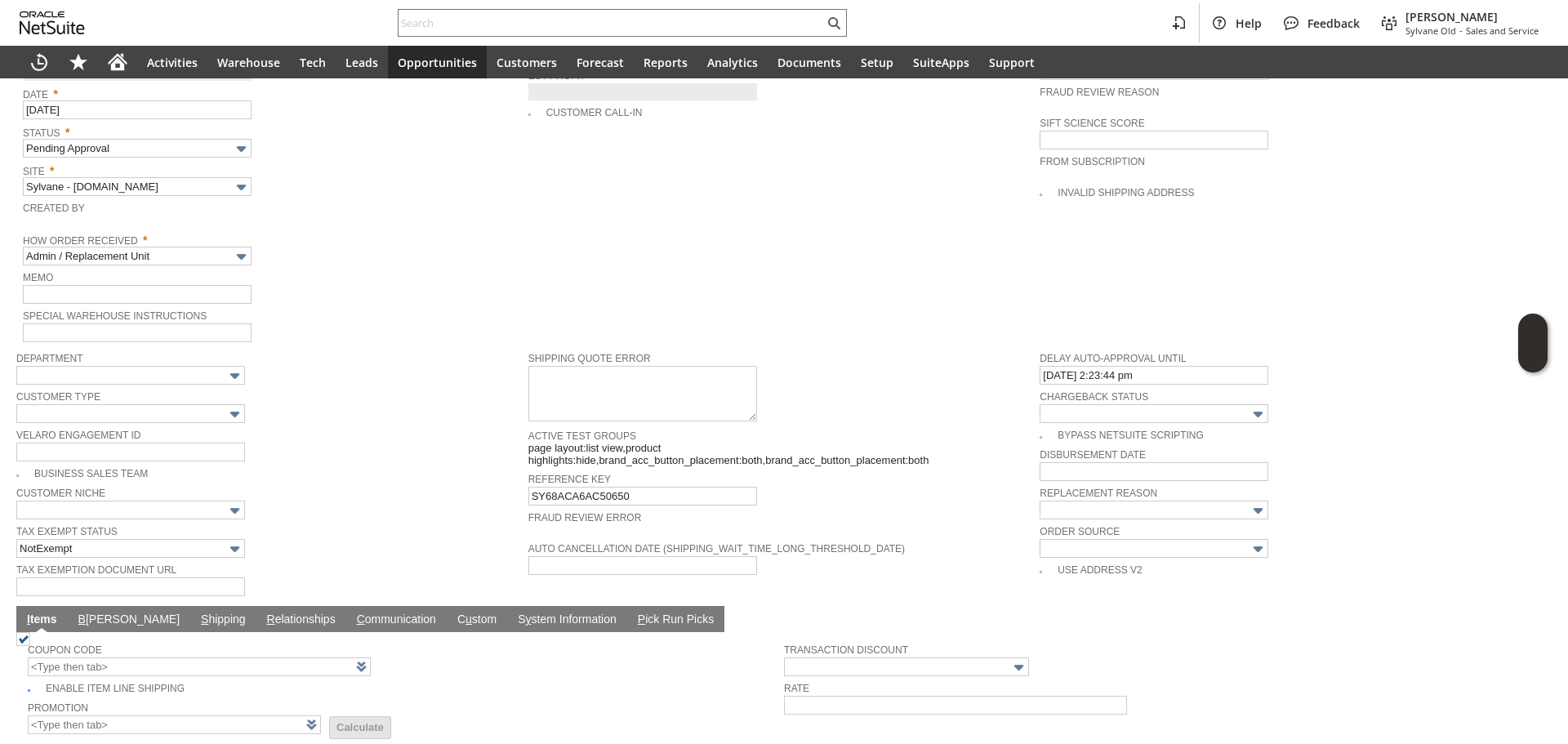
scroll to position [793, 0]
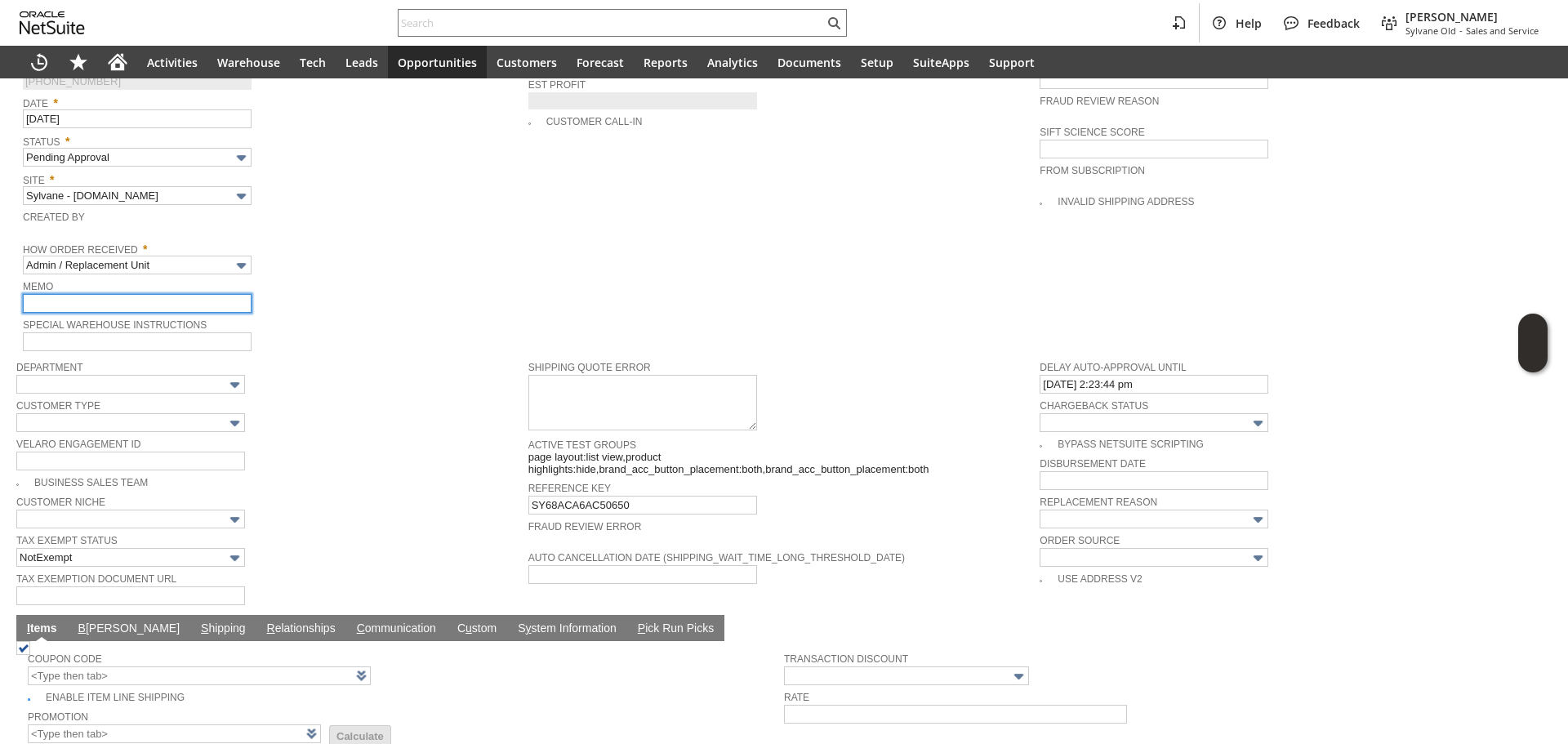
click at [213, 294] on input "text" at bounding box center [138, 303] width 229 height 18
type input "Replacement Order"
click at [447, 292] on div "Memo Replacement Order" at bounding box center [271, 294] width 498 height 37
drag, startPoint x: 1098, startPoint y: 495, endPoint x: 1096, endPoint y: 503, distance: 8.2
click at [1097, 510] on input "text" at bounding box center [1154, 519] width 229 height 18
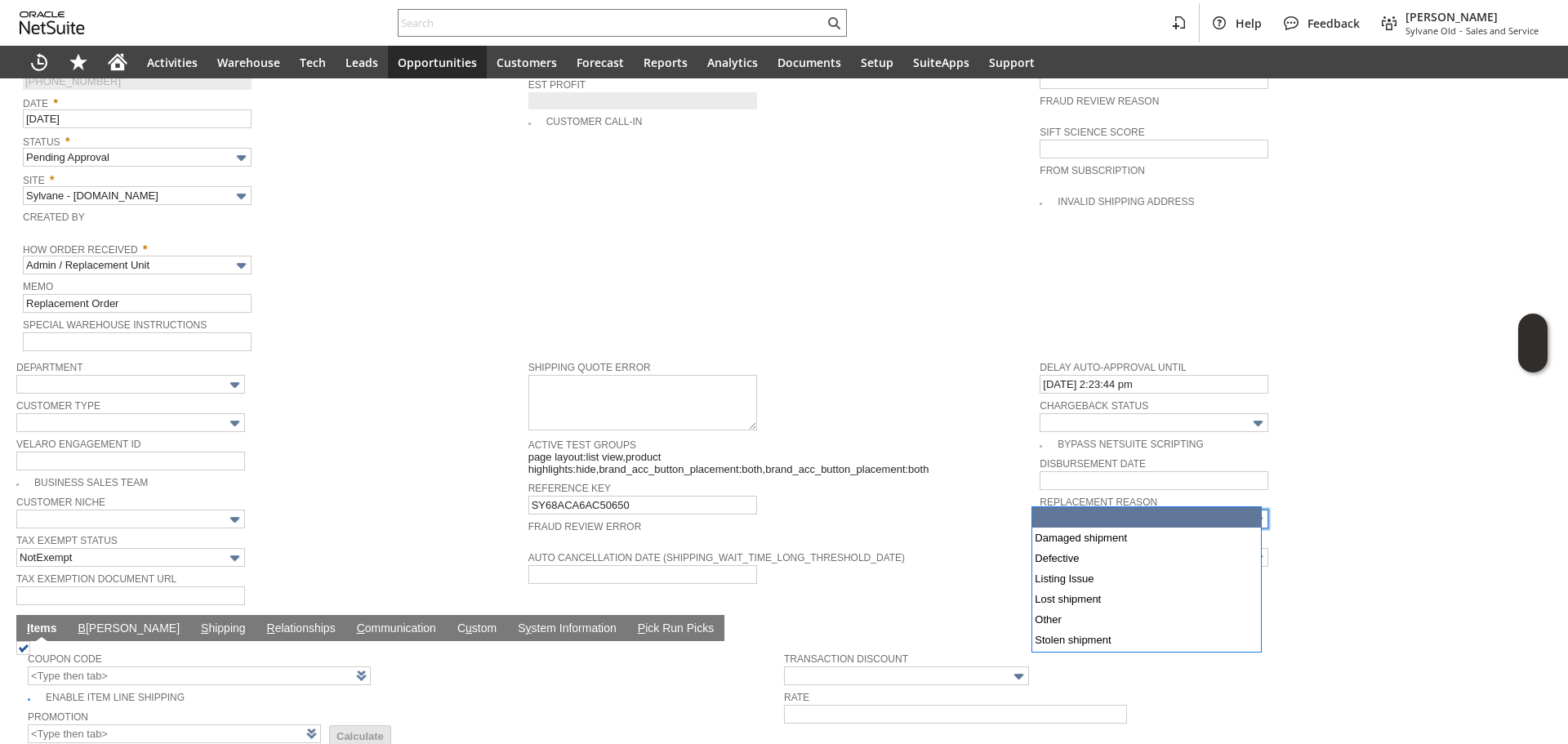
type input "Damaged shipment"
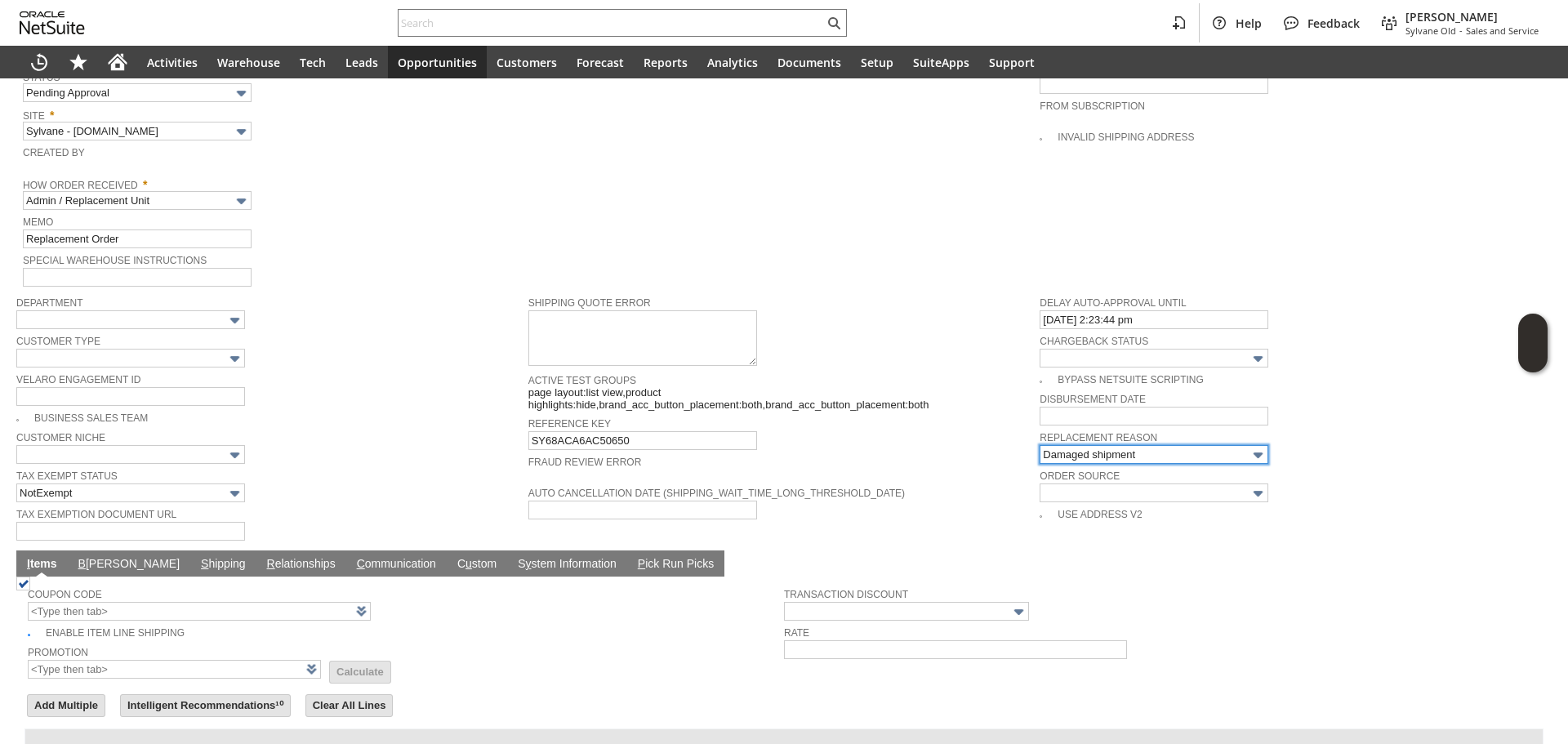
scroll to position [1038, 0]
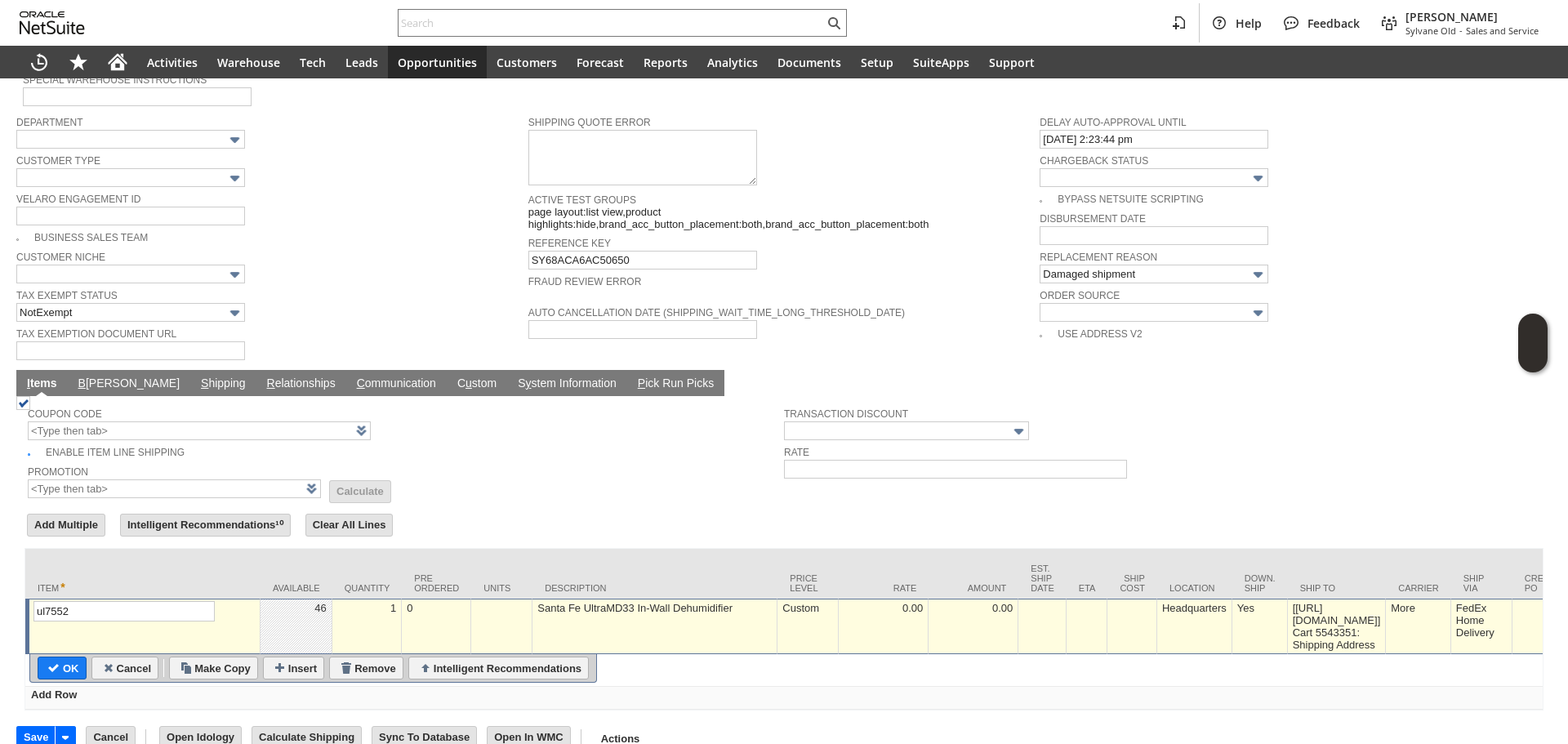
click at [86, 377] on link "B illing" at bounding box center [128, 384] width 110 height 16
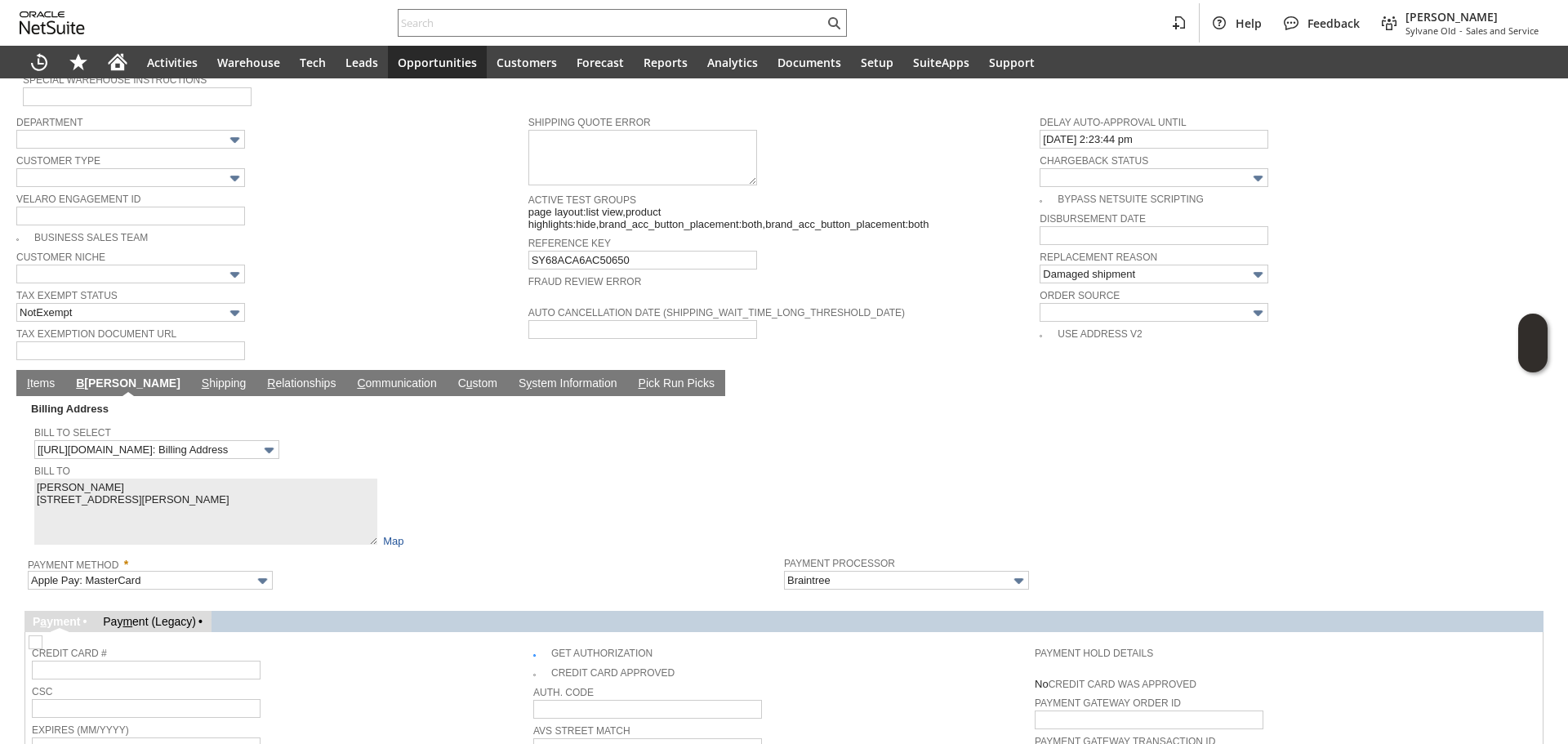
click at [42, 635] on img at bounding box center [35, 642] width 14 height 14
checkbox input "false"
drag, startPoint x: 497, startPoint y: 641, endPoint x: 291, endPoint y: 556, distance: 222.8
click at [495, 642] on div "Credit Card #" at bounding box center [278, 661] width 493 height 37
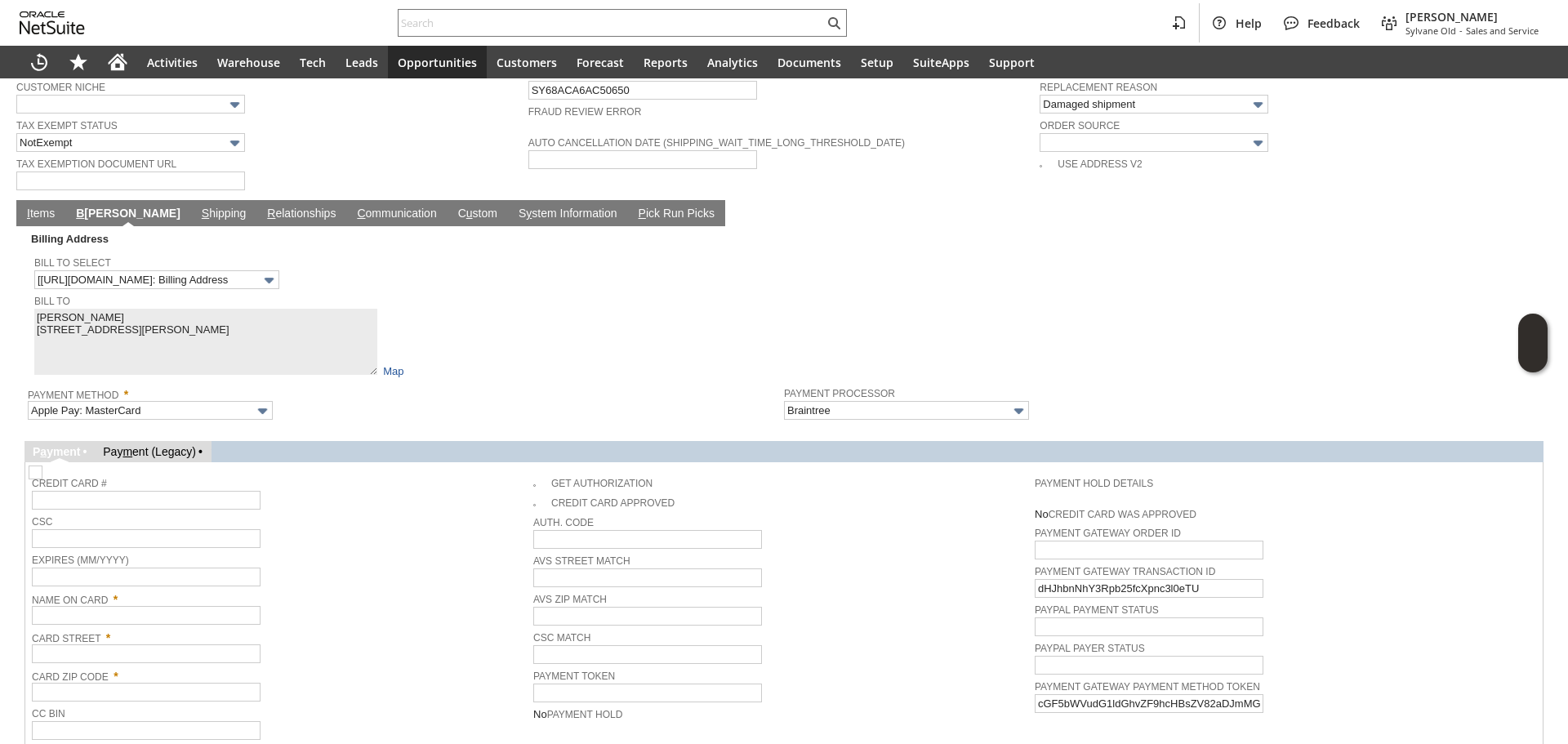
scroll to position [1290, 0]
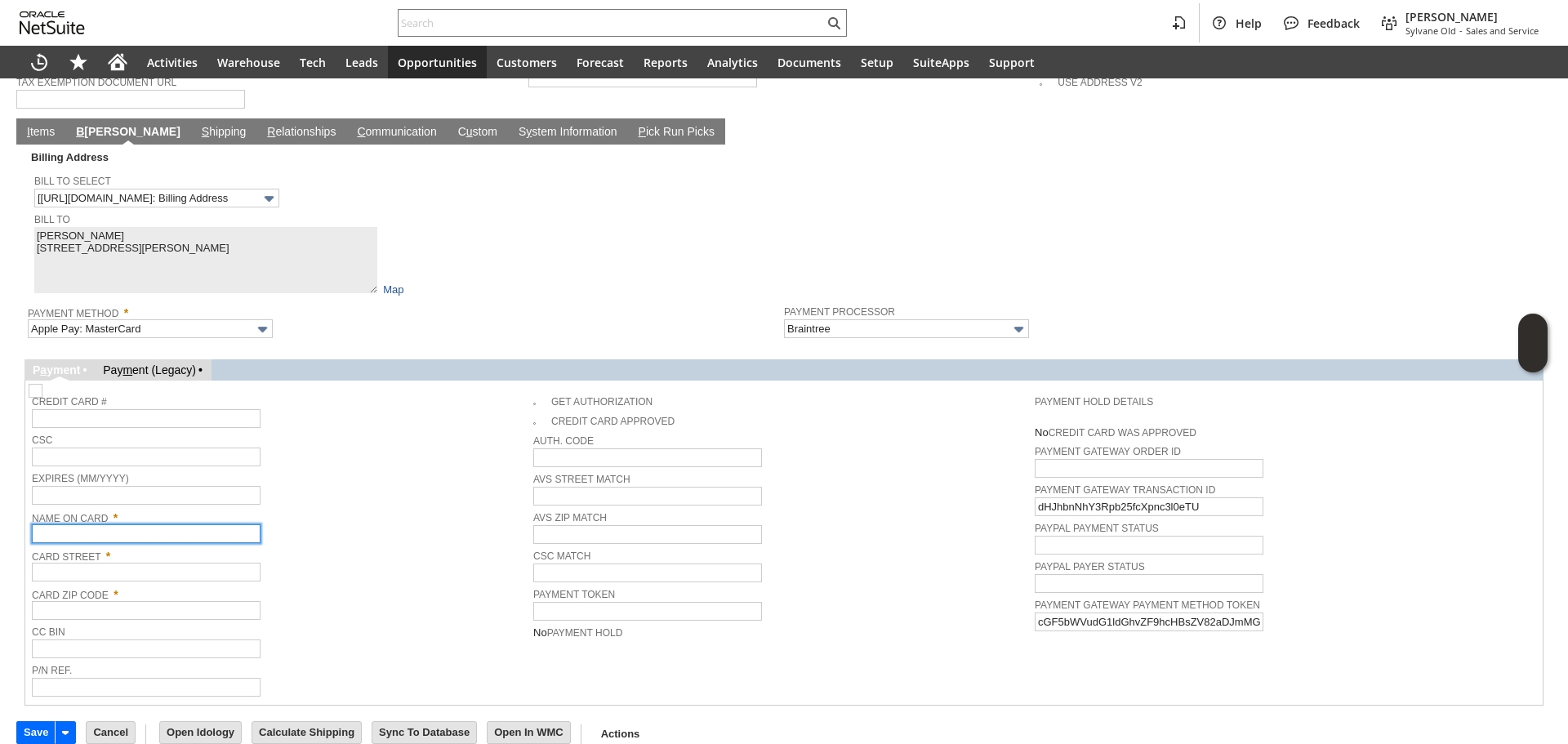
click at [133, 524] on input "text" at bounding box center [146, 534] width 229 height 18
paste input "[PERSON_NAME]"
type input "[PERSON_NAME]"
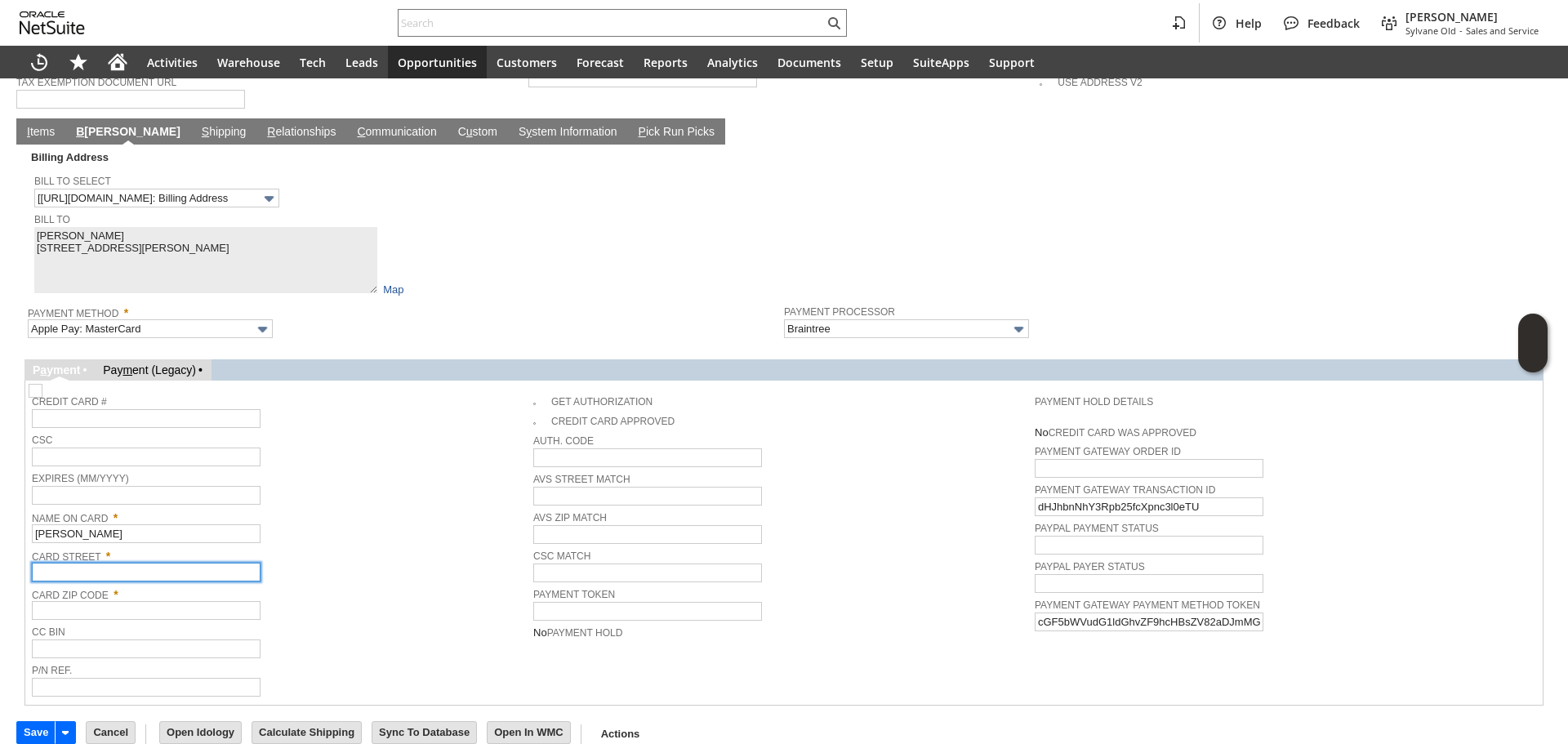
click at [125, 562] on input "text" at bounding box center [146, 571] width 229 height 18
paste input "[STREET_ADDRESS][PERSON_NAME]"
type input "[STREET_ADDRESS][PERSON_NAME]"
click at [151, 601] on input "text" at bounding box center [146, 610] width 229 height 18
paste input "02131"
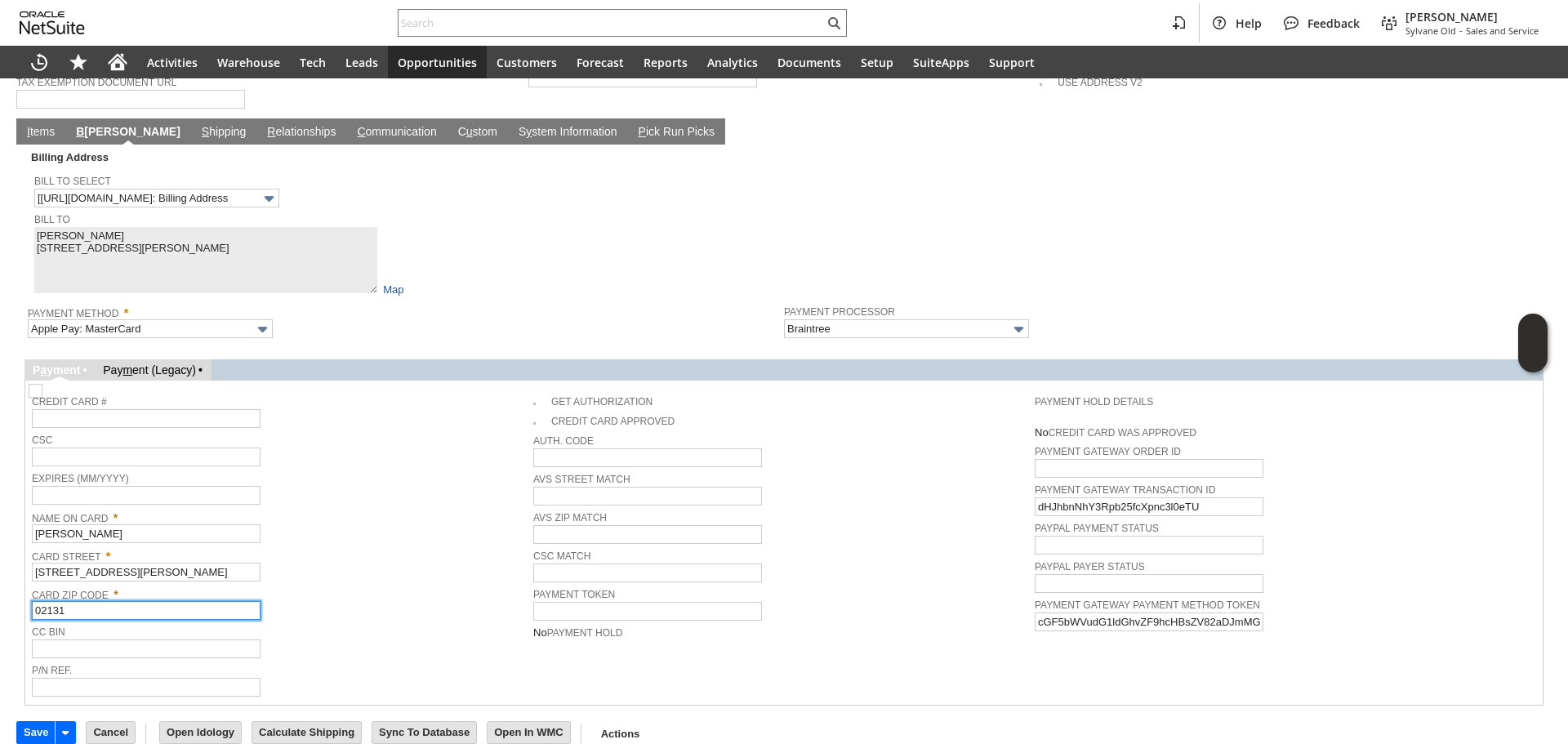
type input "02131"
click at [332, 583] on span "Card Zip Code *" at bounding box center [278, 592] width 493 height 18
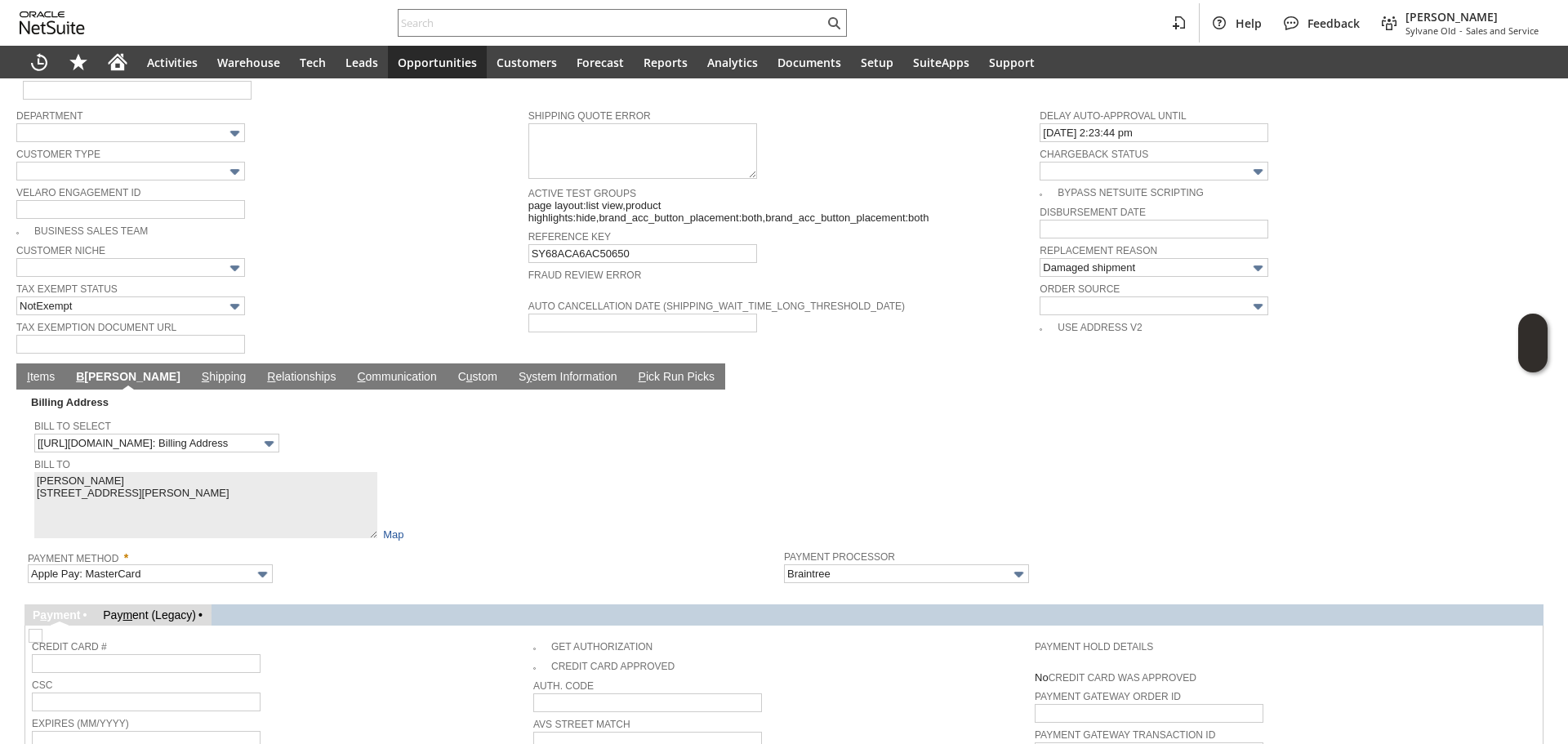
click at [34, 370] on link "I tems" at bounding box center [41, 378] width 36 height 16
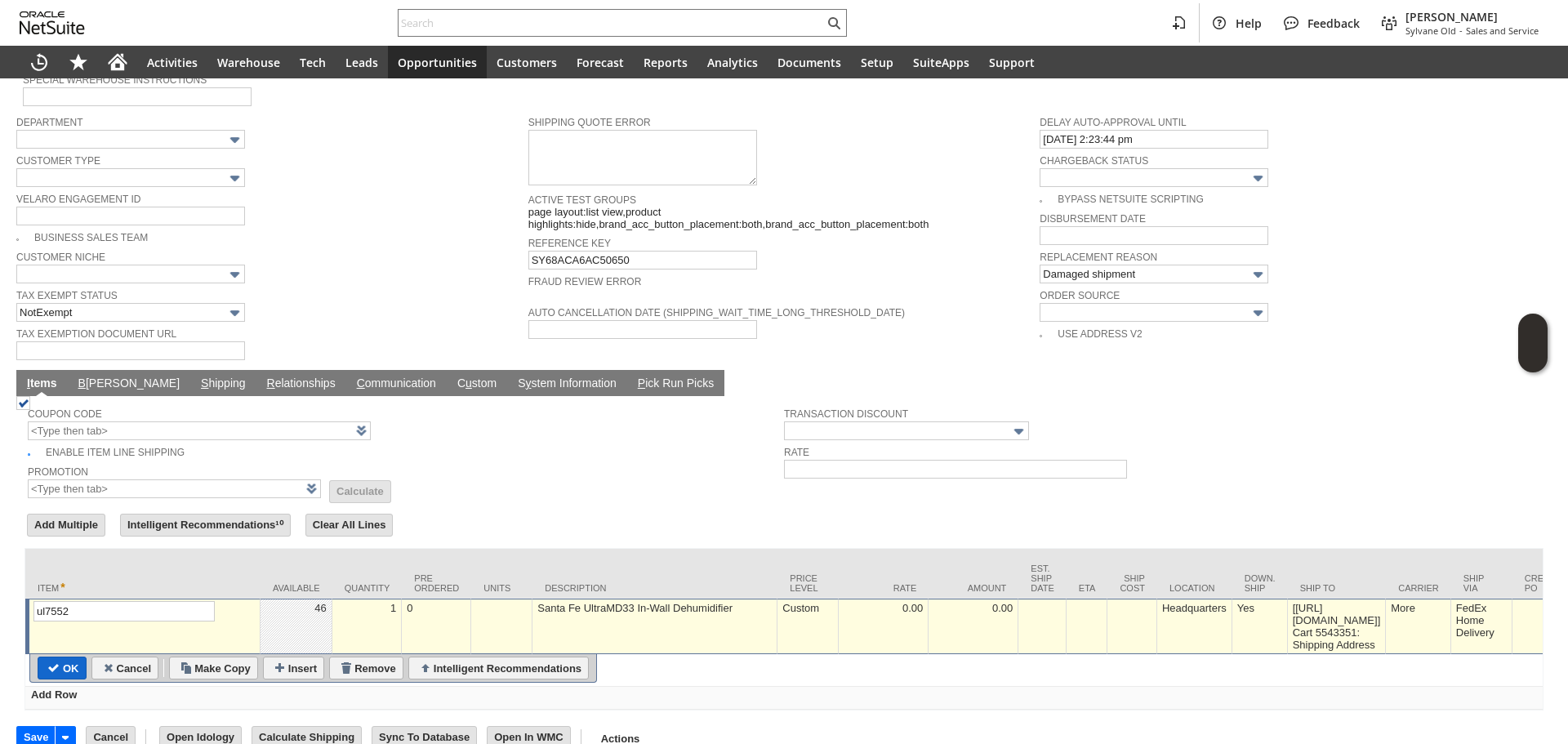
click at [82, 657] on input "OK" at bounding box center [62, 667] width 47 height 21
type input "Add"
type input "Copy Previous"
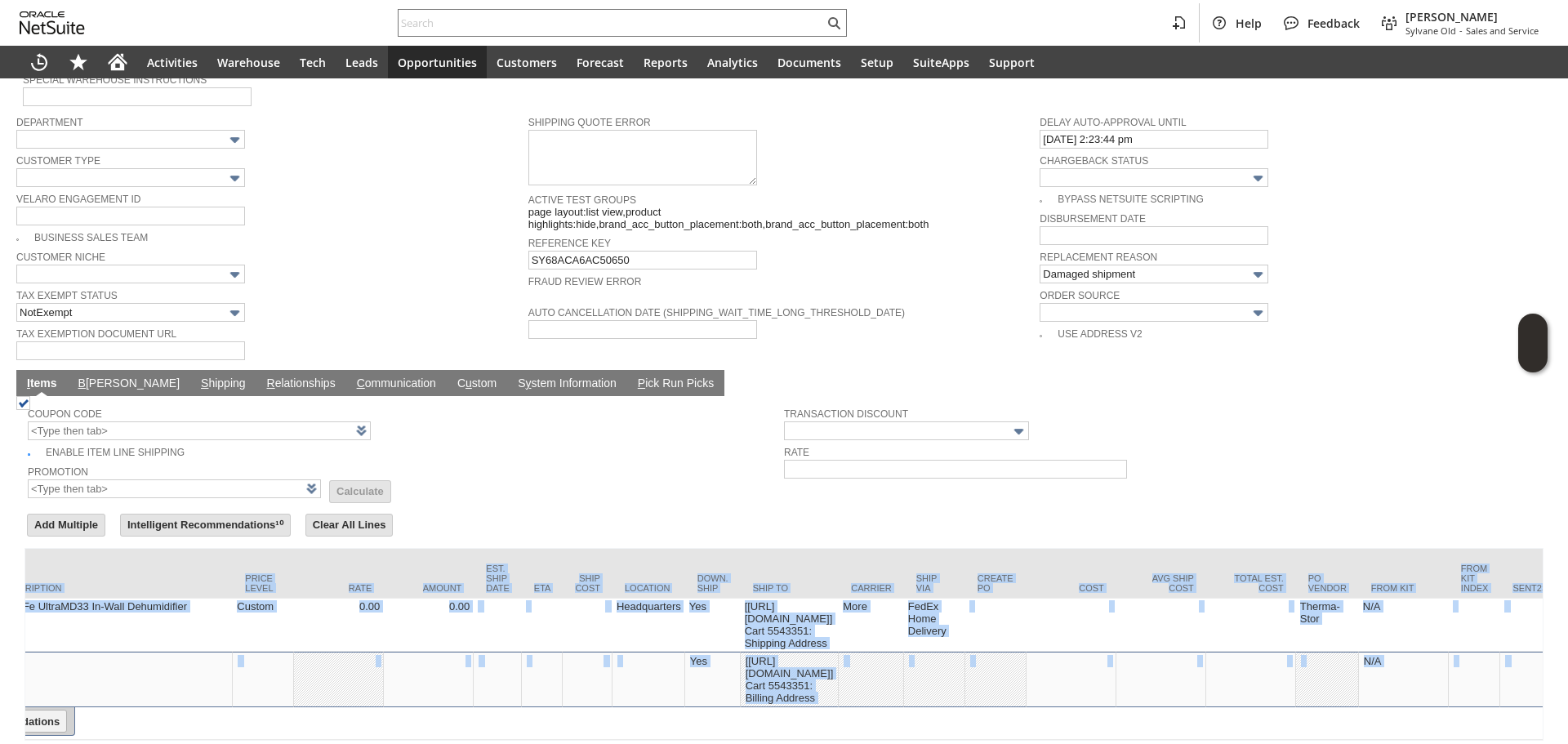
scroll to position [0, 2563]
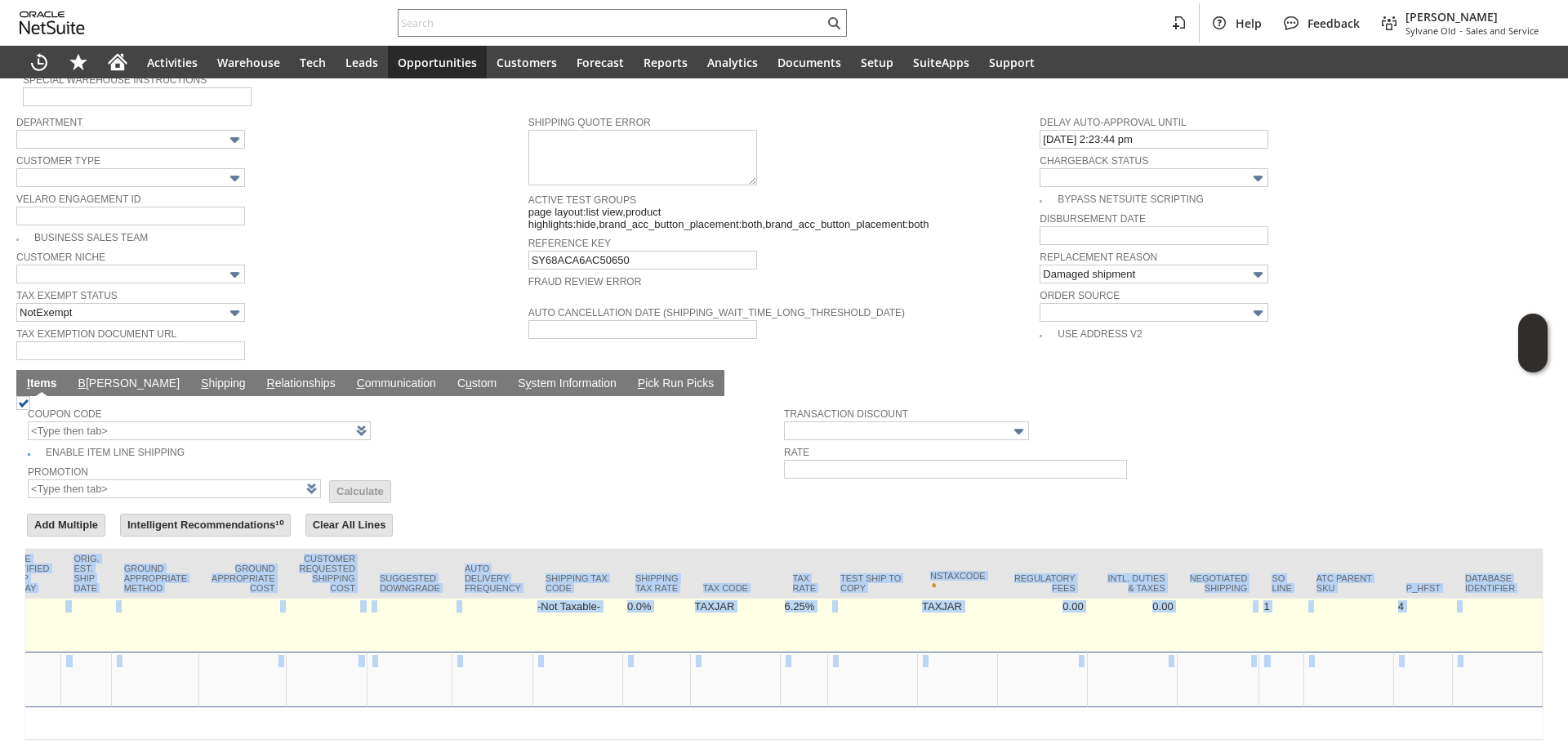
click at [781, 598] on td "6.25%" at bounding box center [805, 624] width 48 height 53
type input "0.0%"
type input "6.25%"
type input "OK"
type input "Make Copy"
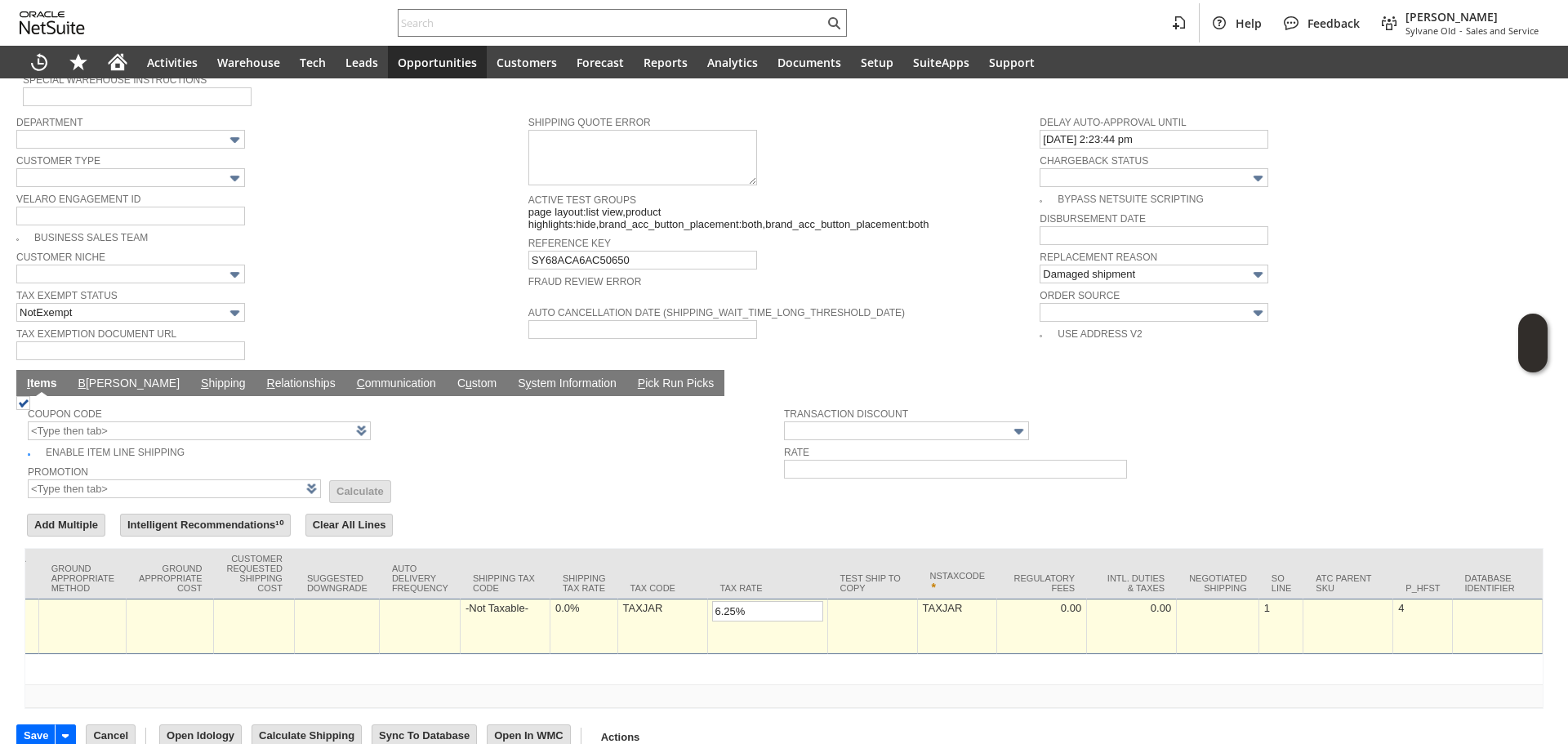
scroll to position [1037, 0]
type input "0.0%"
drag, startPoint x: 552, startPoint y: 607, endPoint x: 565, endPoint y: 607, distance: 13.0
click at [552, 607] on td "0.0%" at bounding box center [584, 628] width 67 height 55
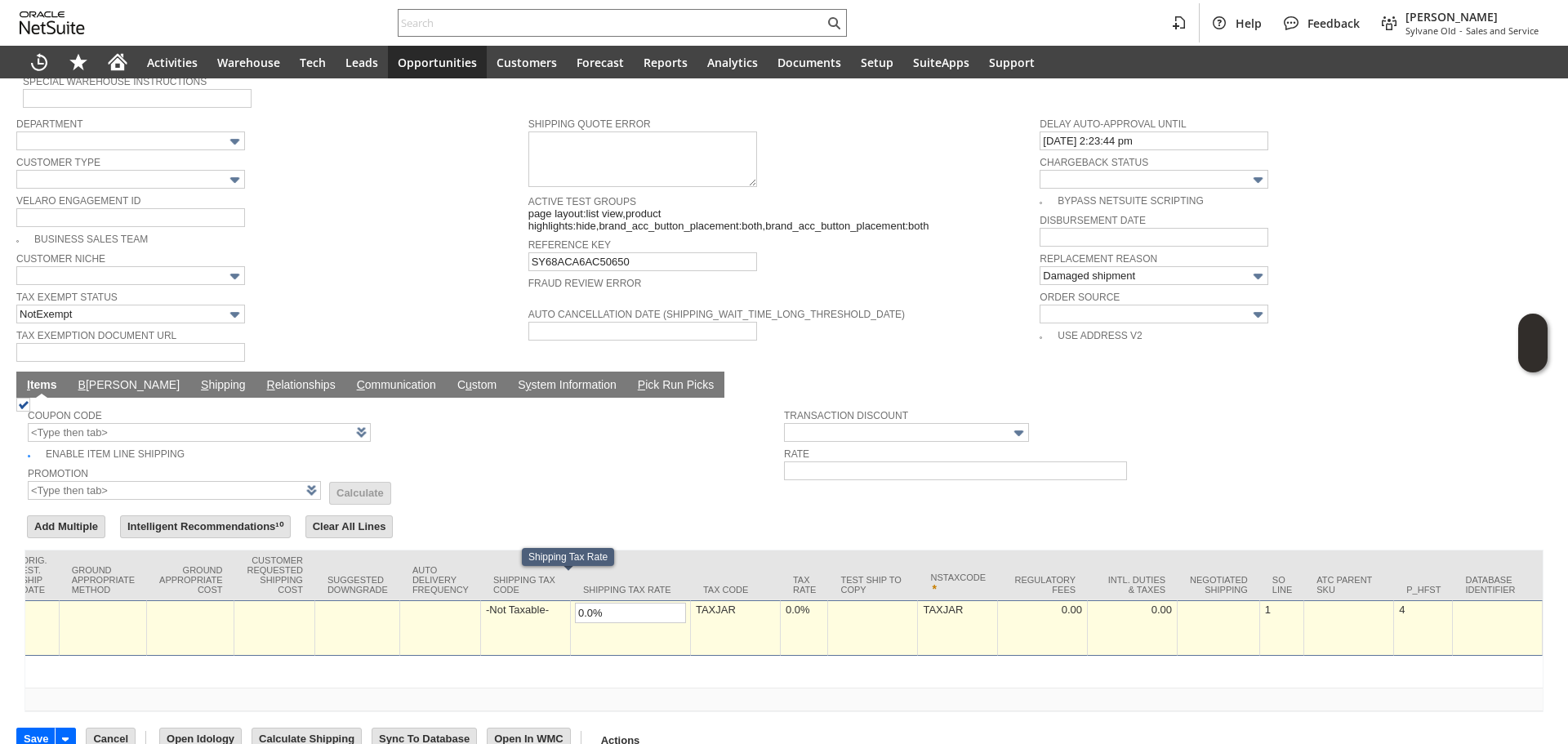
scroll to position [0, 2443]
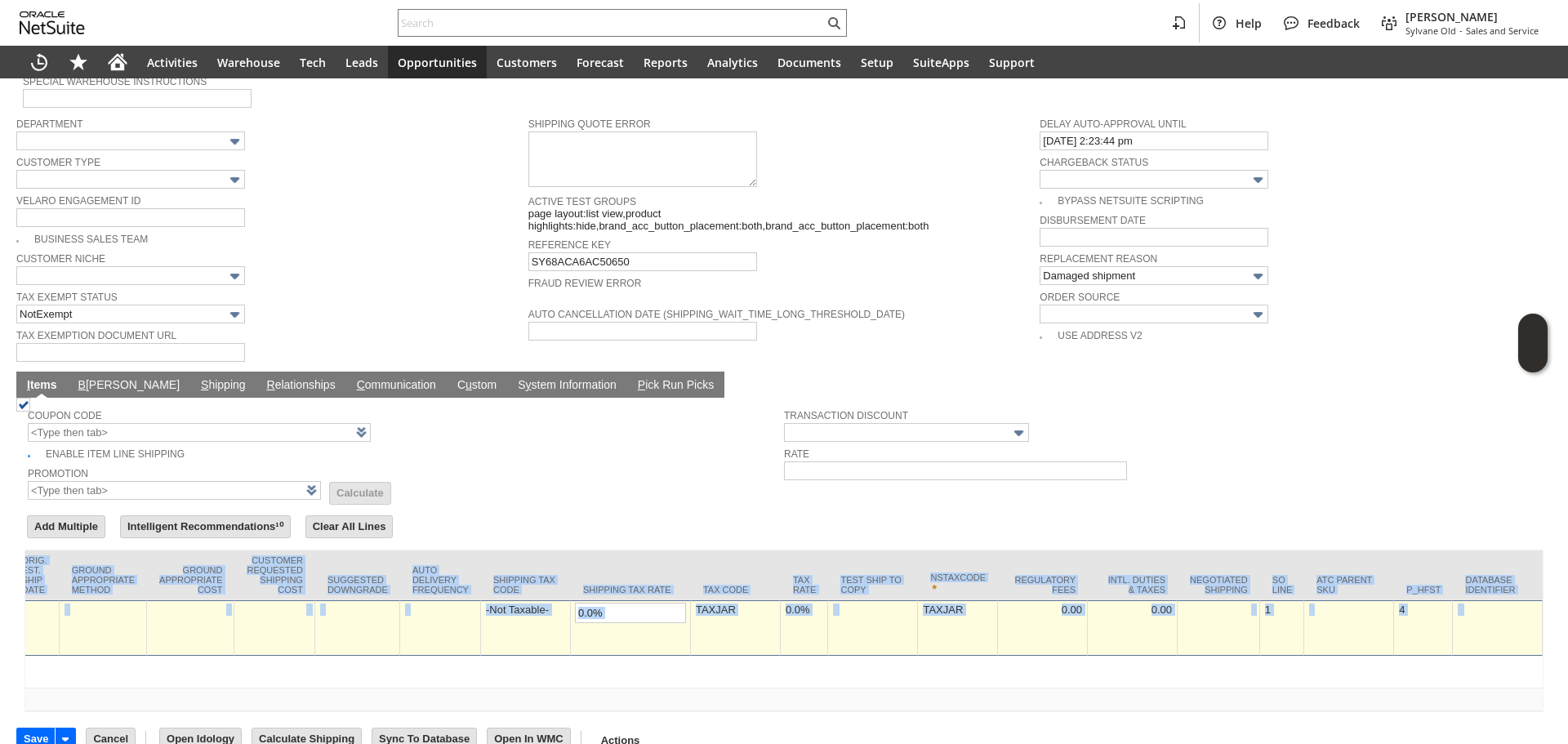
drag, startPoint x: 1043, startPoint y: 690, endPoint x: 1036, endPoint y: 679, distance: 13.0
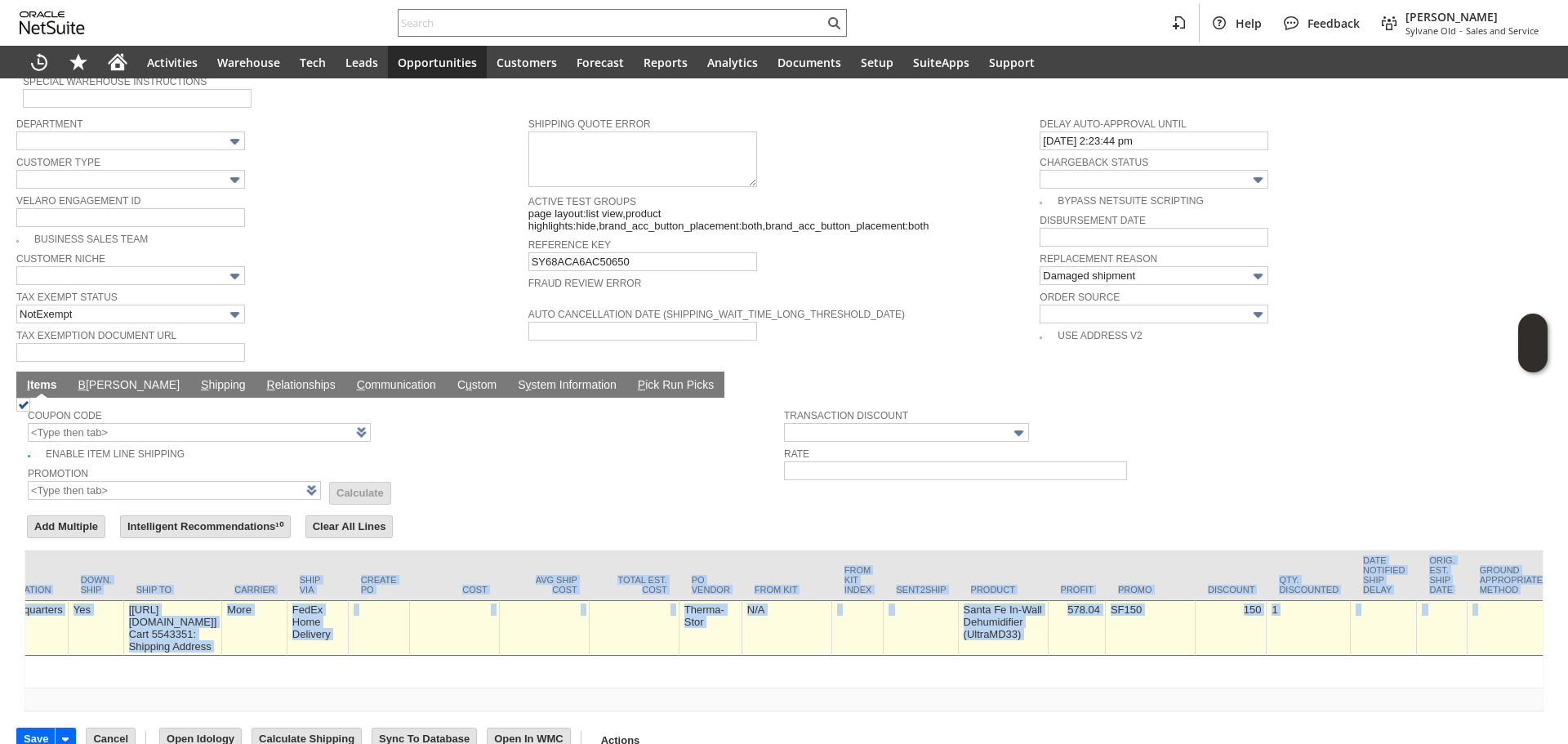
scroll to position [0, 0]
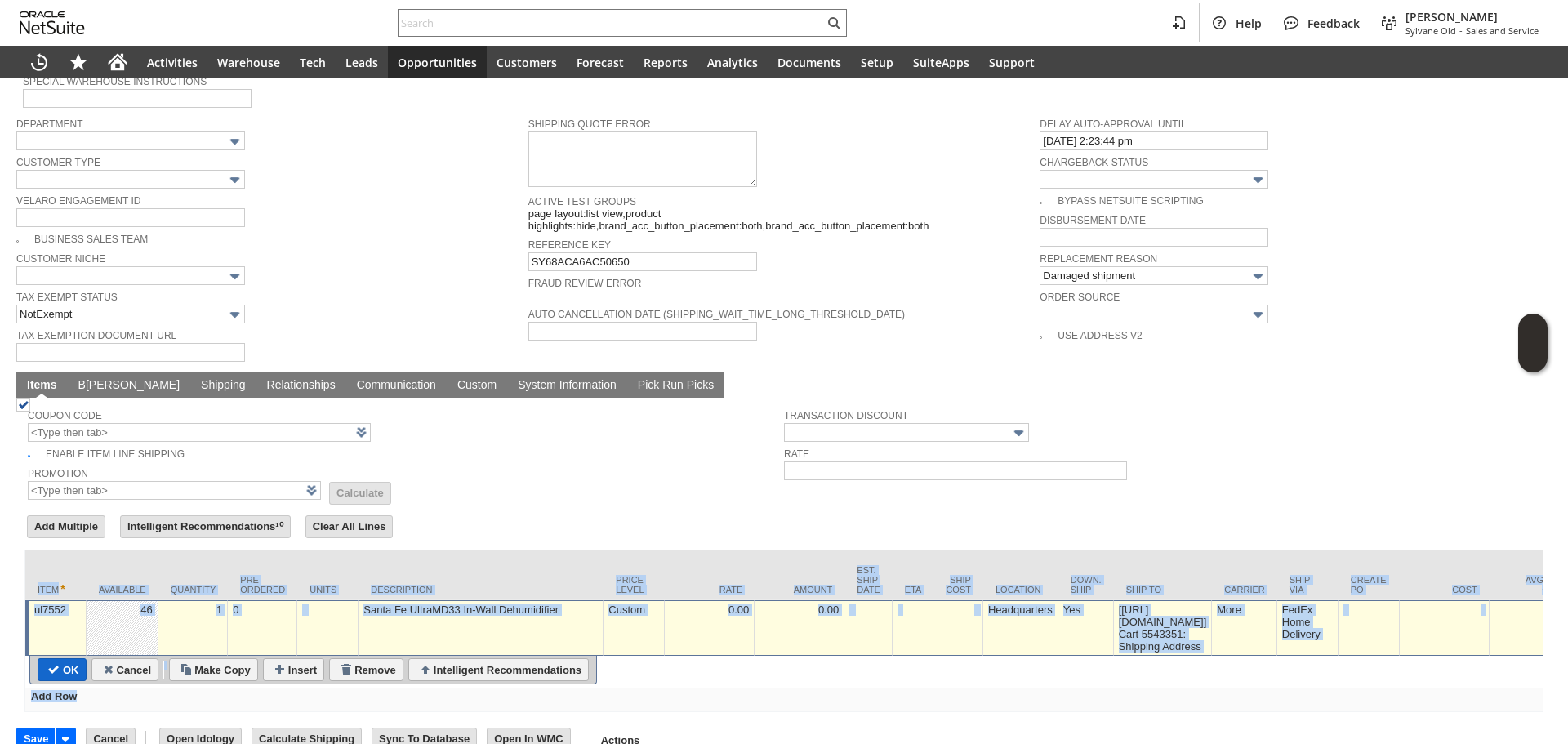
click at [70, 659] on input "OK" at bounding box center [62, 669] width 47 height 21
type input "Add"
type input "Copy Previous"
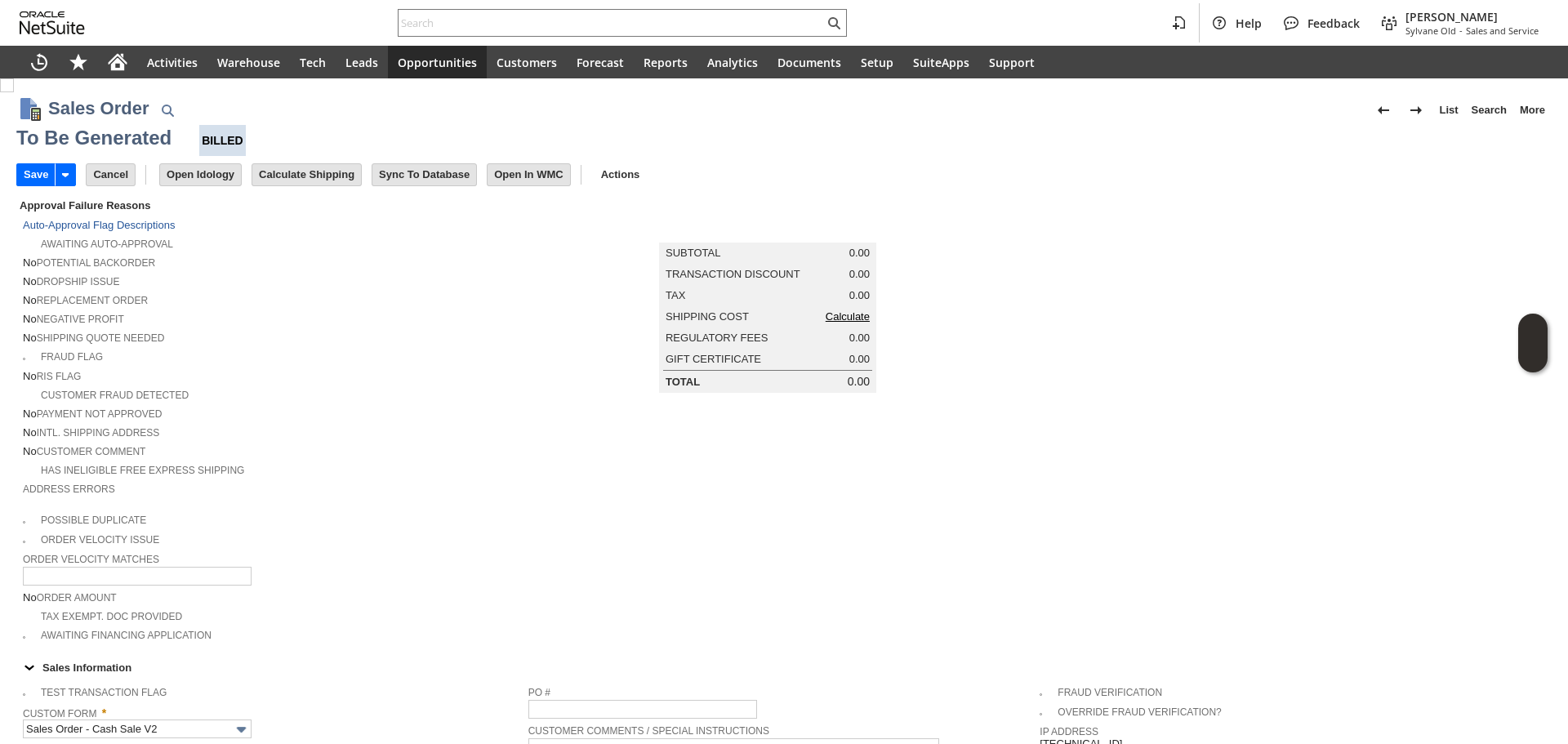
click at [826, 322] on span "Calculate" at bounding box center [848, 316] width 44 height 12
click at [827, 322] on link "Calculate" at bounding box center [848, 316] width 44 height 12
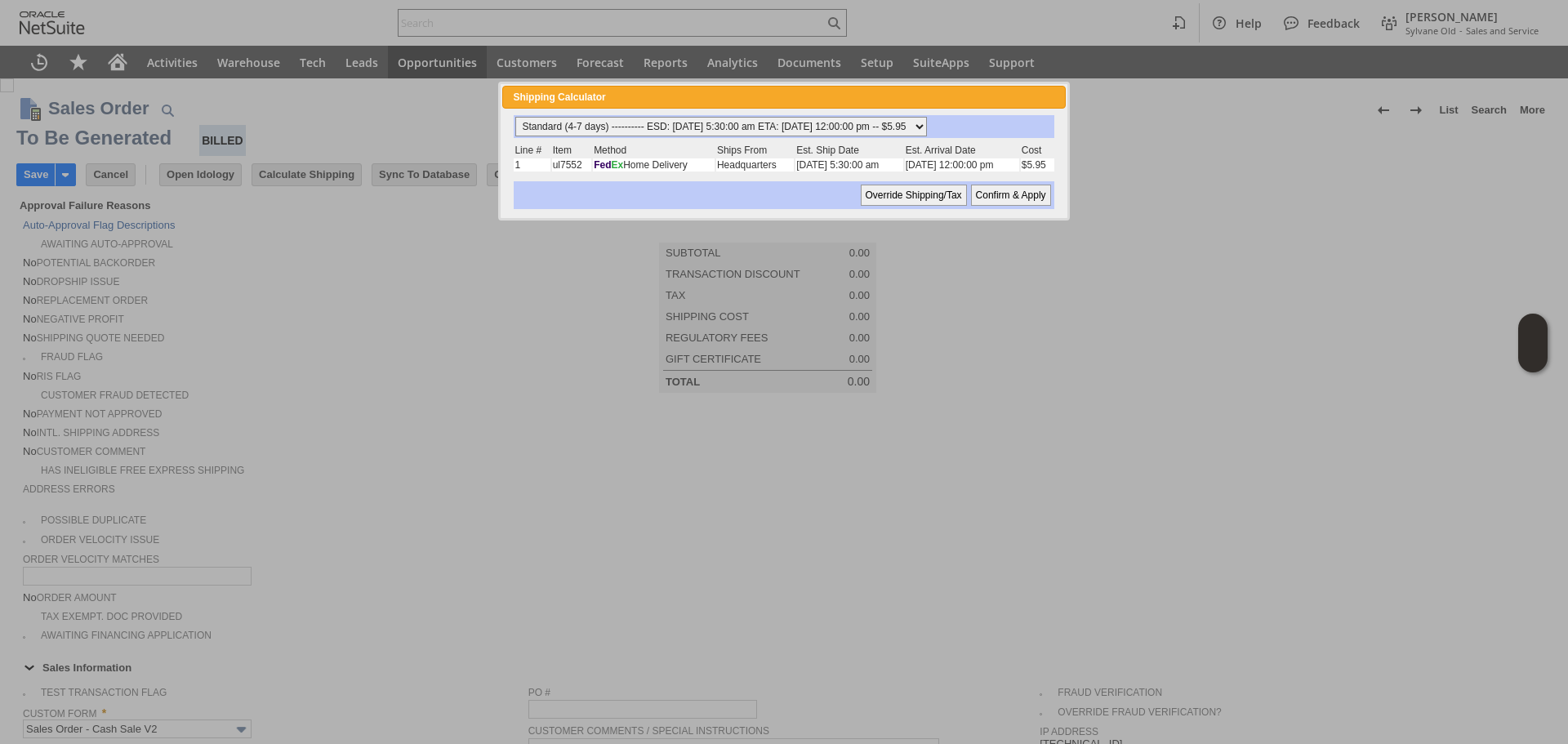
click at [723, 124] on select "Standard (4-7 days) ---------- ESD: 09/18/2025 5:30:00 am ETA: 09/19/2025 12:00…" at bounding box center [721, 126] width 412 height 19
select select "2 Day ------------------------ ESD: 09/18/2025 5:30:00 am ETA: 09/19/2025 12:00…"
click at [515, 116] on select "Standard (4-7 days) ---------- ESD: 09/18/2025 5:30:00 am ETA: 09/19/2025 12:00…" at bounding box center [721, 126] width 412 height 19
click at [1021, 190] on input "Confirm & Apply" at bounding box center [1011, 195] width 80 height 21
type input "Add"
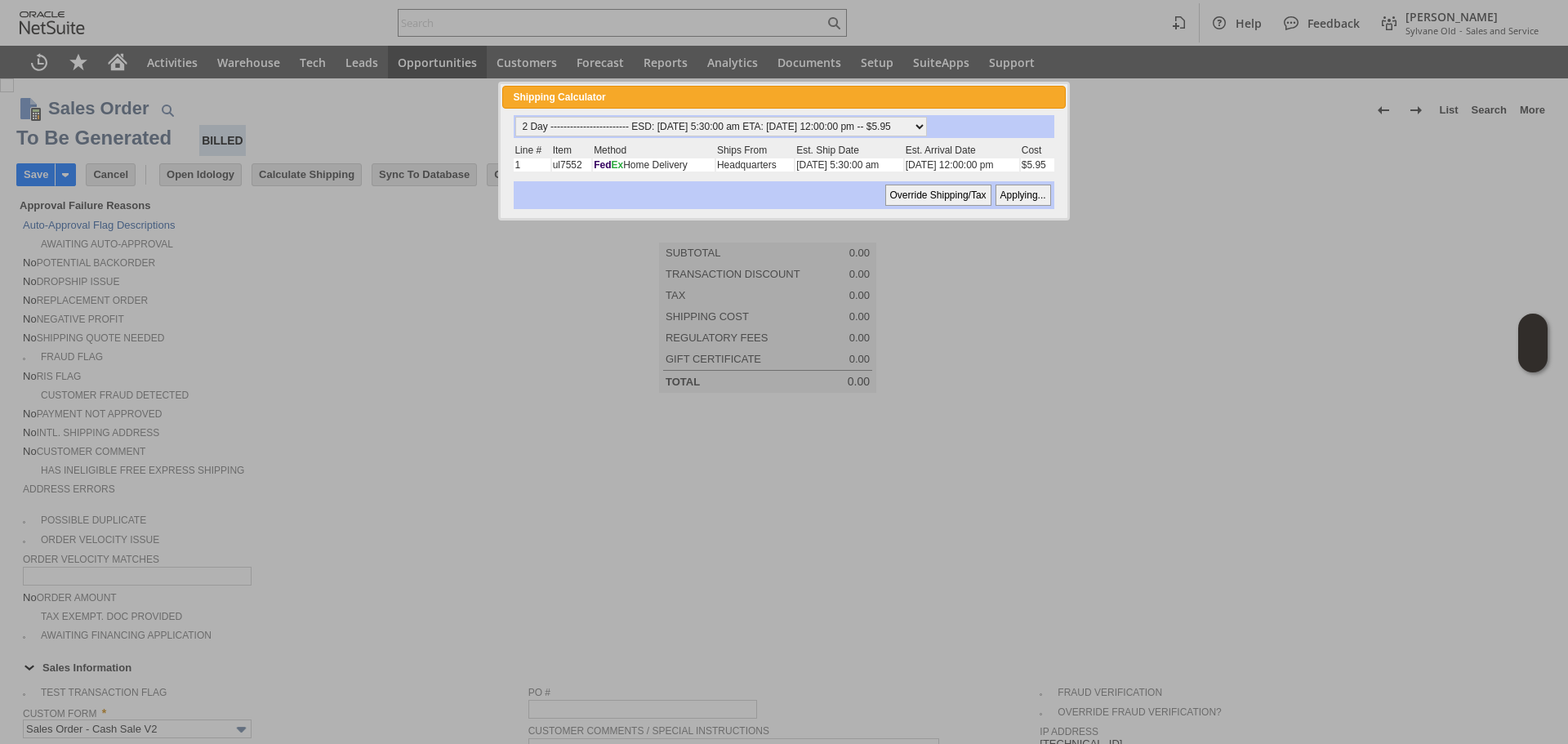
type input "Copy Previous"
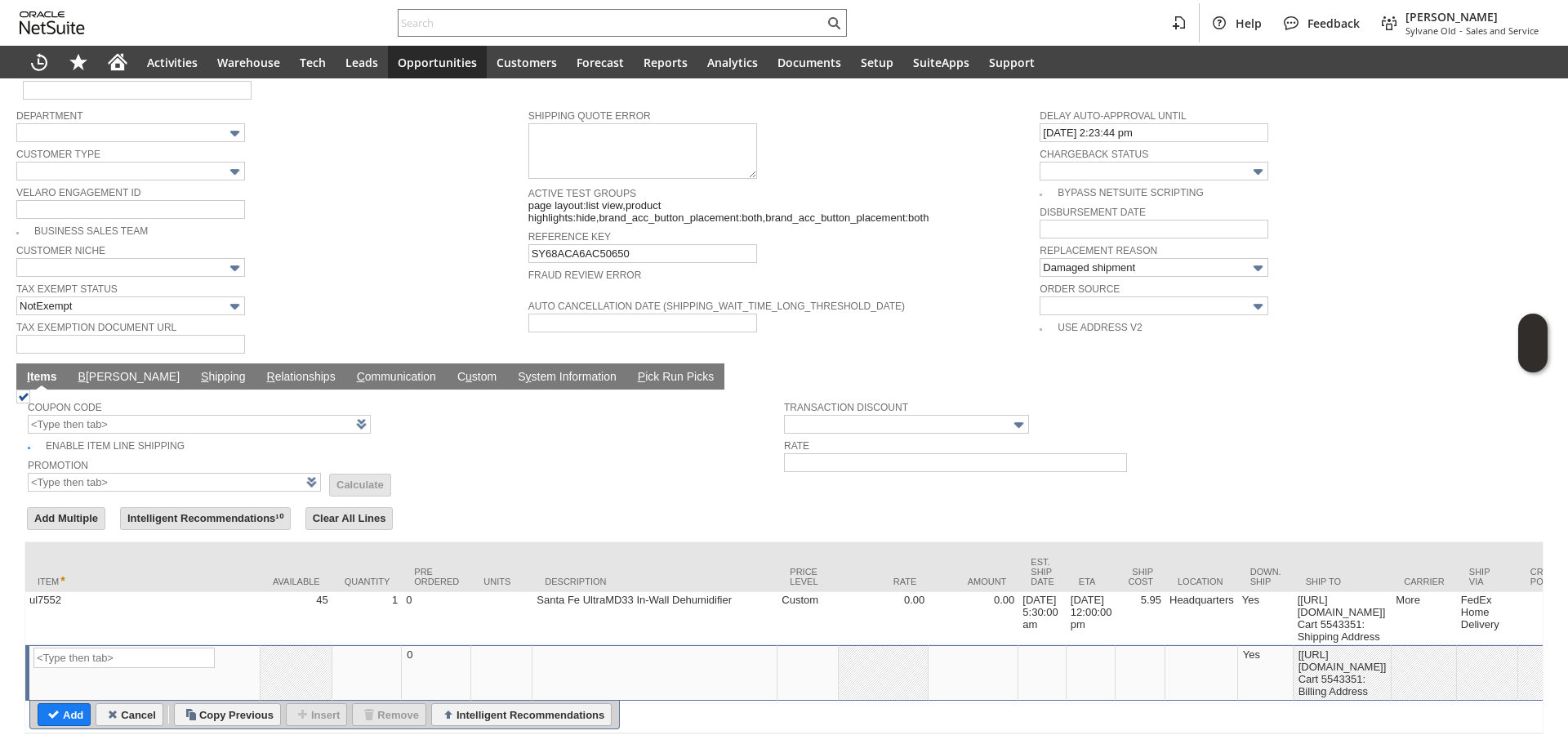
scroll to position [1056, 0]
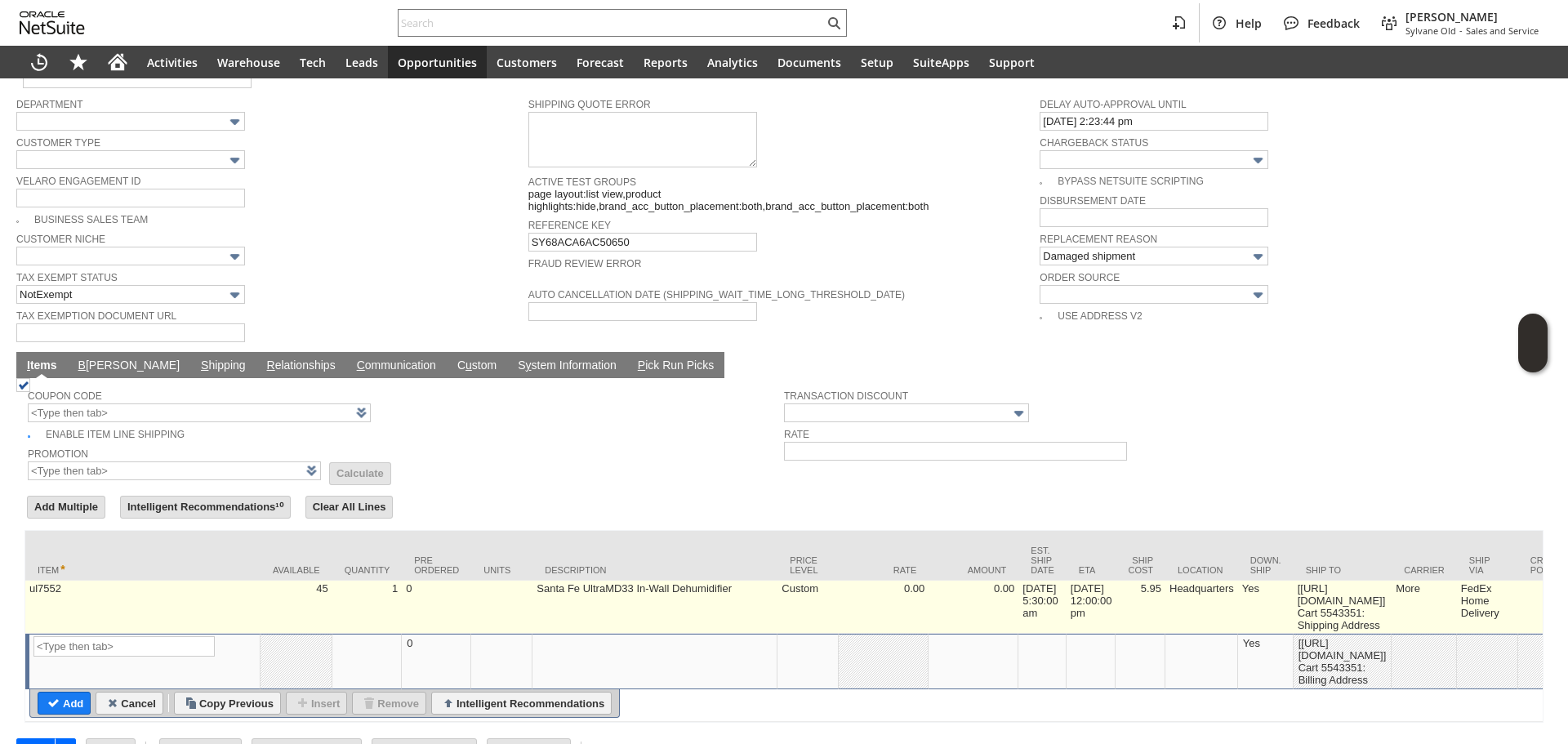
click at [1165, 583] on td "5.95" at bounding box center [1140, 606] width 50 height 53
type input "5.95"
type input "OK"
type input "Make Copy"
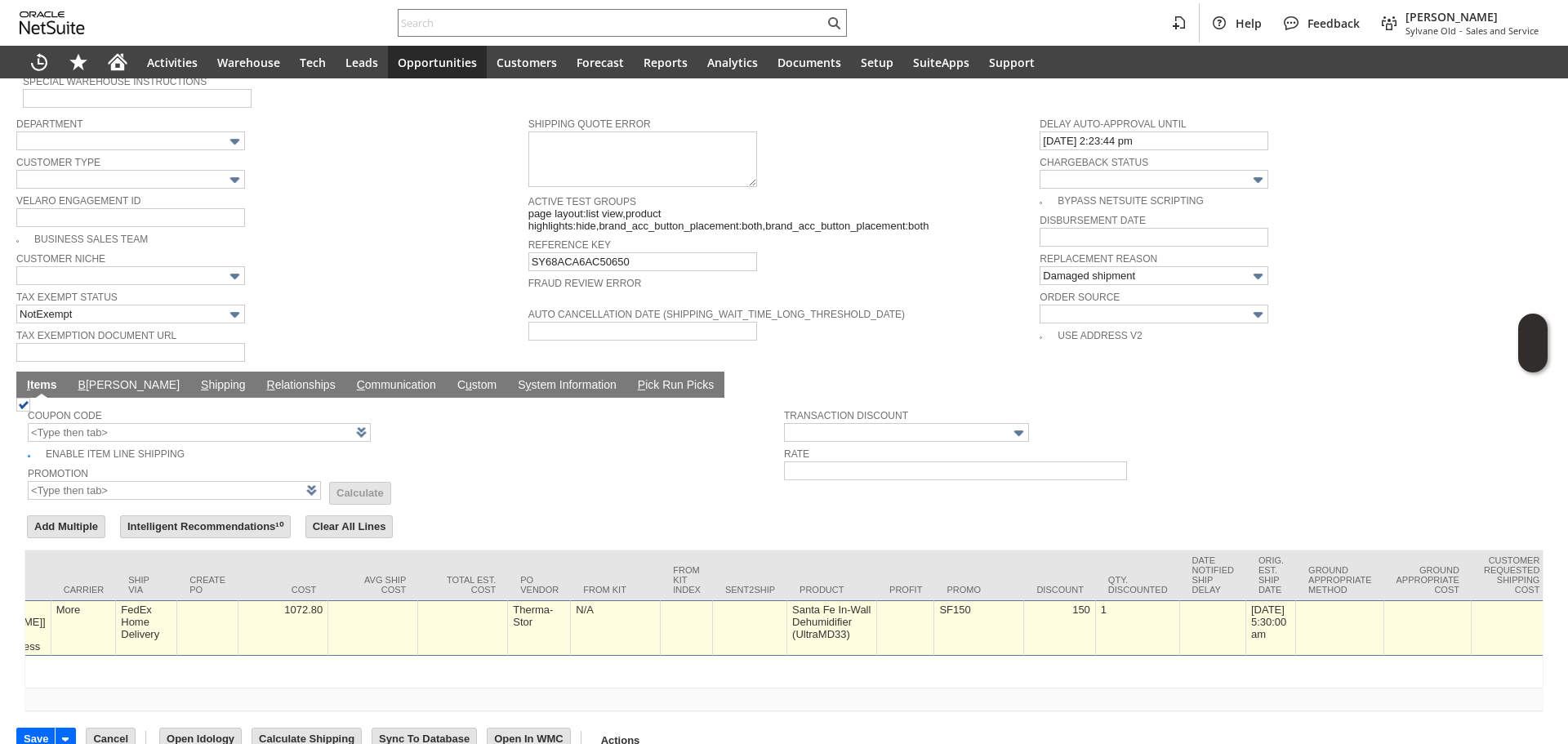
scroll to position [0, 0]
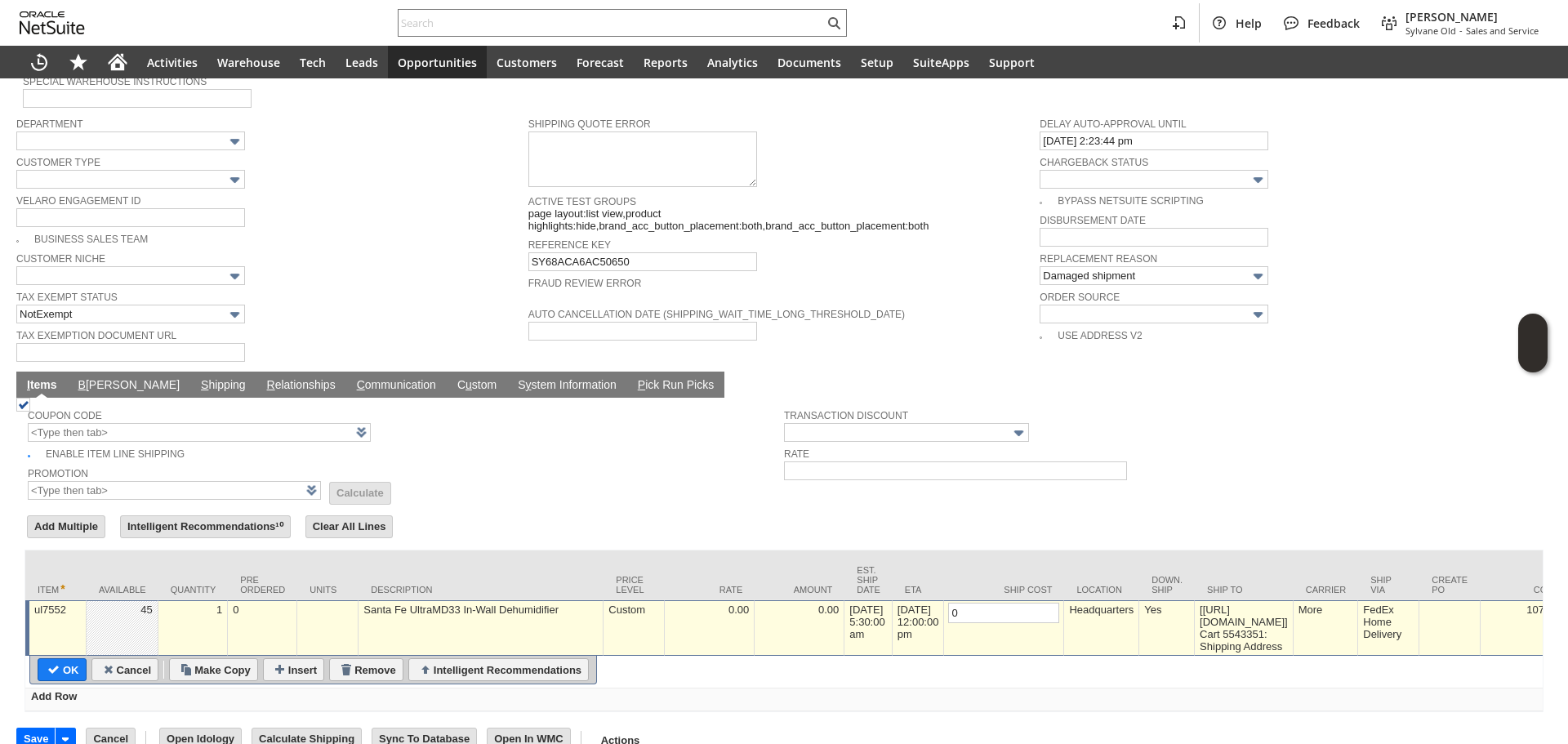
type input "0"
click at [69, 659] on input "OK" at bounding box center [62, 669] width 47 height 21
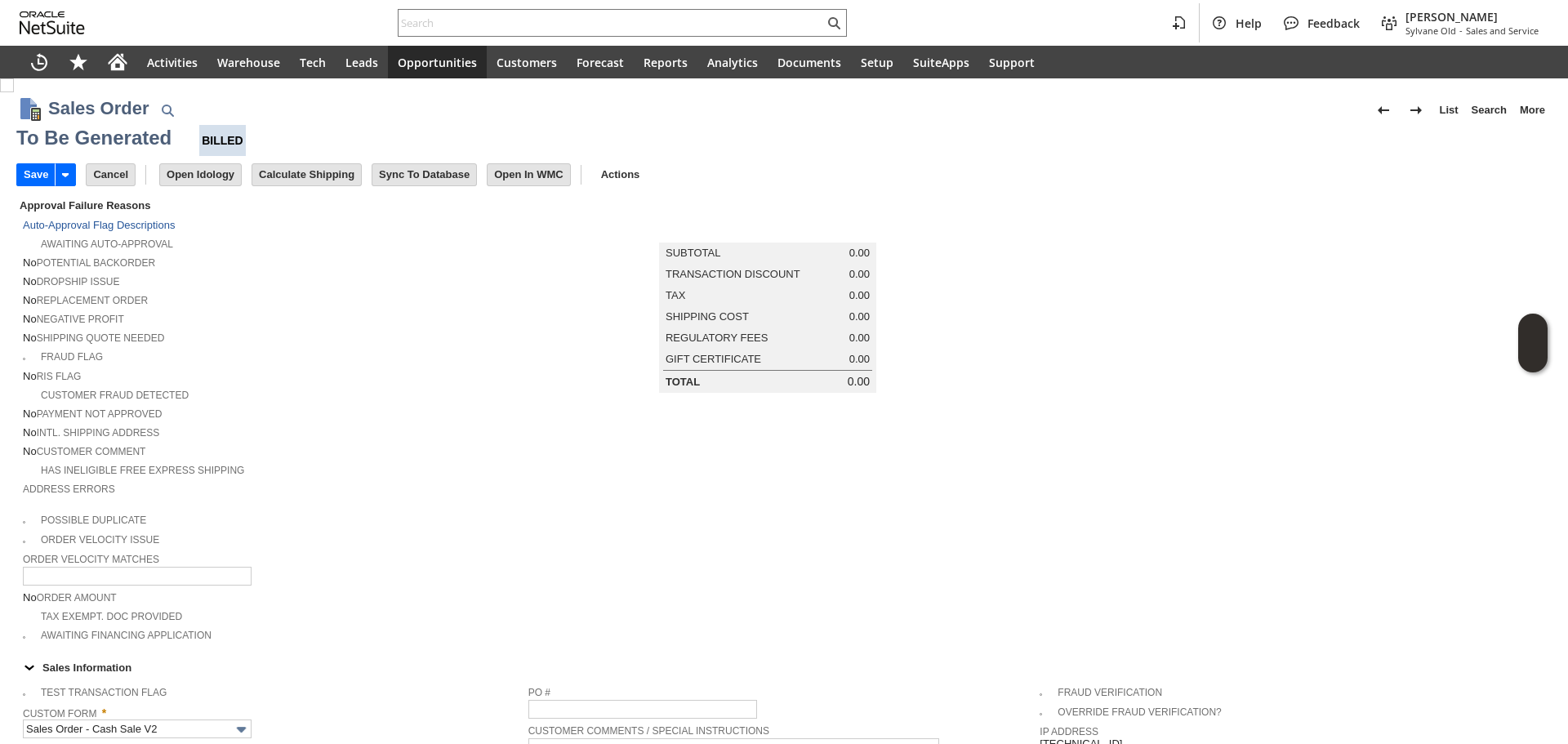
drag, startPoint x: 435, startPoint y: 405, endPoint x: 274, endPoint y: 266, distance: 212.7
click at [433, 405] on div "No Payment not approved" at bounding box center [276, 412] width 506 height 18
click at [17, 174] on td "Save" at bounding box center [36, 174] width 39 height 23
click at [28, 174] on input "Save" at bounding box center [36, 174] width 38 height 21
